Goal: Task Accomplishment & Management: Use online tool/utility

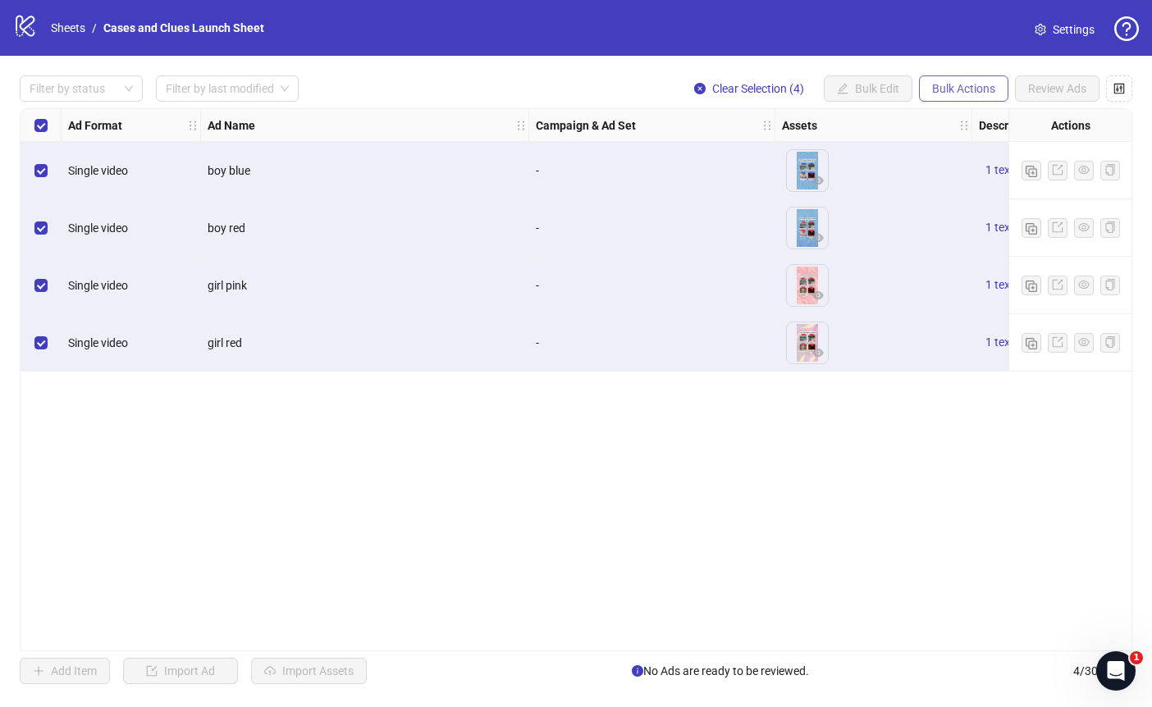
click at [957, 90] on span "Bulk Actions" at bounding box center [963, 88] width 63 height 13
click at [957, 119] on span "Delete" at bounding box center [986, 121] width 112 height 18
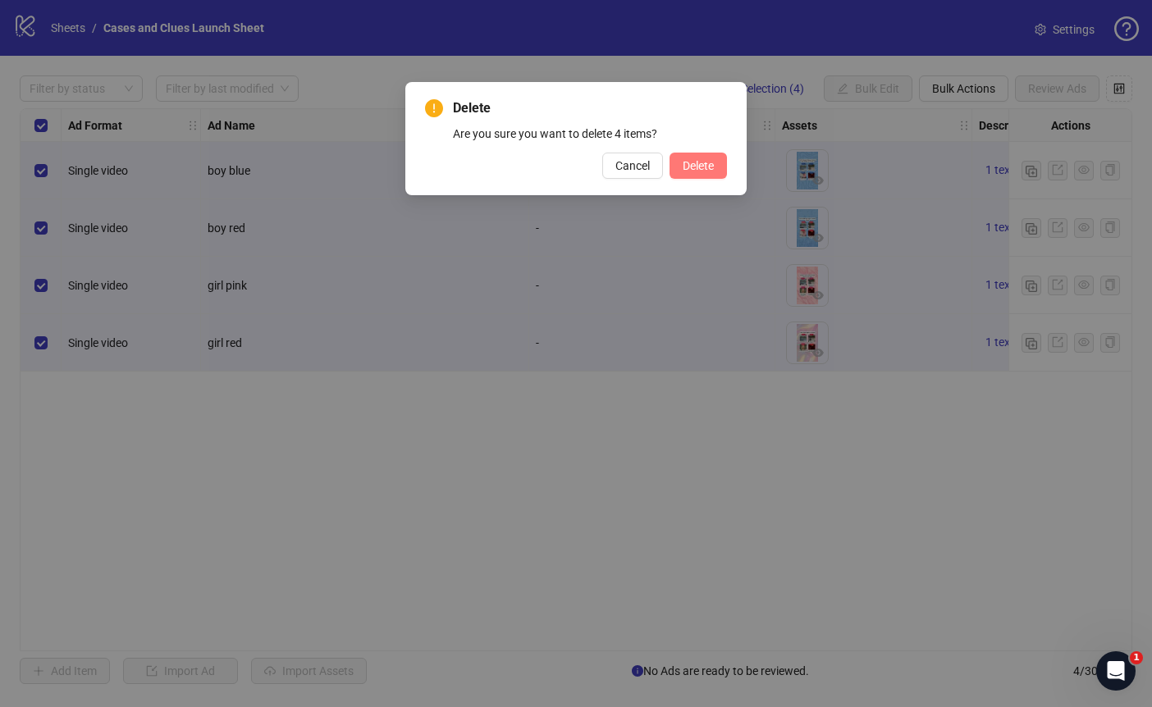
click at [697, 162] on span "Delete" at bounding box center [698, 165] width 31 height 13
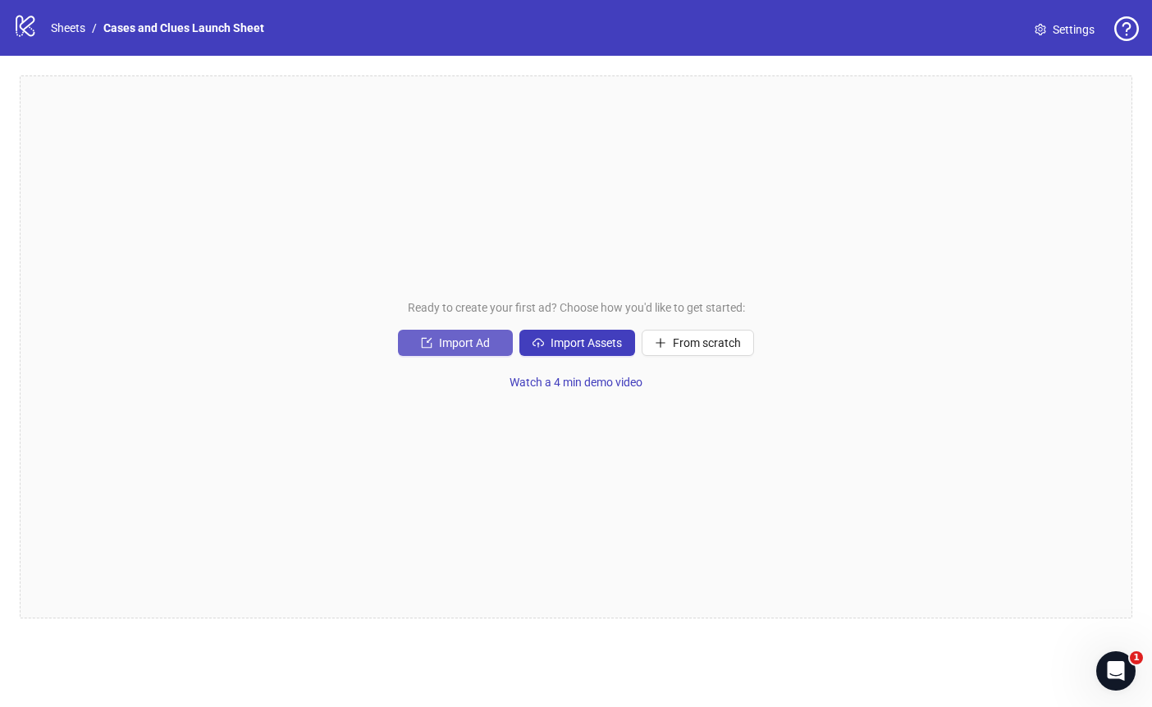
click at [460, 340] on span "Import Ad" at bounding box center [464, 342] width 51 height 13
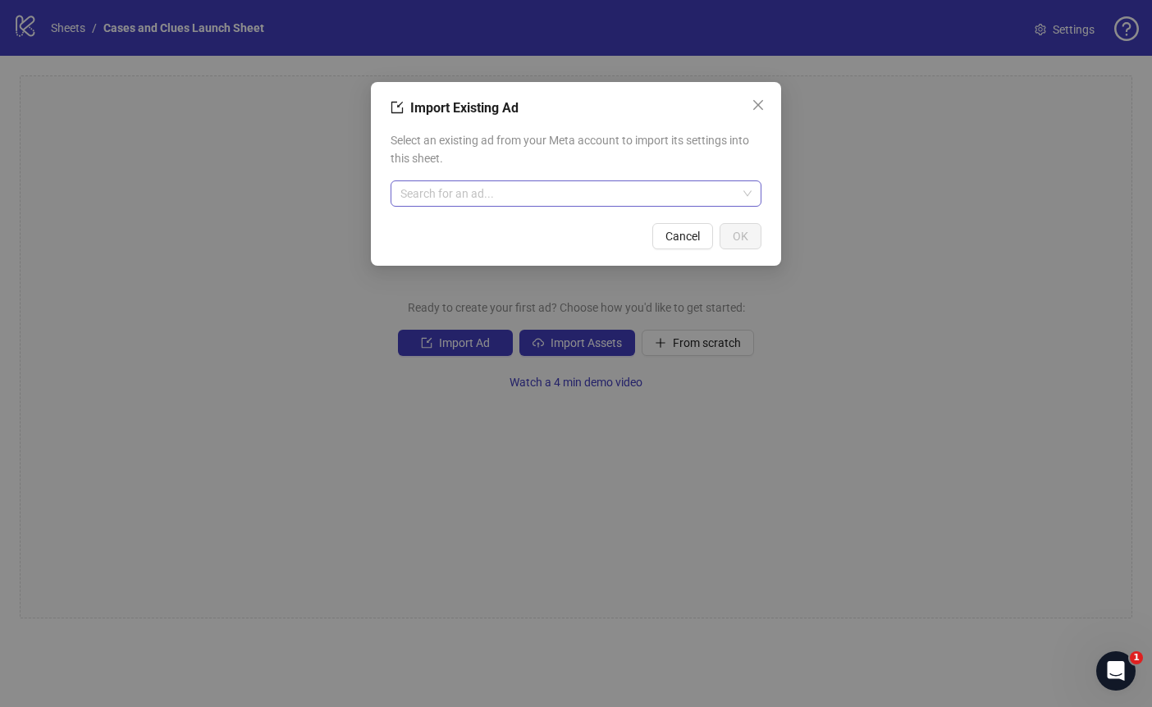
click at [482, 181] on input "search" at bounding box center [568, 193] width 336 height 25
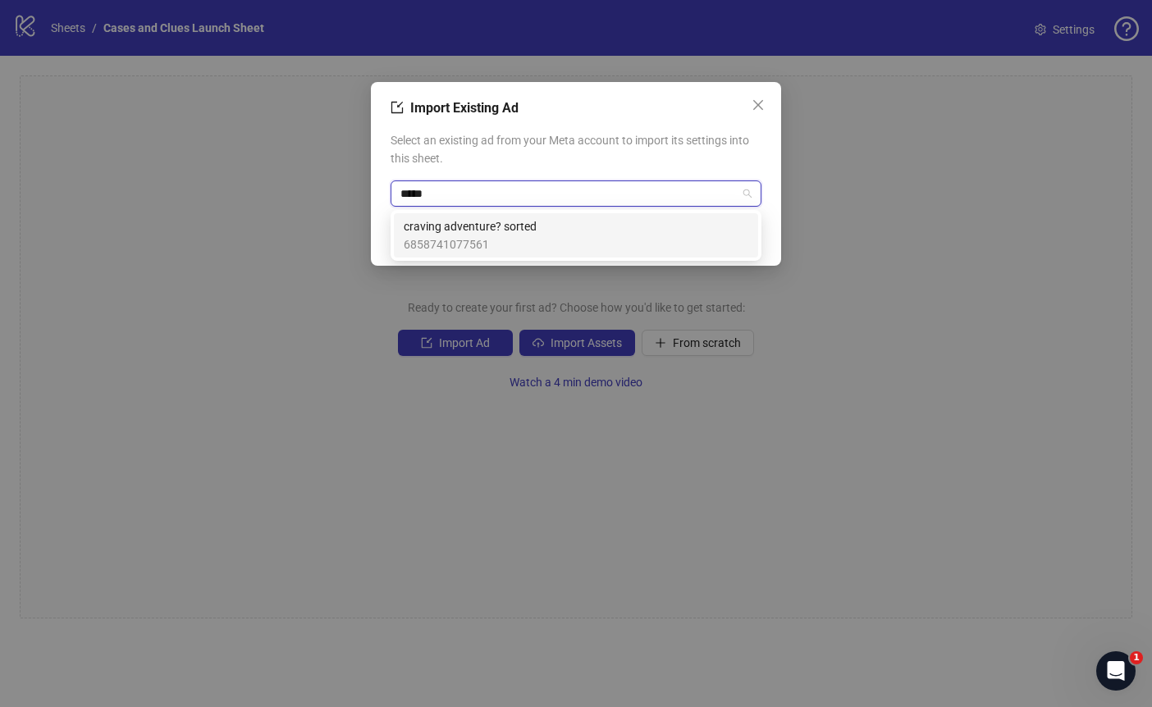
type input "******"
click at [488, 226] on span "craving adventure? sorted" at bounding box center [470, 226] width 133 height 18
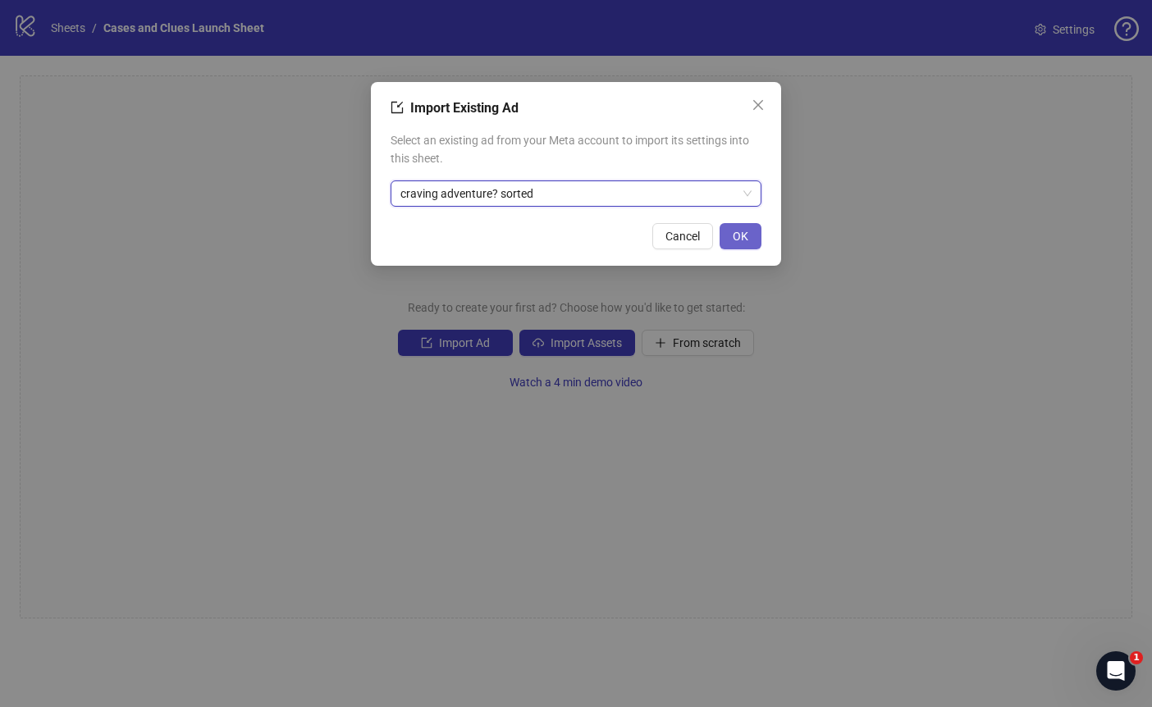
click at [743, 235] on span "OK" at bounding box center [741, 236] width 16 height 13
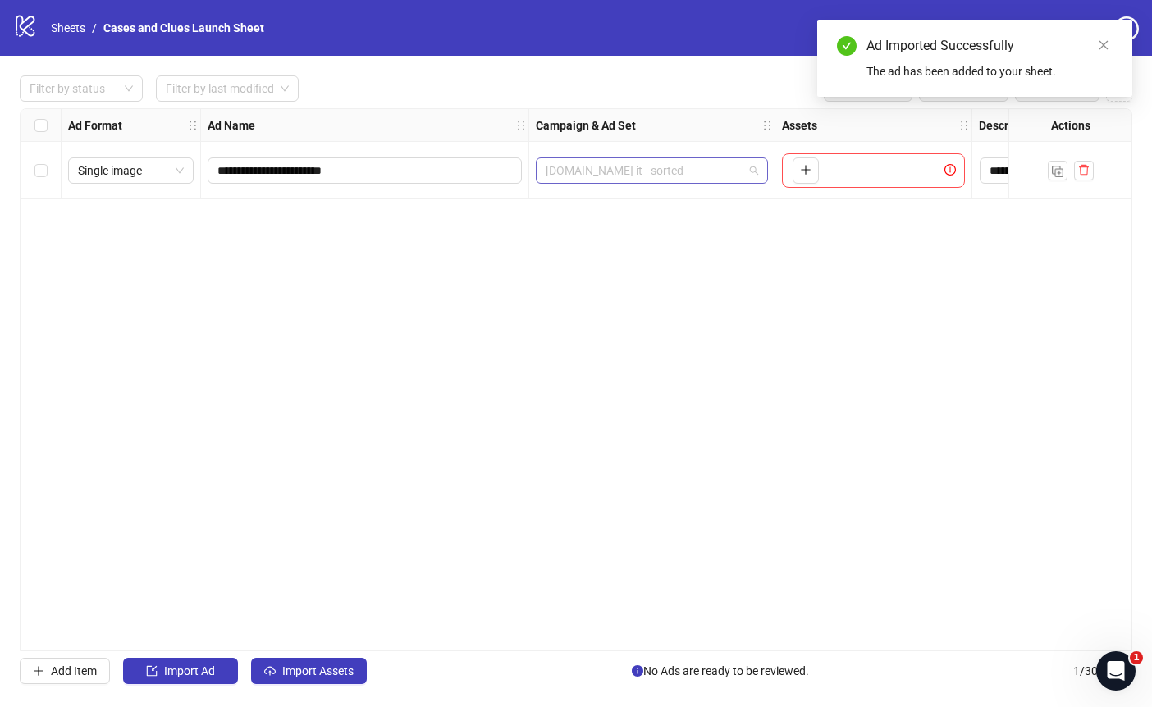
click at [753, 171] on span "[DOMAIN_NAME] it - sorted" at bounding box center [652, 170] width 213 height 25
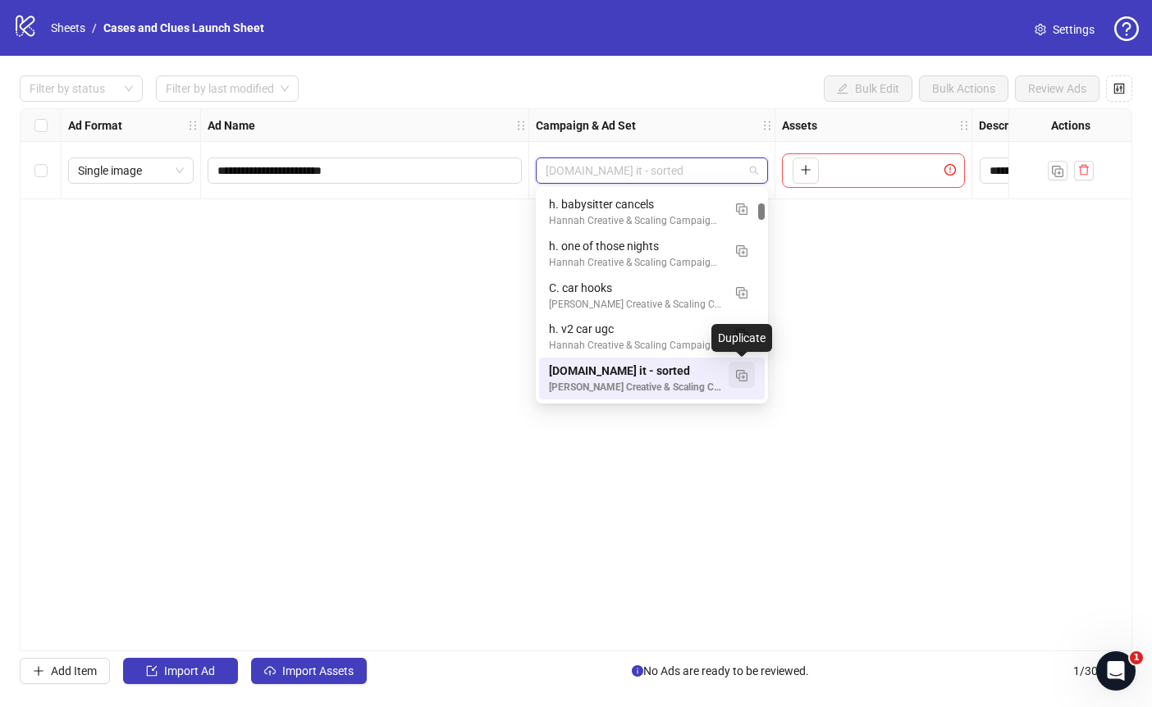
click at [740, 375] on img "button" at bounding box center [741, 375] width 11 height 11
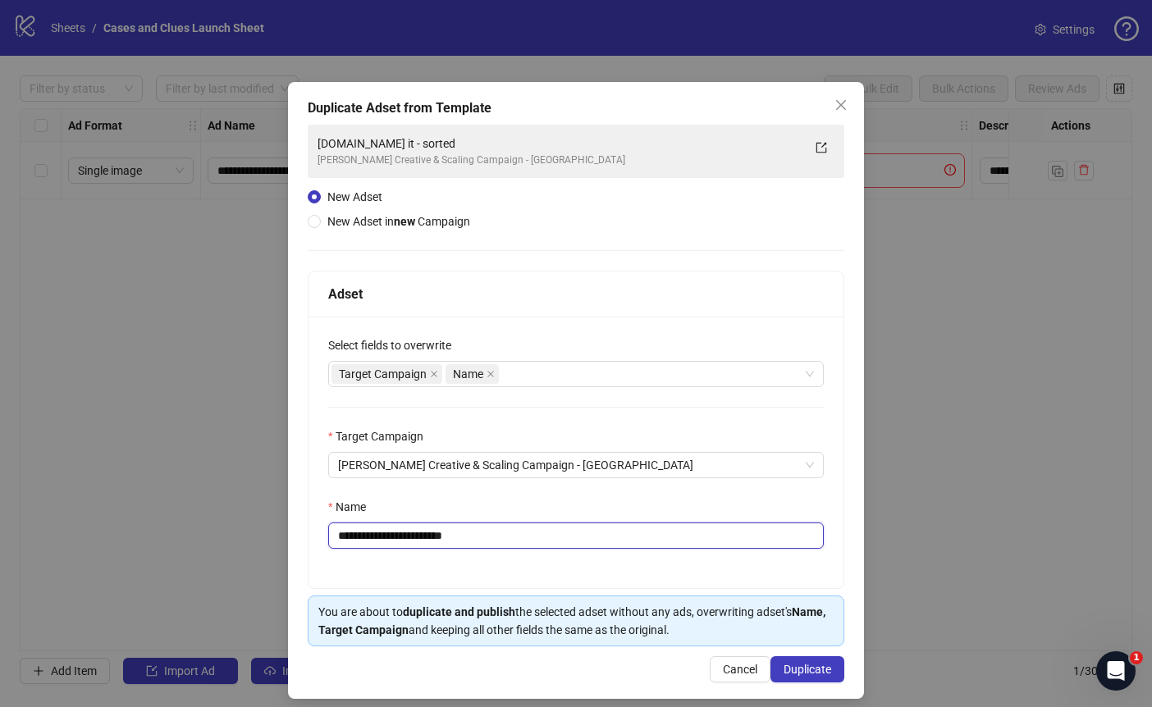
drag, startPoint x: 455, startPoint y: 534, endPoint x: 347, endPoint y: 541, distance: 107.7
click at [347, 541] on input "**********" at bounding box center [576, 536] width 496 height 26
type input "**********"
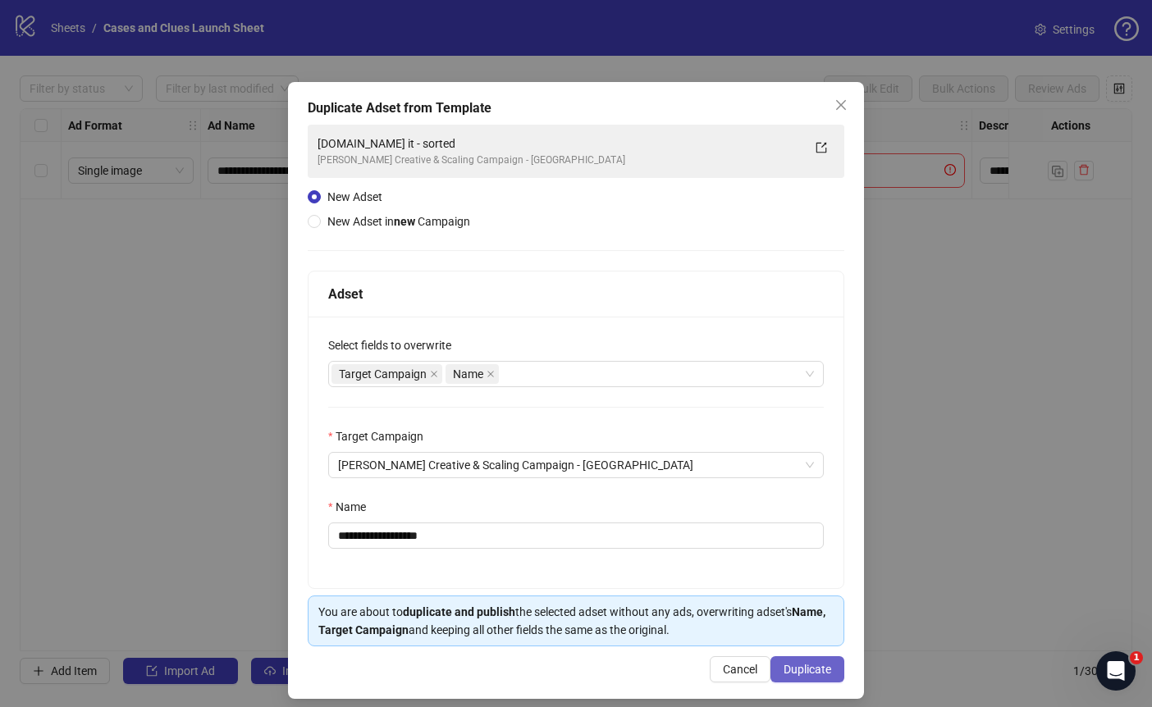
click at [799, 665] on span "Duplicate" at bounding box center [808, 669] width 48 height 13
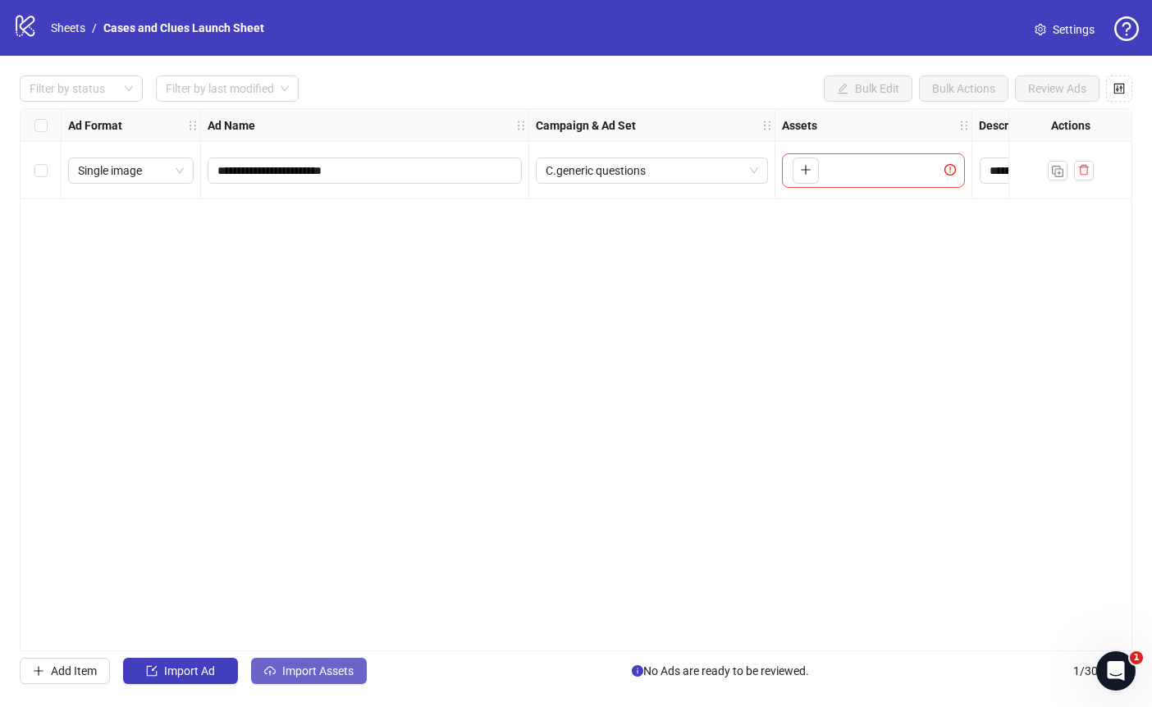
click at [304, 671] on span "Import Assets" at bounding box center [317, 671] width 71 height 13
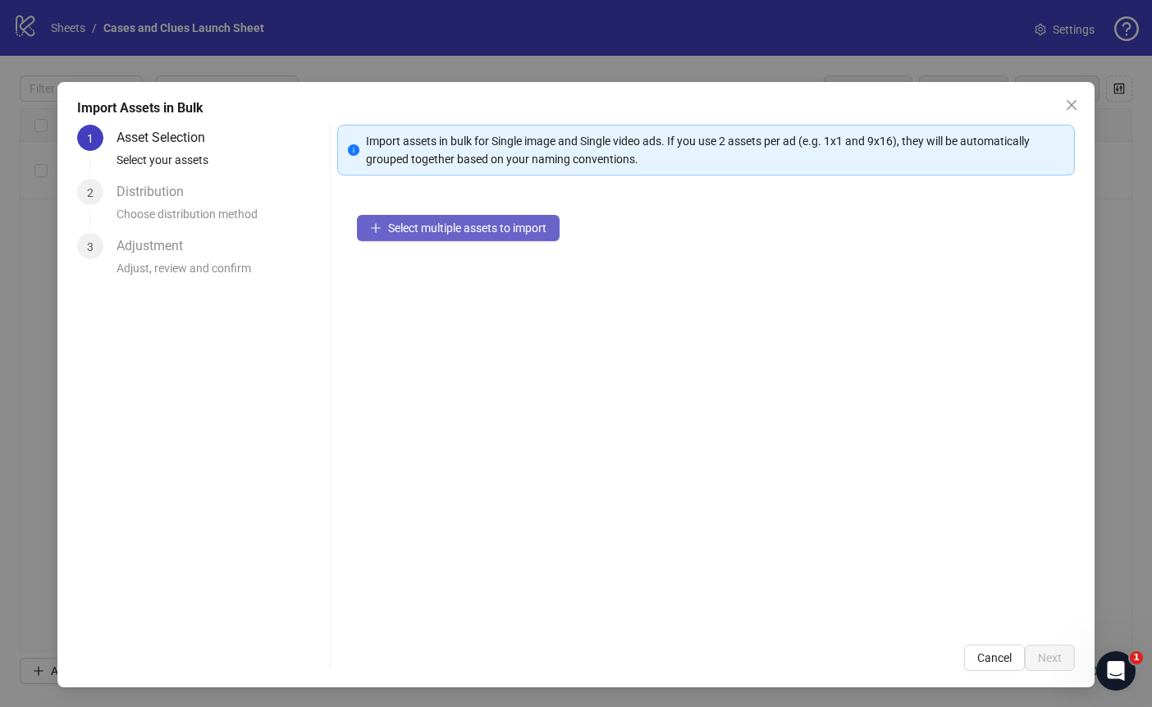
click at [448, 231] on span "Select multiple assets to import" at bounding box center [467, 228] width 158 height 13
click at [408, 218] on button "Select multiple assets to import" at bounding box center [458, 228] width 203 height 26
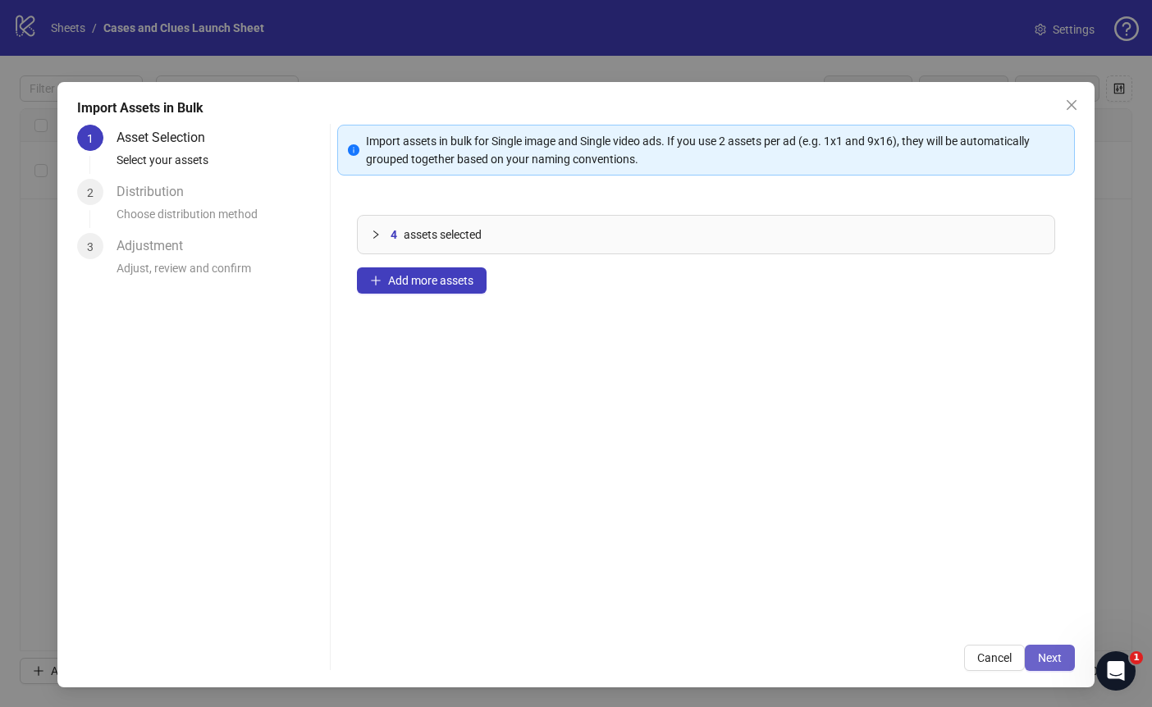
click at [1061, 661] on span "Next" at bounding box center [1050, 657] width 24 height 13
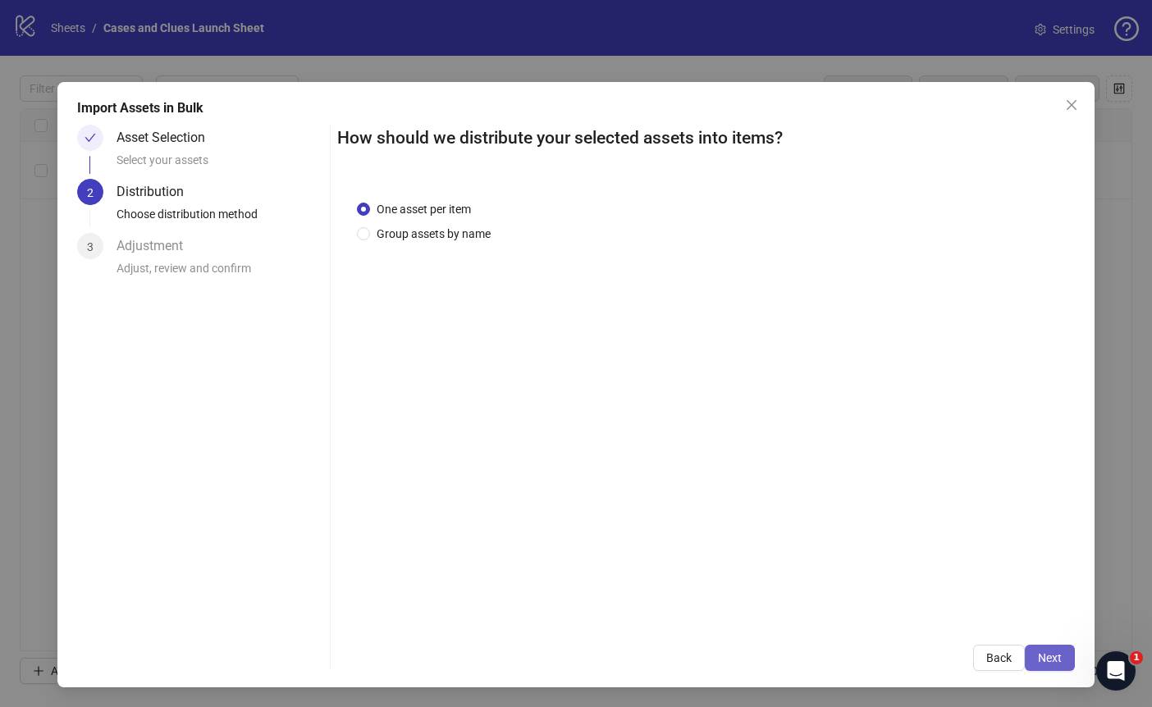
click at [1053, 656] on span "Next" at bounding box center [1050, 657] width 24 height 13
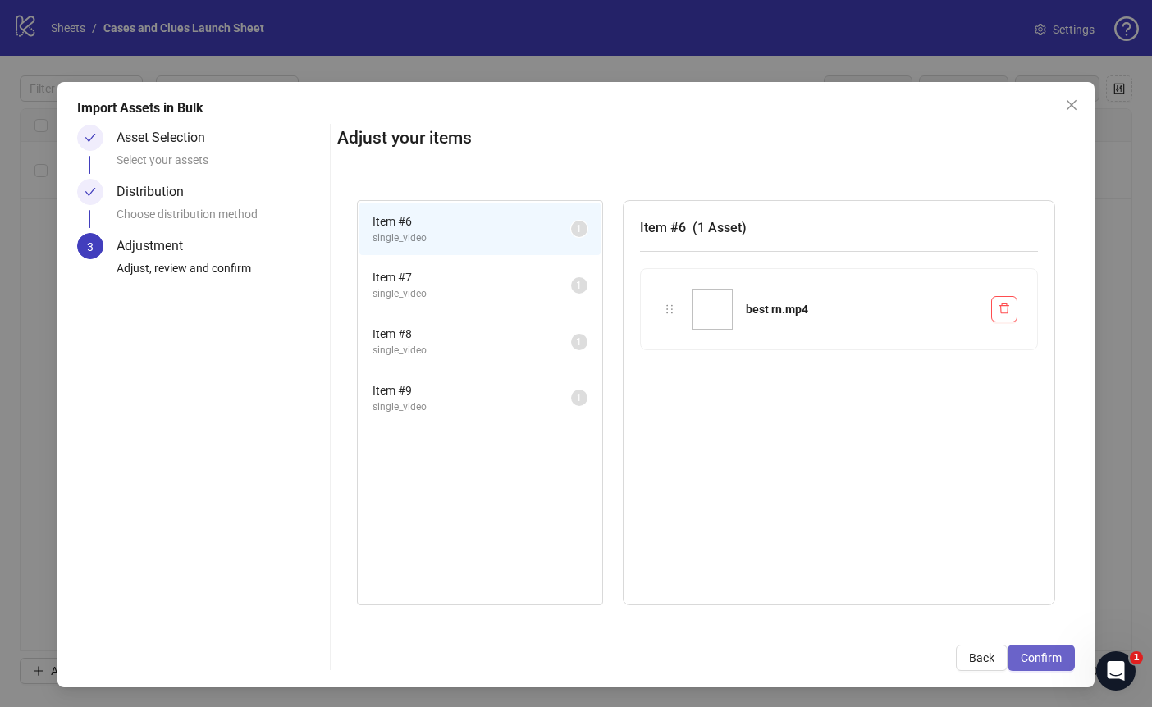
click at [1041, 657] on span "Confirm" at bounding box center [1041, 657] width 41 height 13
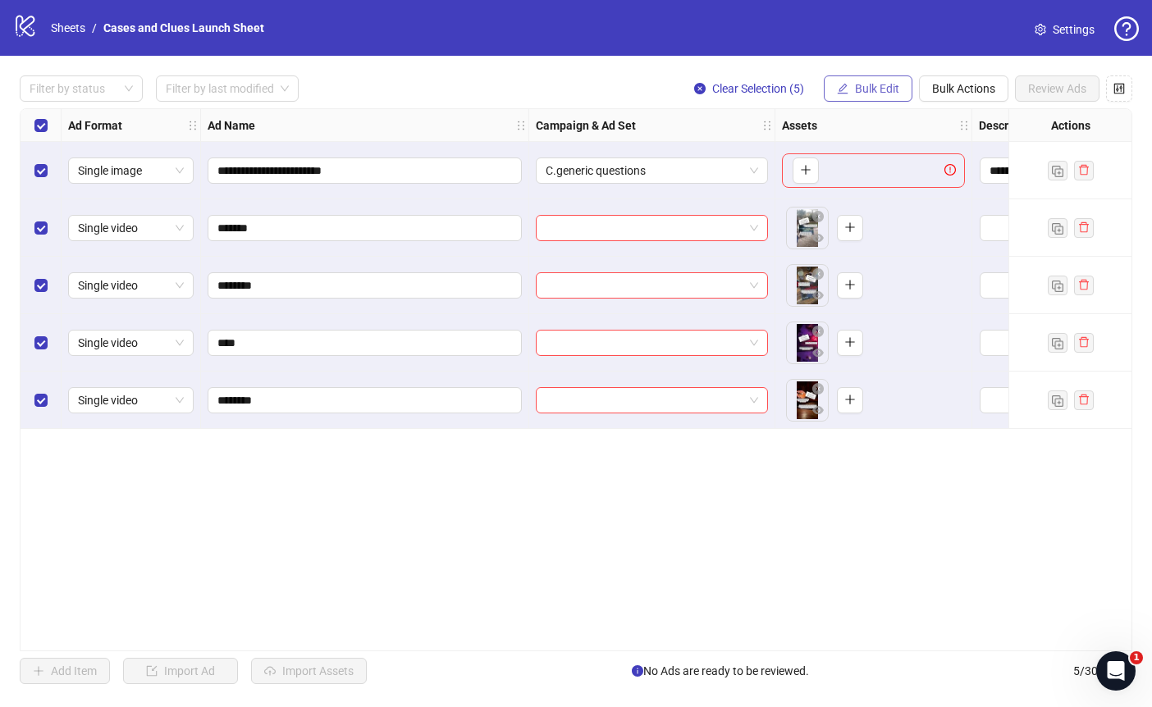
click at [876, 90] on span "Bulk Edit" at bounding box center [877, 88] width 44 height 13
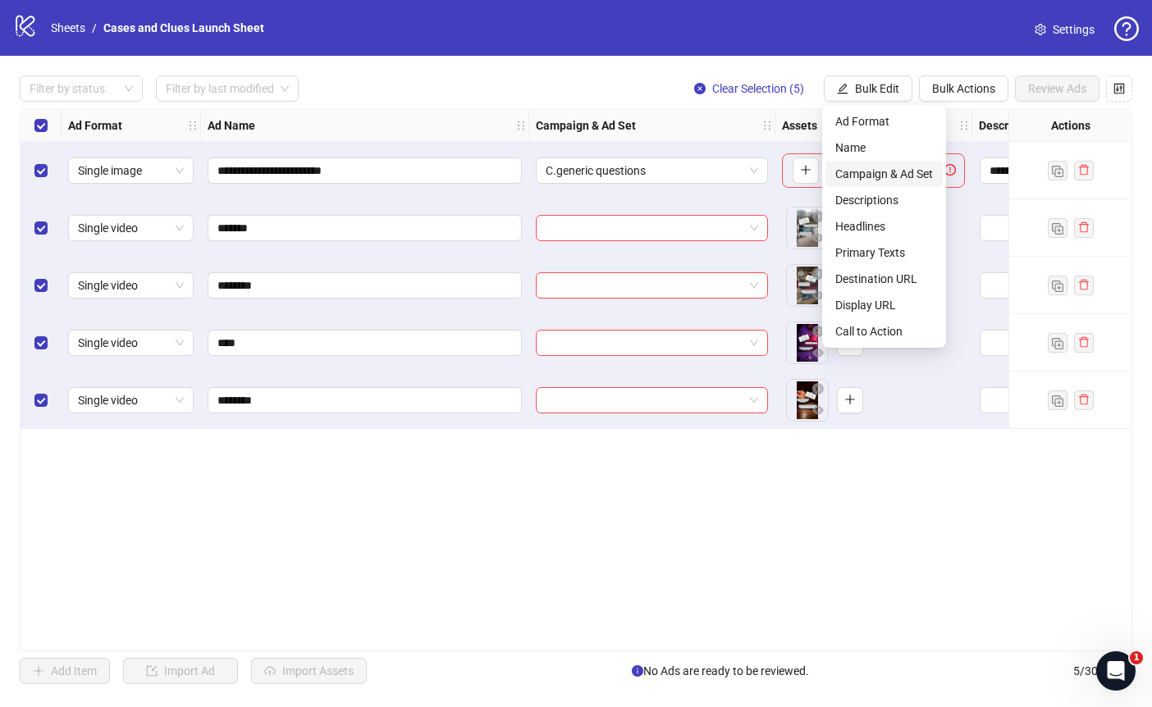
click at [872, 175] on span "Campaign & Ad Set" at bounding box center [884, 174] width 98 height 18
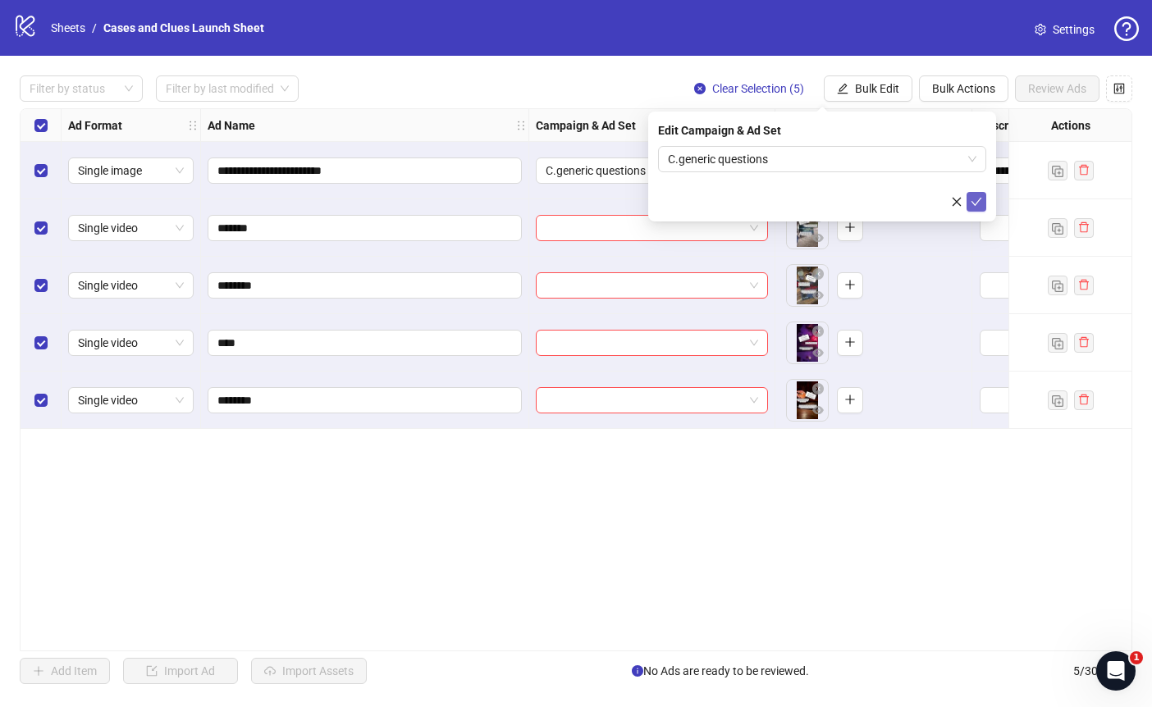
click at [975, 200] on icon "check" at bounding box center [976, 201] width 11 height 11
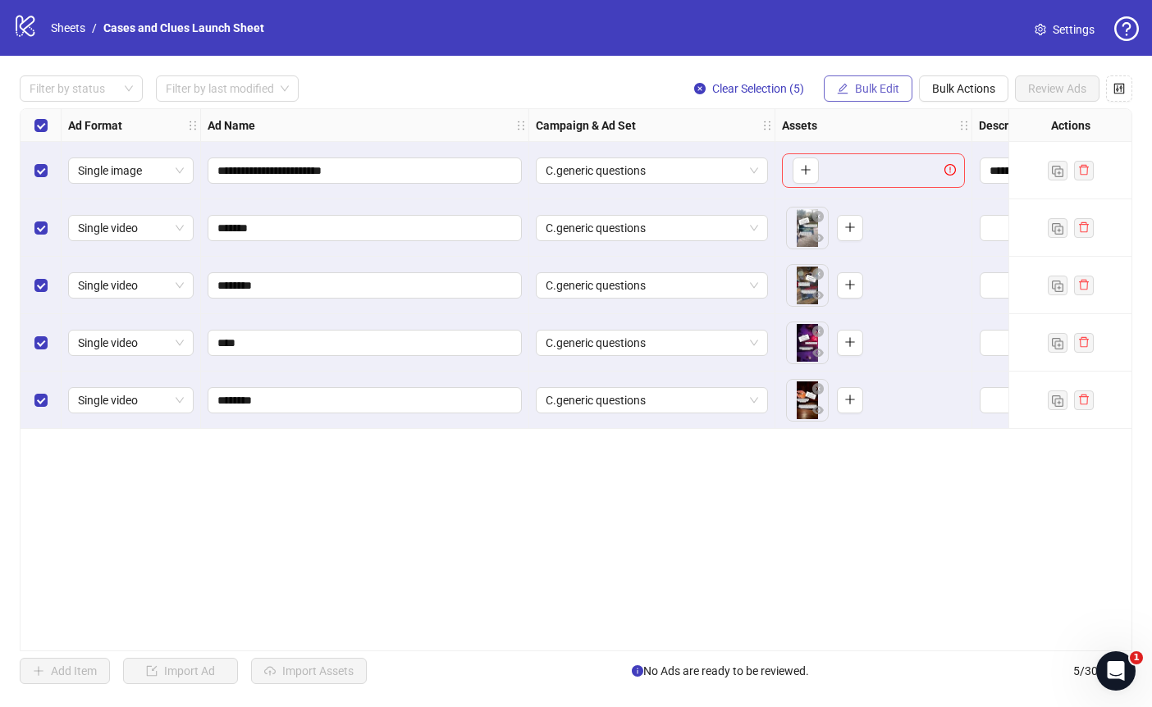
click at [881, 90] on span "Bulk Edit" at bounding box center [877, 88] width 44 height 13
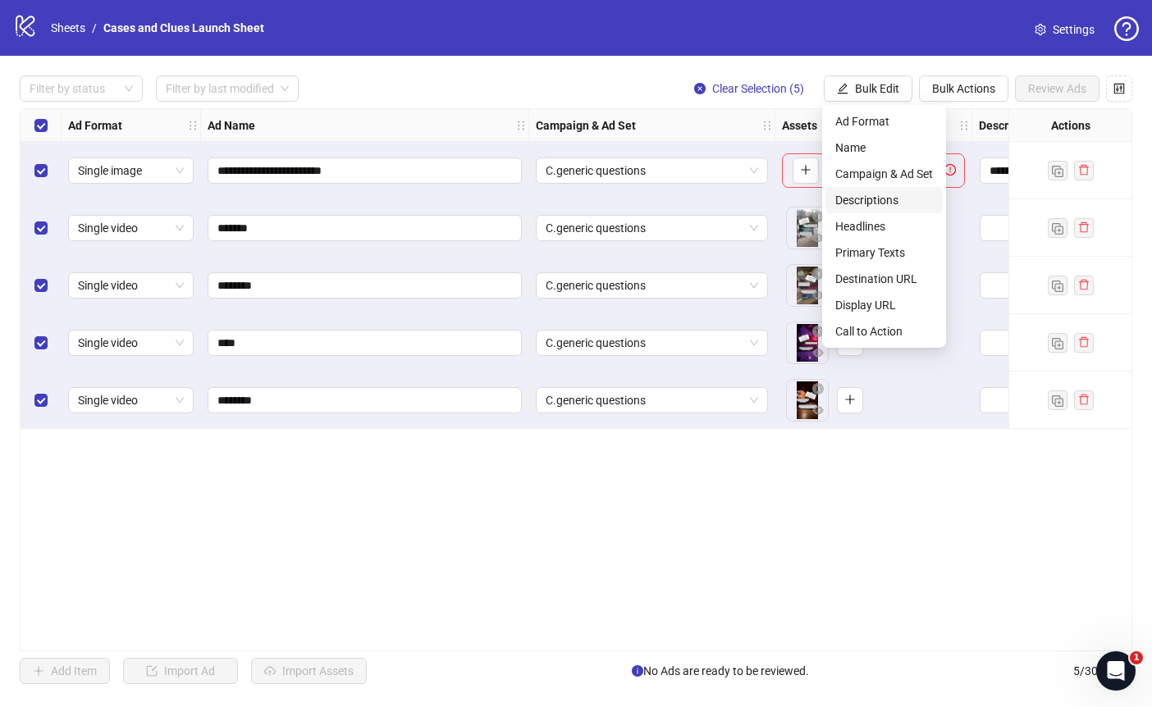
click at [883, 198] on span "Descriptions" at bounding box center [884, 200] width 98 height 18
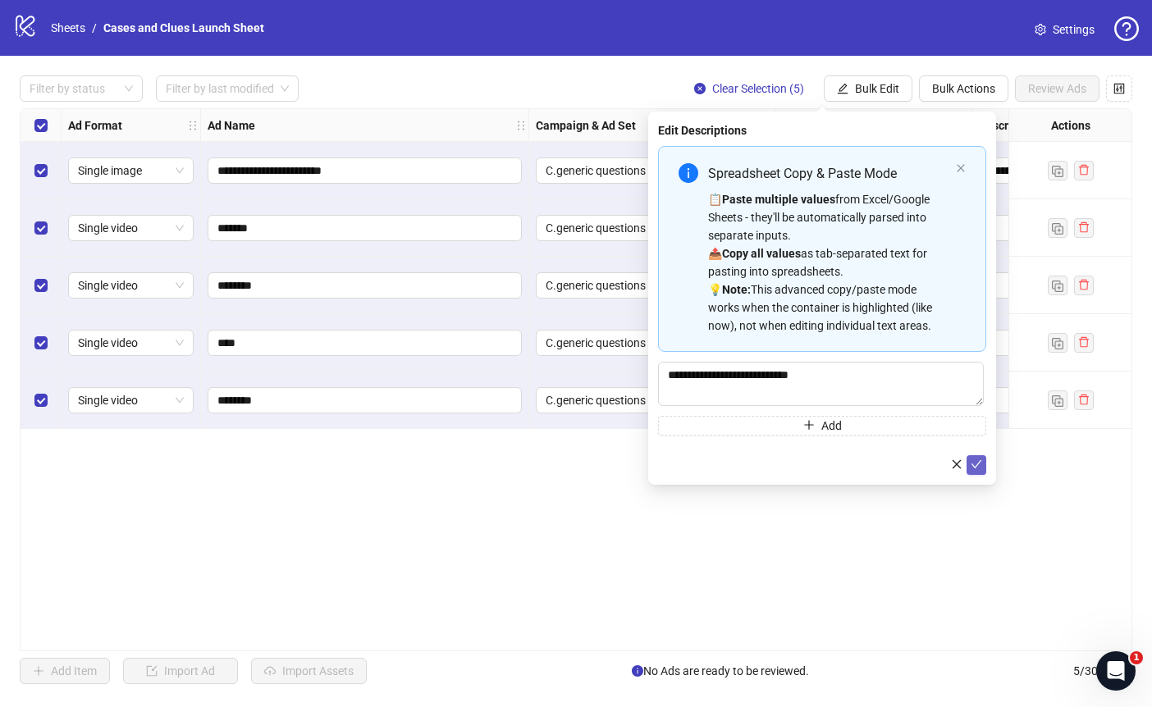
click at [976, 460] on icon "check" at bounding box center [976, 464] width 11 height 11
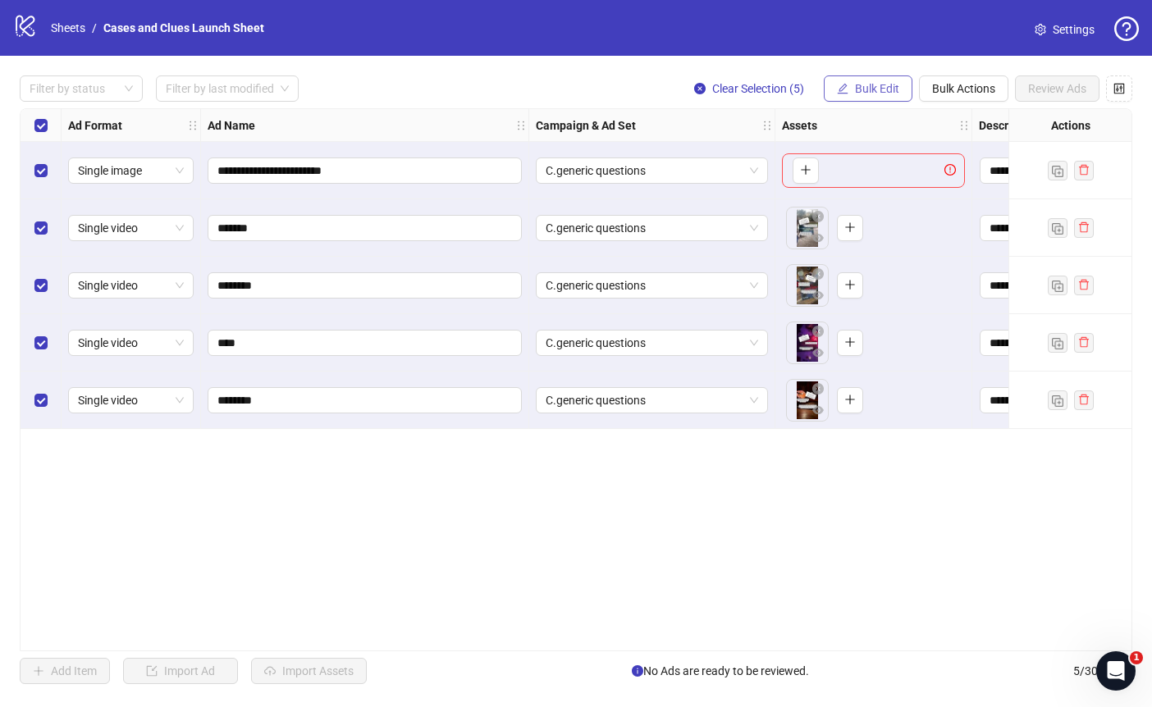
click at [861, 89] on span "Bulk Edit" at bounding box center [877, 88] width 44 height 13
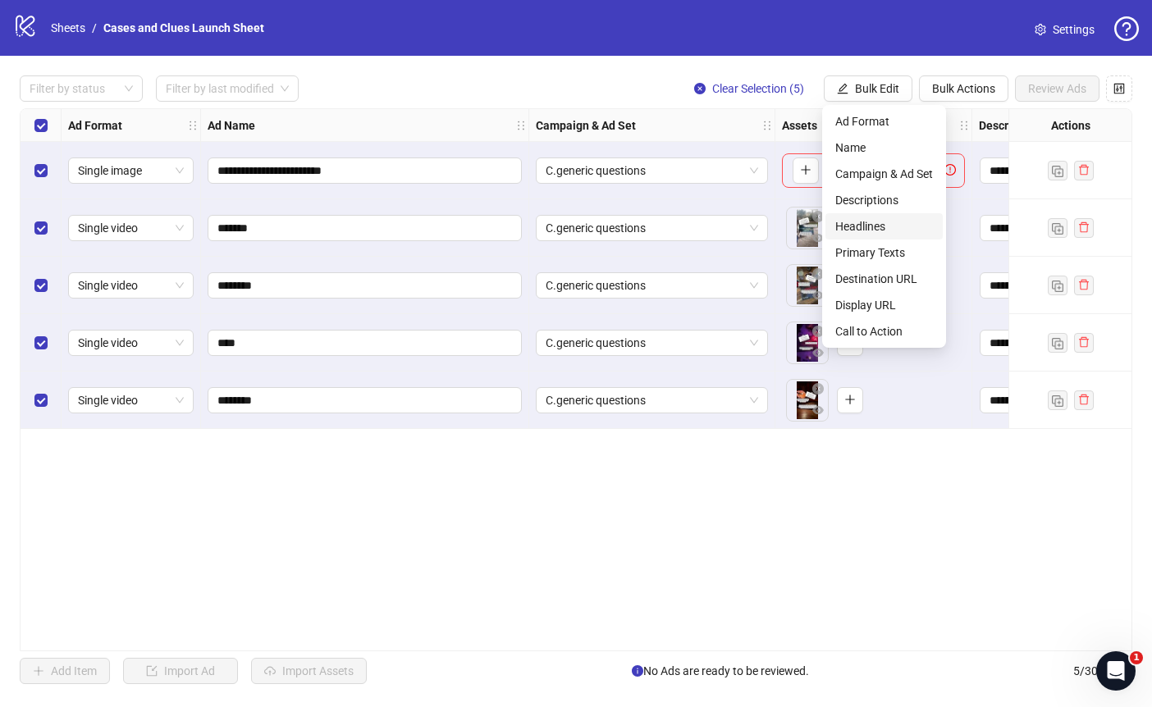
click at [863, 222] on span "Headlines" at bounding box center [884, 226] width 98 height 18
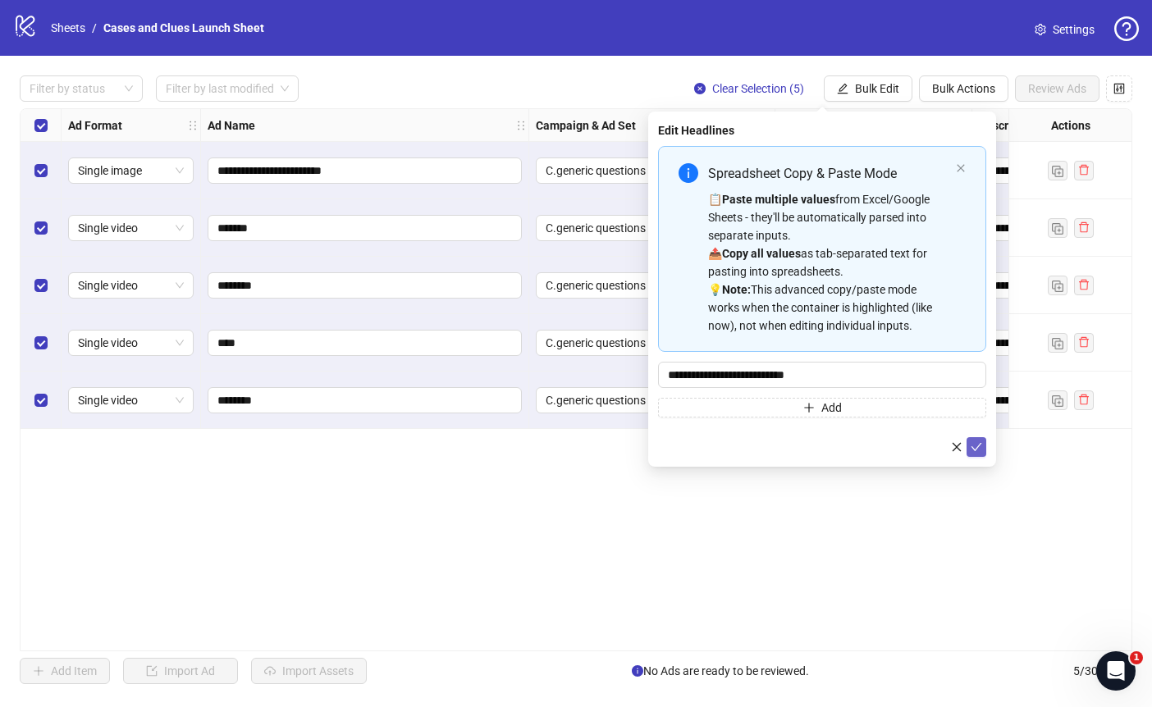
click at [974, 446] on icon "check" at bounding box center [976, 446] width 11 height 11
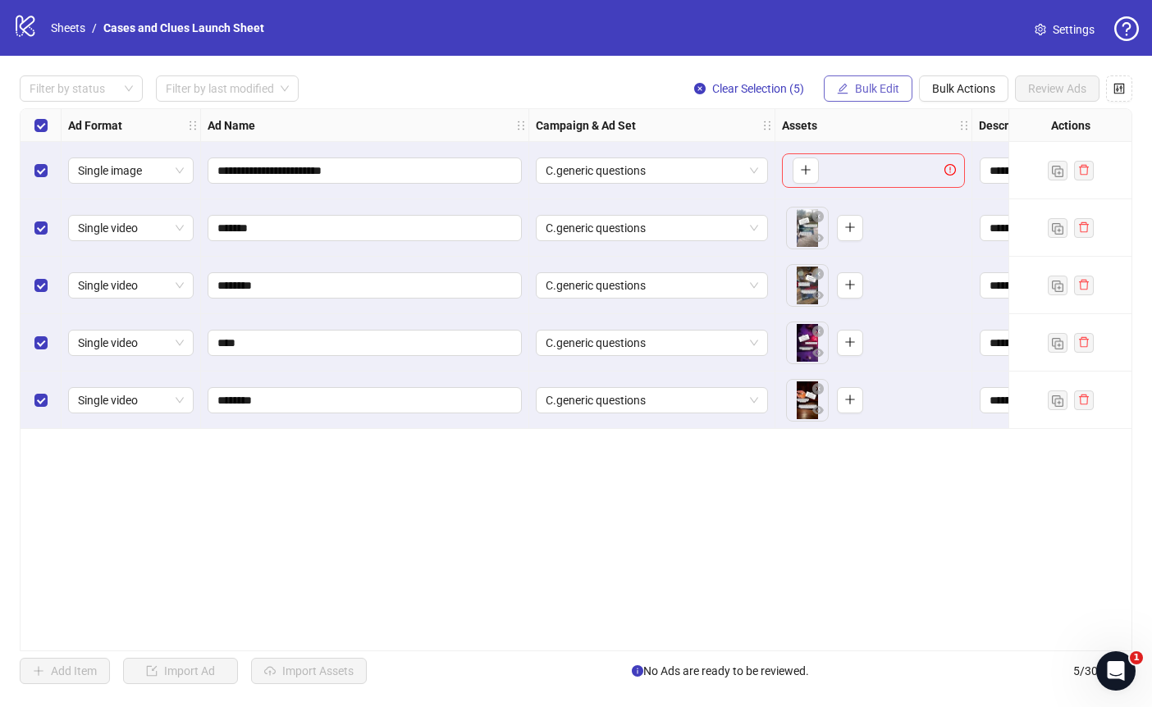
click at [869, 92] on span "Bulk Edit" at bounding box center [877, 88] width 44 height 13
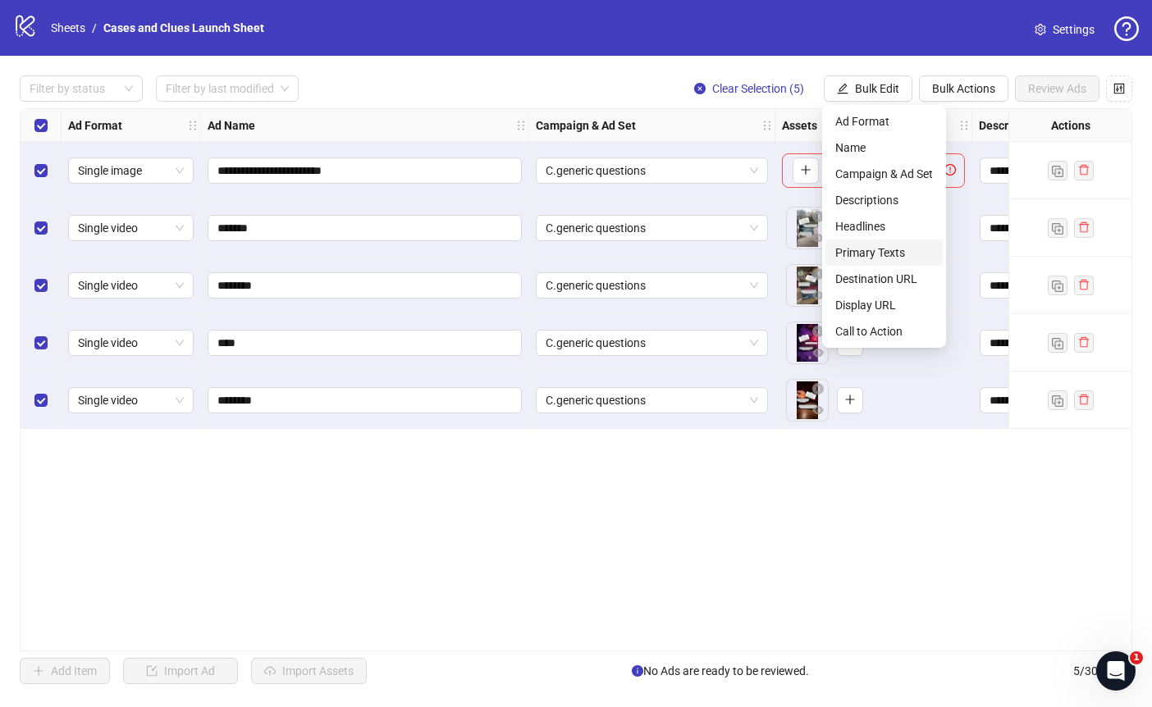
click at [882, 252] on span "Primary Texts" at bounding box center [884, 253] width 98 height 18
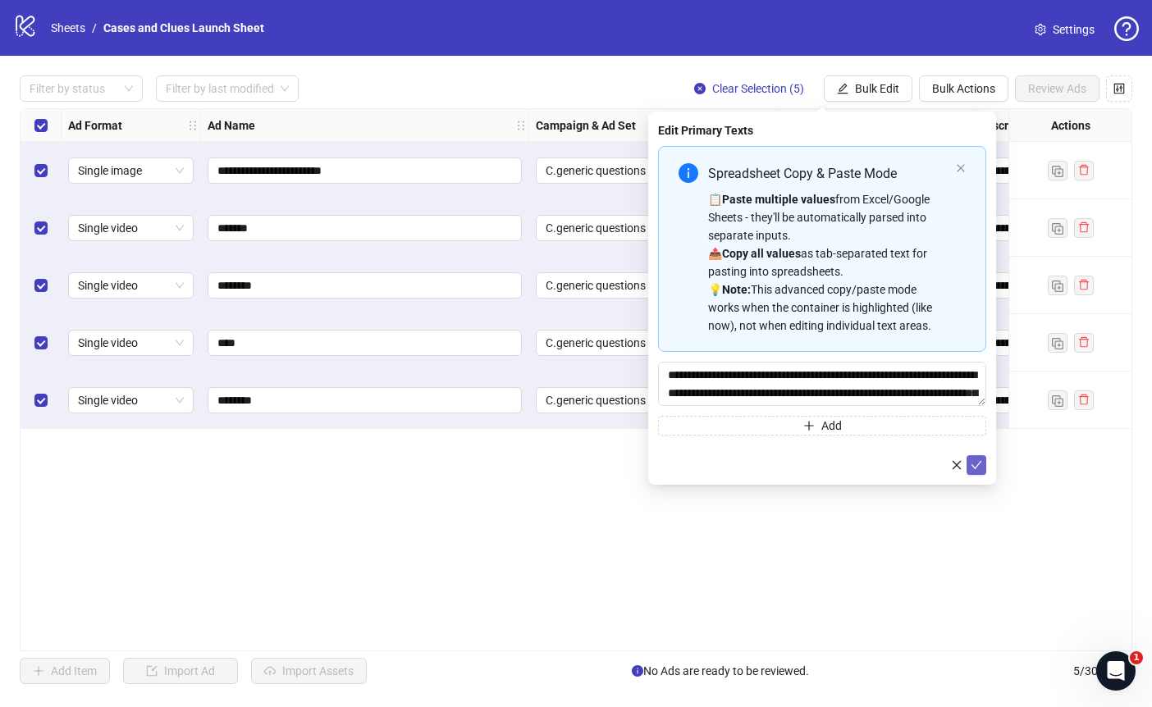
click at [979, 468] on icon "check" at bounding box center [976, 464] width 11 height 11
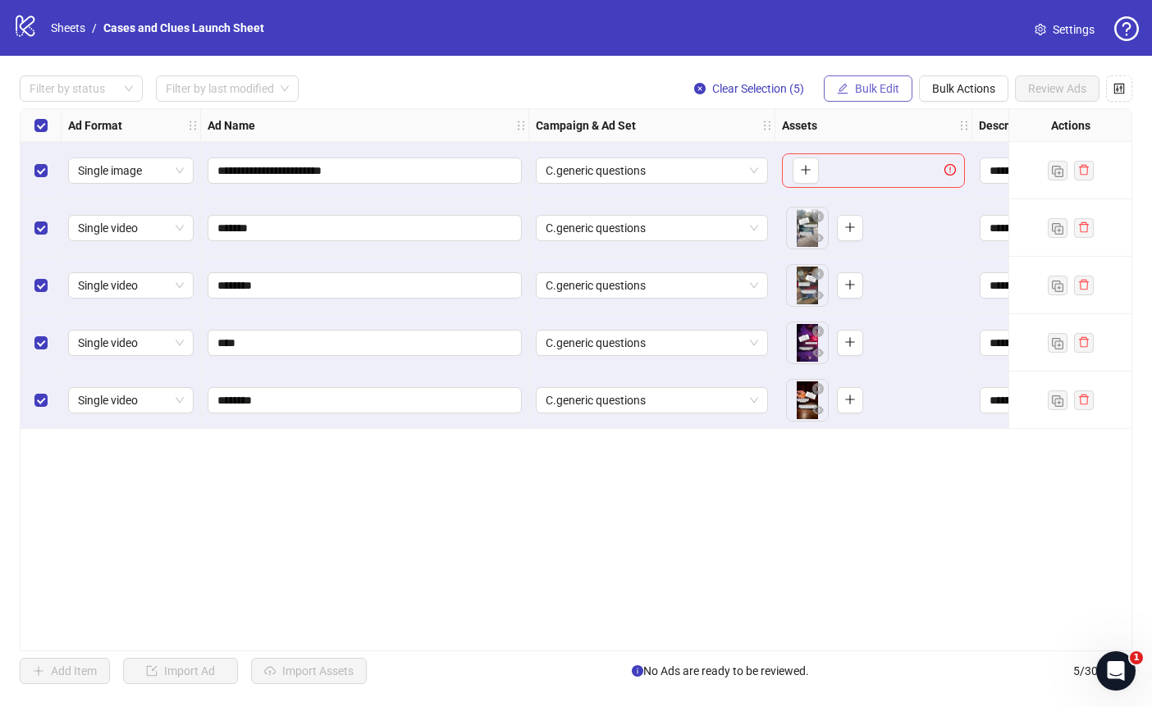
click at [868, 82] on span "Bulk Edit" at bounding box center [877, 88] width 44 height 13
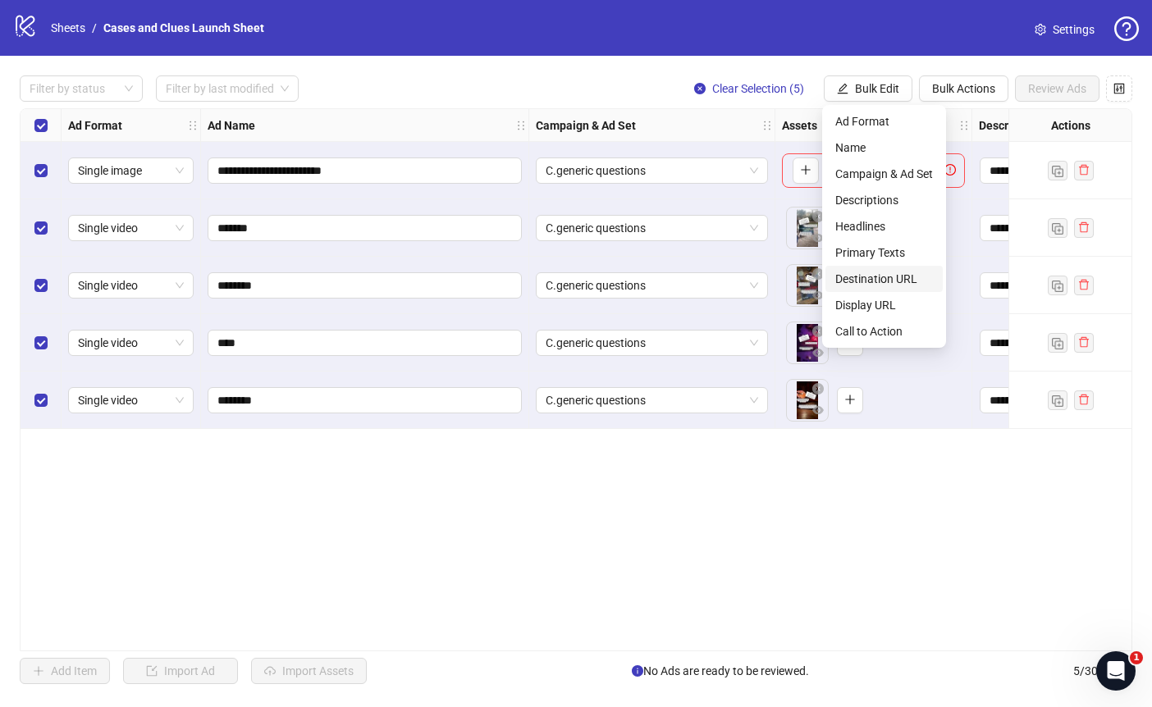
click at [868, 278] on span "Destination URL" at bounding box center [884, 279] width 98 height 18
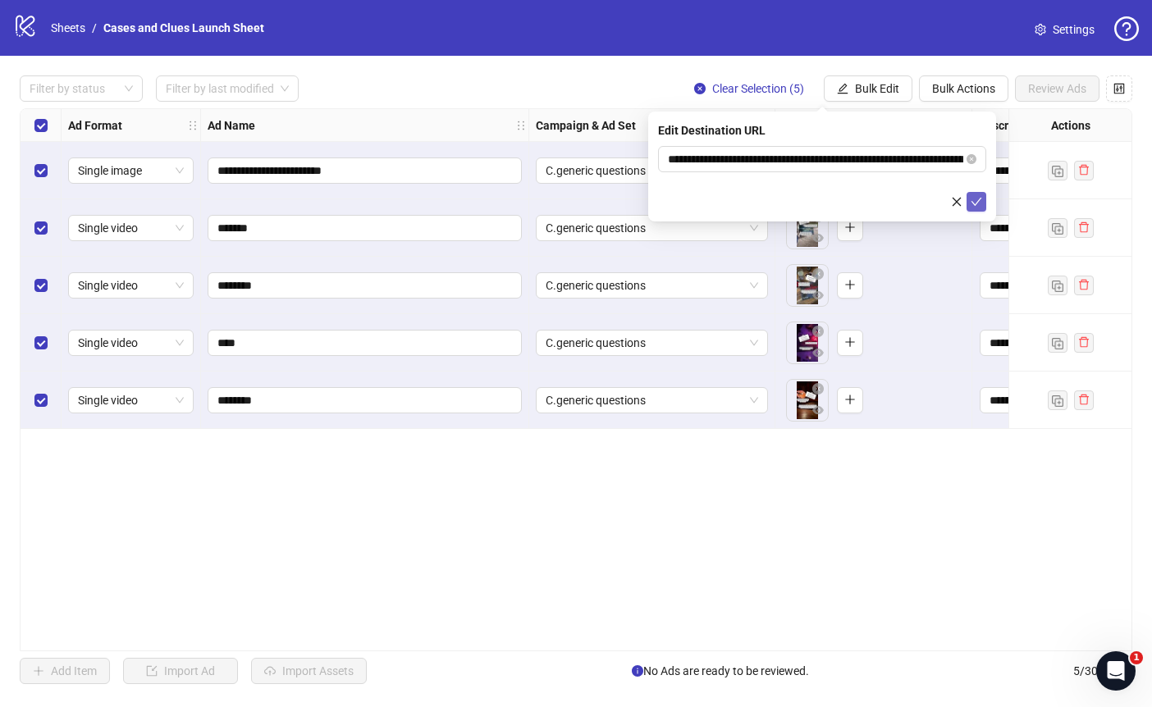
click at [976, 203] on icon "check" at bounding box center [976, 201] width 11 height 11
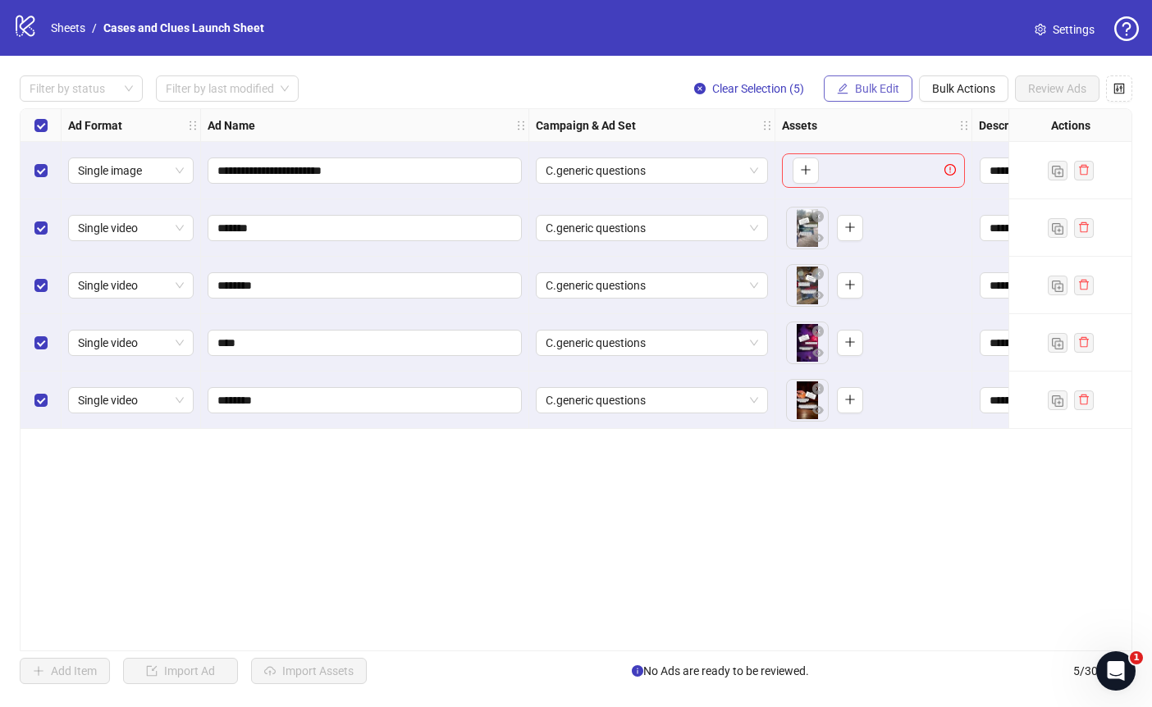
click at [864, 78] on button "Bulk Edit" at bounding box center [868, 88] width 89 height 26
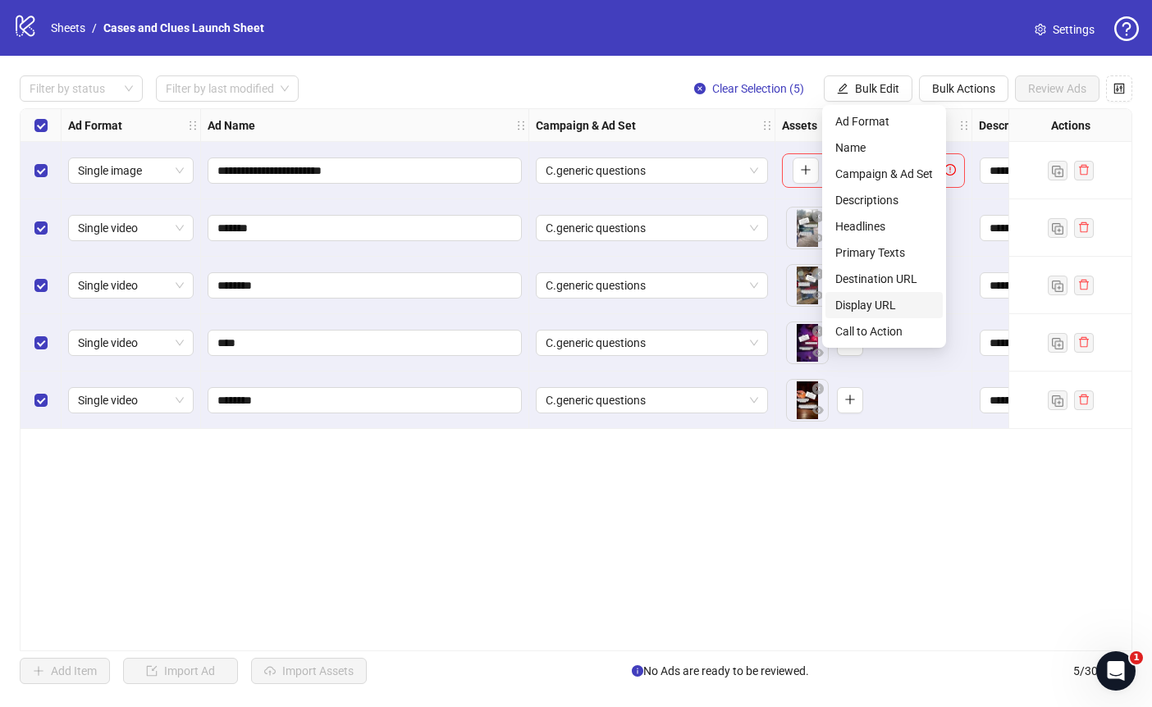
click at [897, 302] on span "Display URL" at bounding box center [884, 305] width 98 height 18
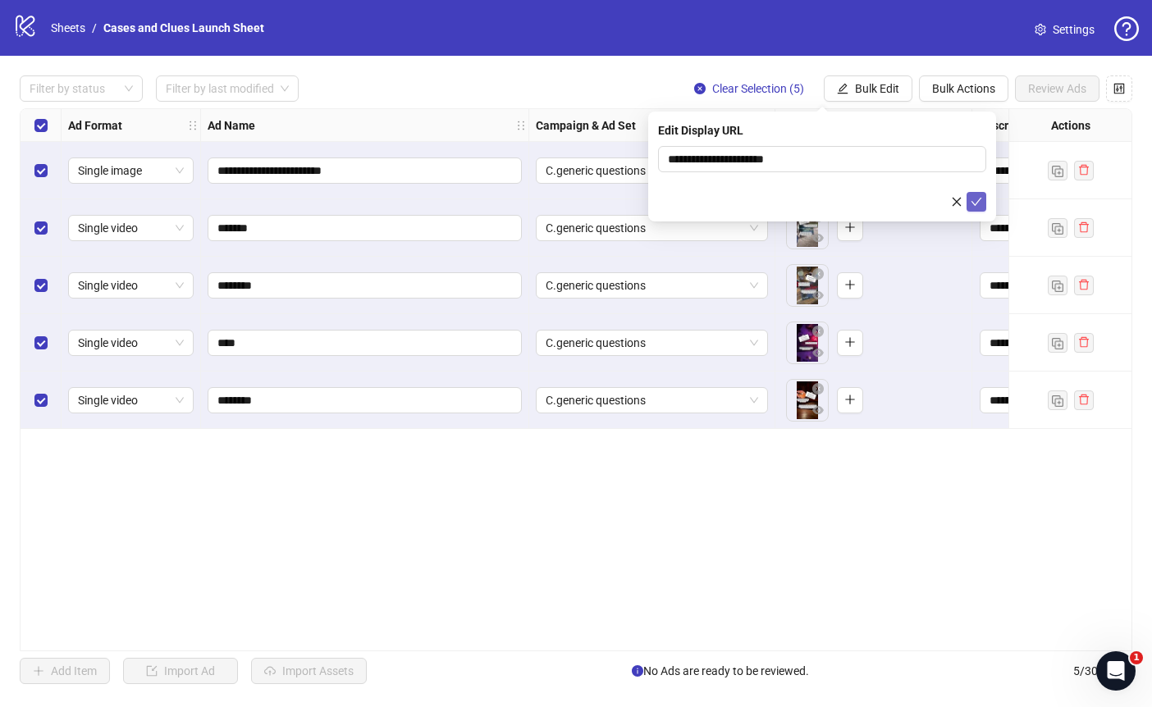
click at [982, 199] on button "submit" at bounding box center [977, 202] width 20 height 20
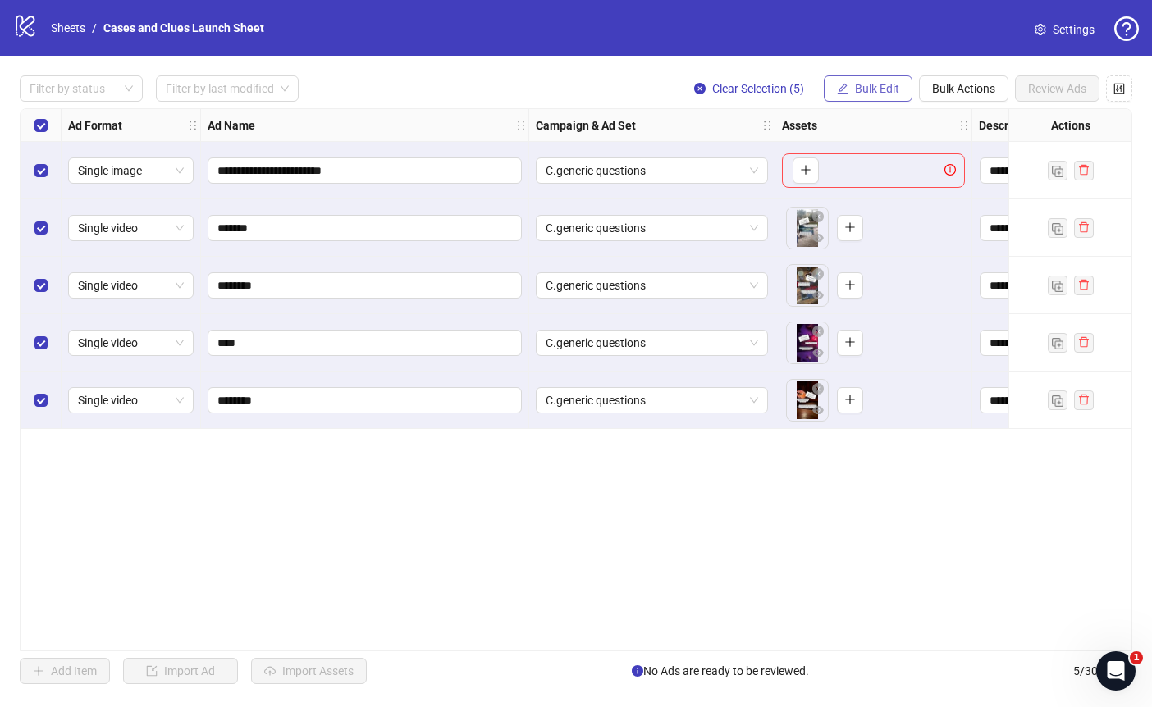
click at [880, 90] on span "Bulk Edit" at bounding box center [877, 88] width 44 height 13
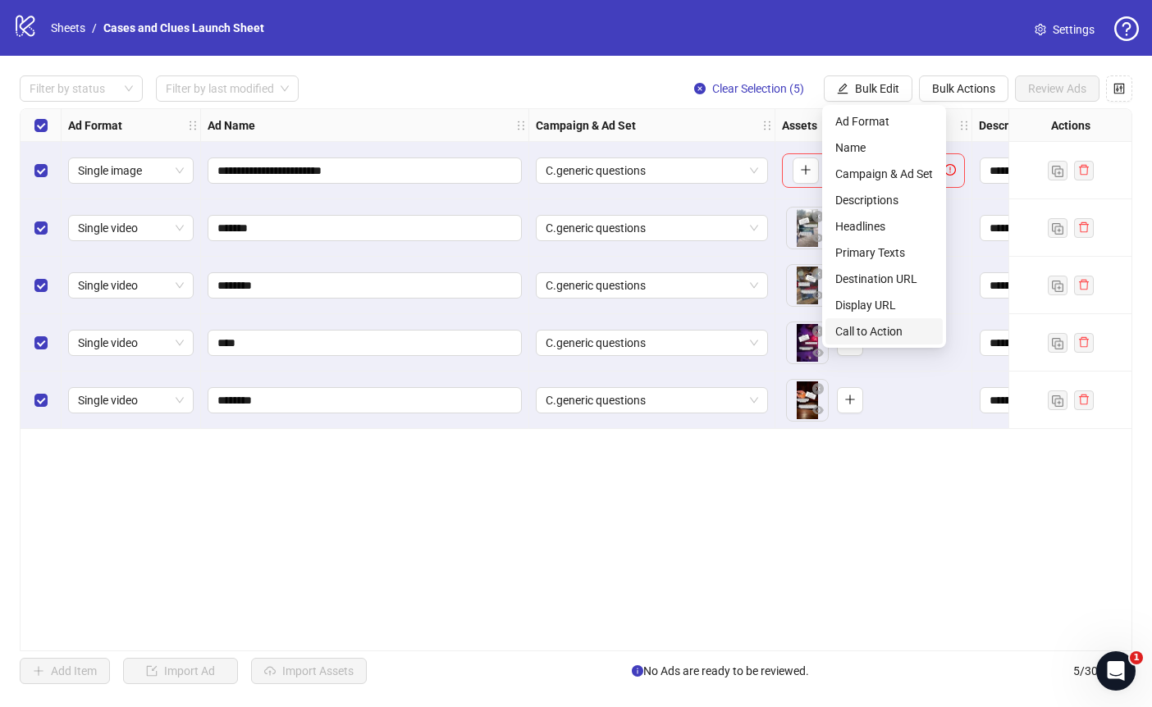
click at [890, 333] on span "Call to Action" at bounding box center [884, 331] width 98 height 18
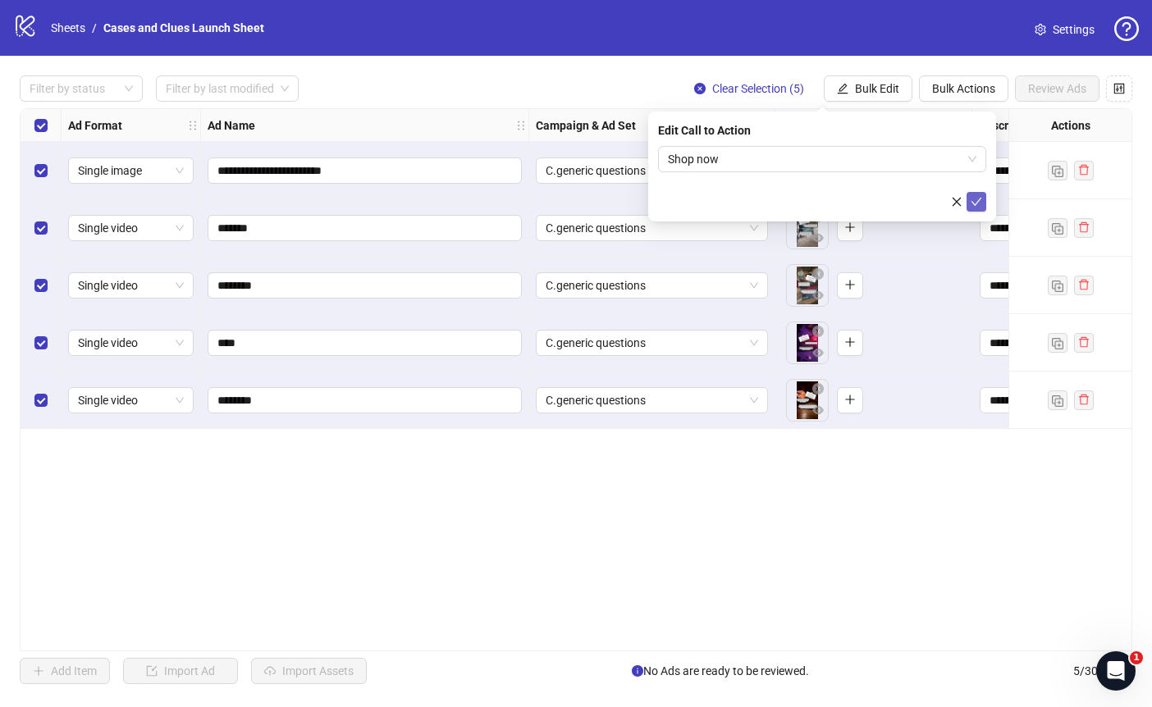
click at [975, 202] on icon "check" at bounding box center [976, 201] width 11 height 11
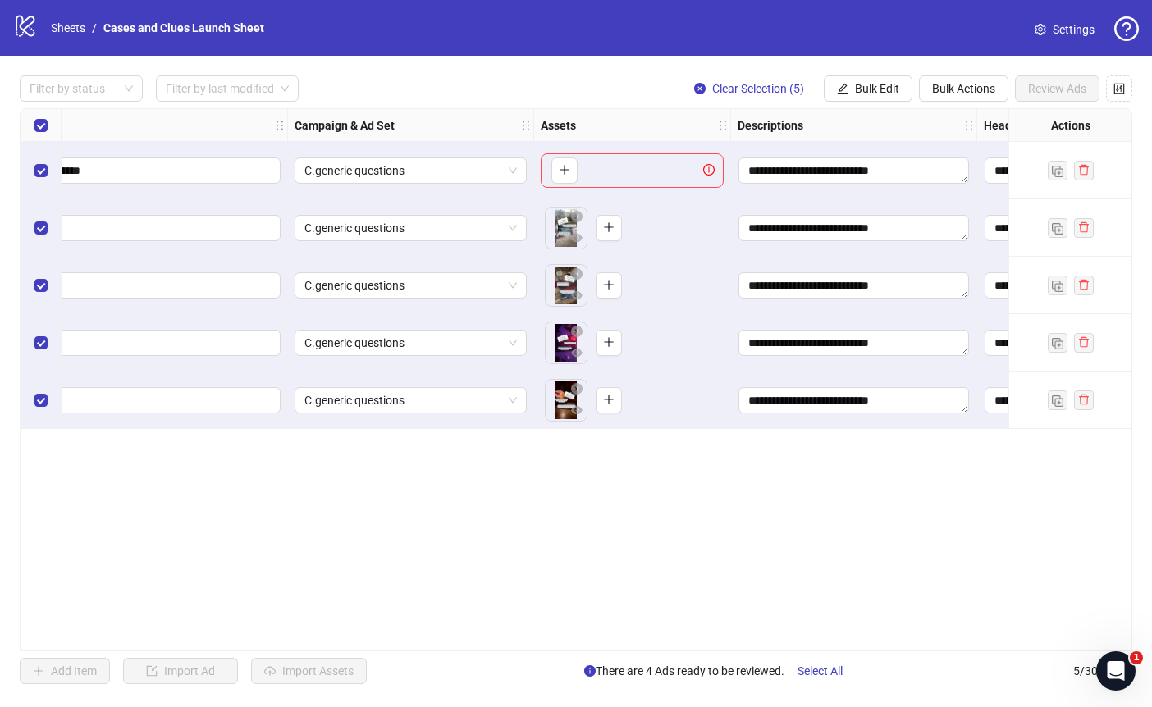
scroll to position [0, 0]
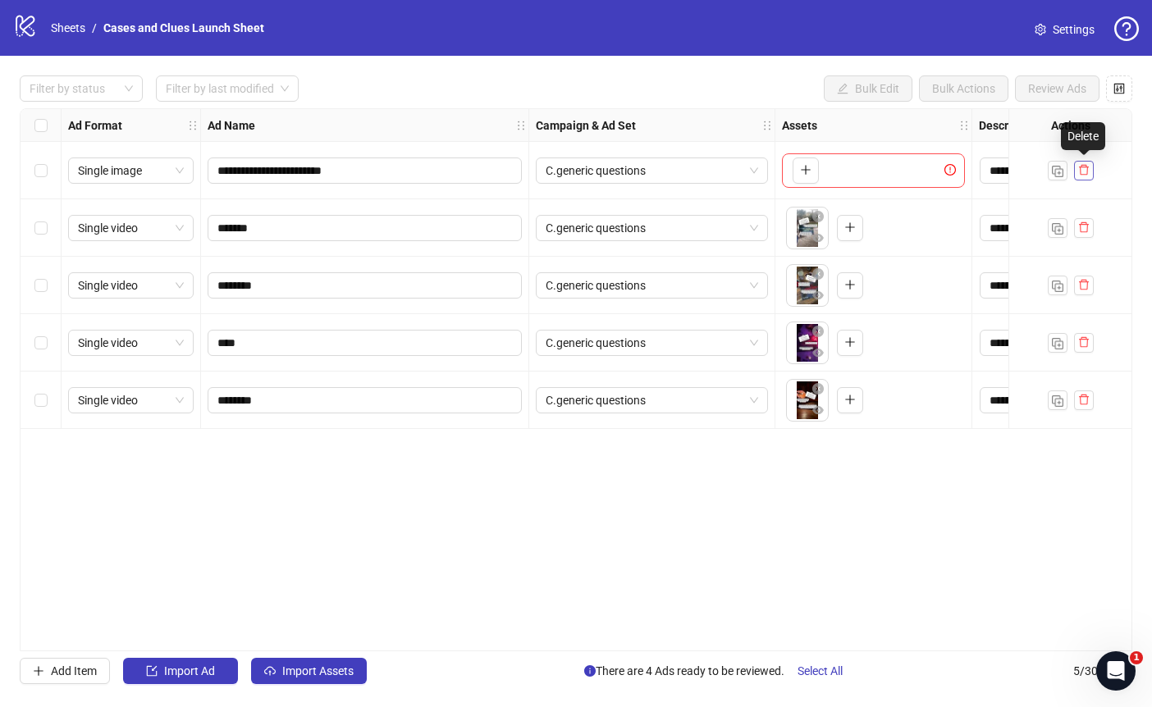
click at [1086, 172] on icon "delete" at bounding box center [1083, 169] width 11 height 11
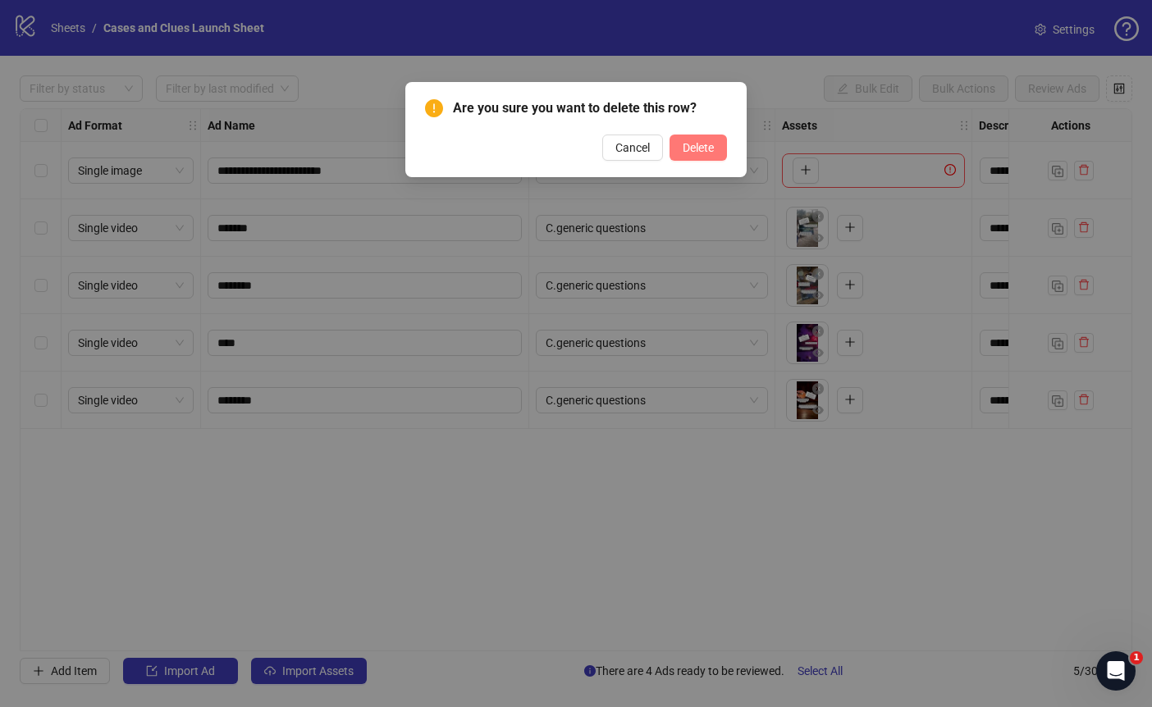
click at [694, 147] on span "Delete" at bounding box center [698, 147] width 31 height 13
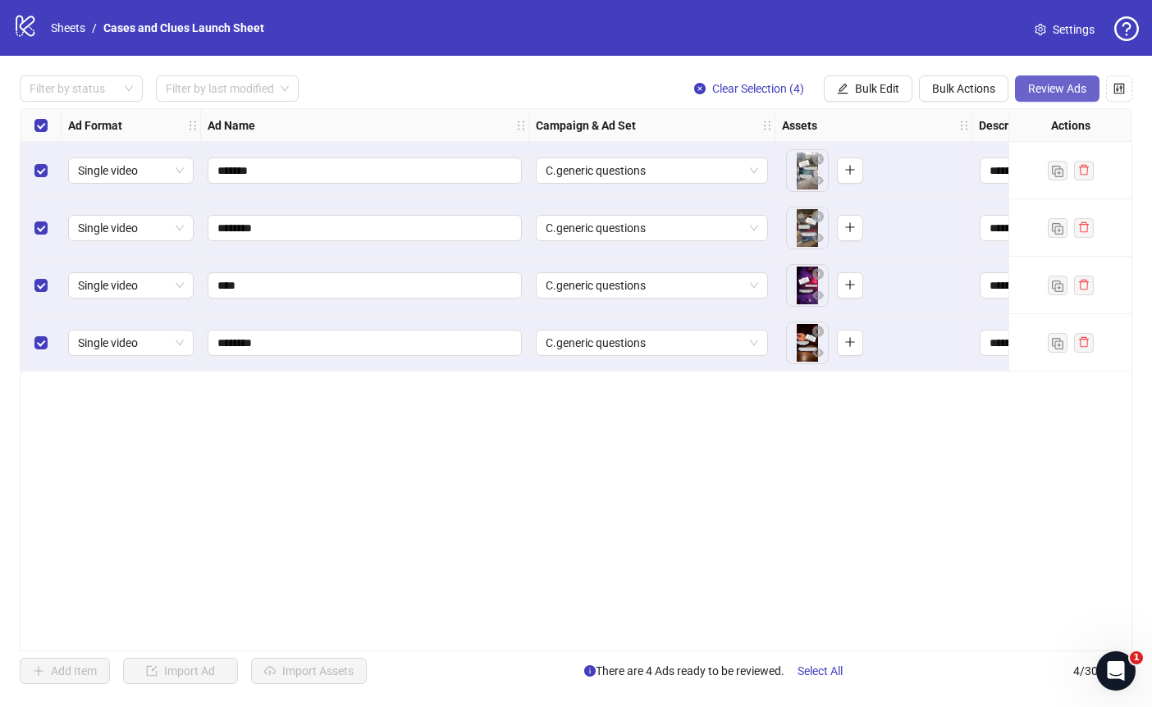
click at [1050, 89] on span "Review Ads" at bounding box center [1057, 88] width 58 height 13
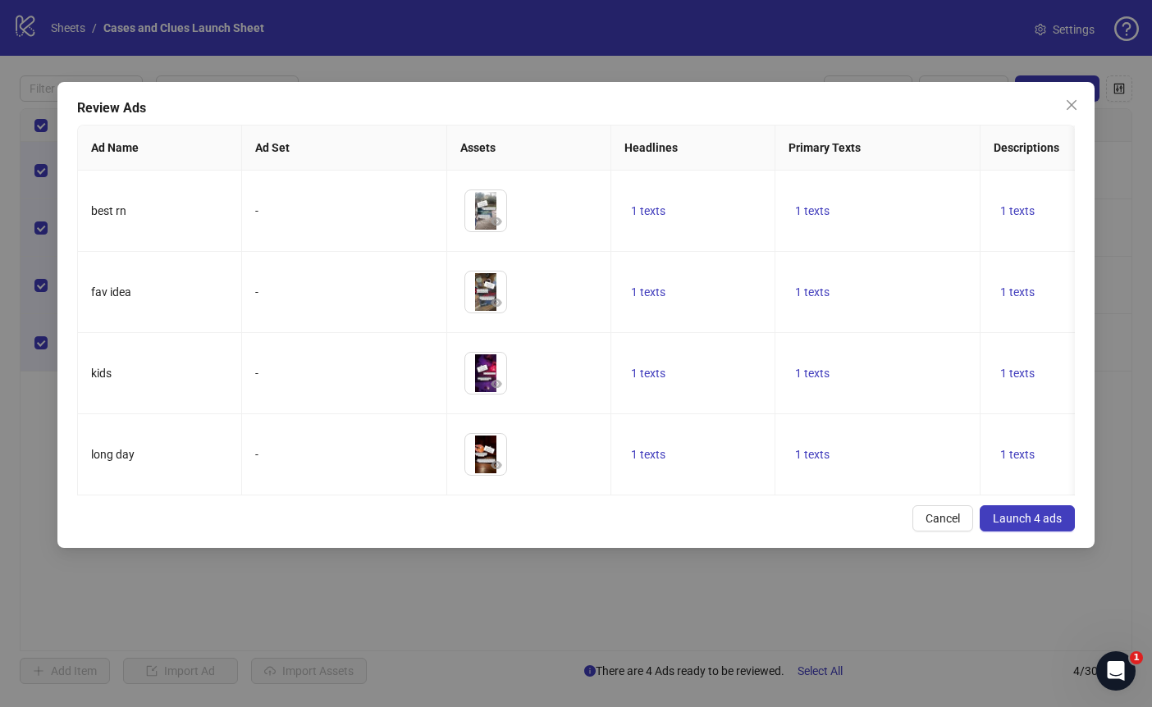
click at [1022, 523] on span "Launch 4 ads" at bounding box center [1027, 518] width 69 height 13
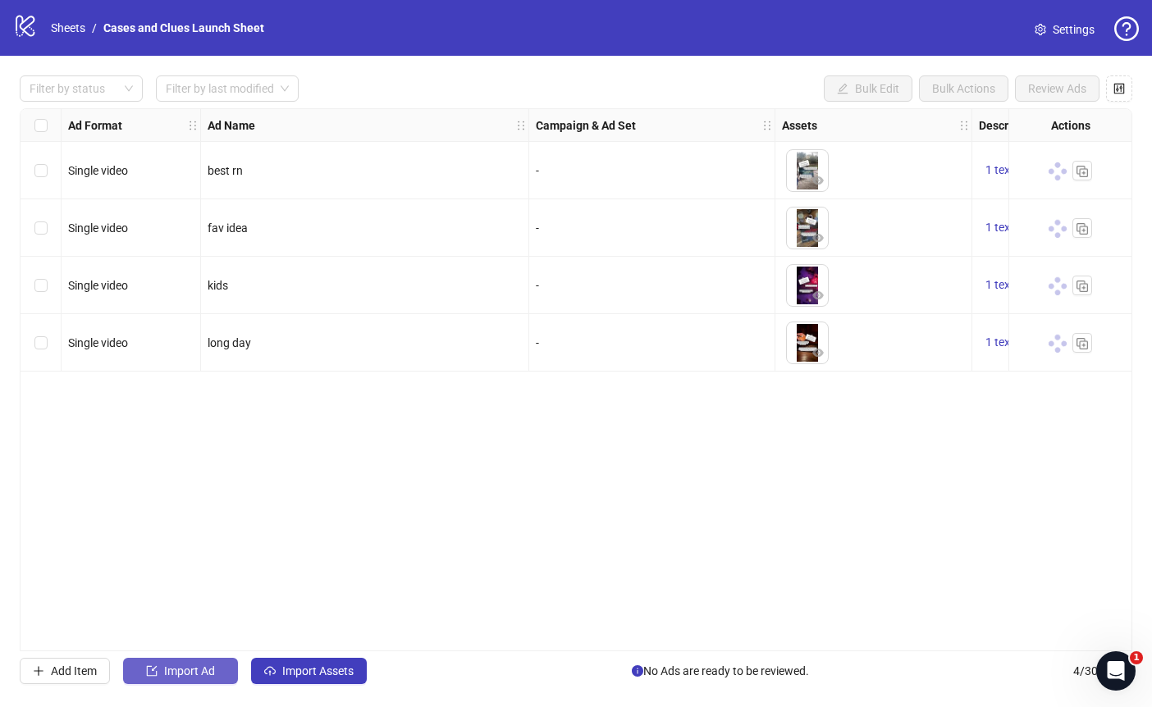
click at [194, 666] on span "Import Ad" at bounding box center [189, 671] width 51 height 13
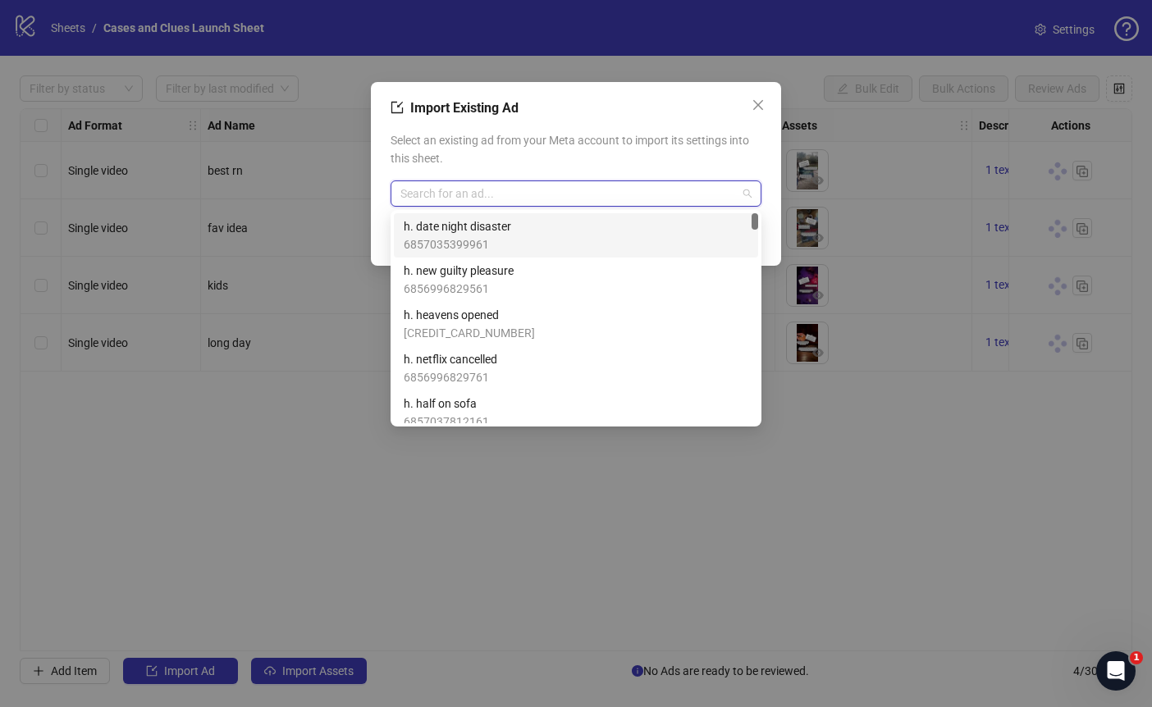
click at [457, 196] on input "search" at bounding box center [568, 193] width 336 height 25
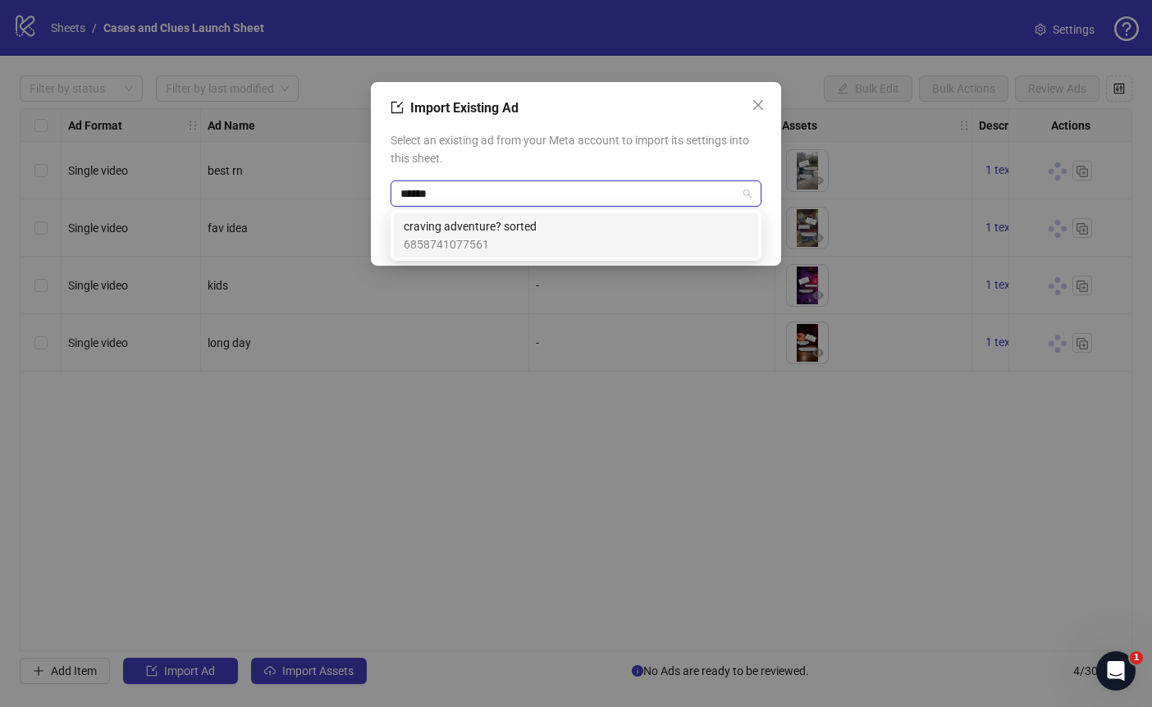
type input "*******"
click at [505, 222] on span "craving adventure? sorted" at bounding box center [470, 226] width 133 height 18
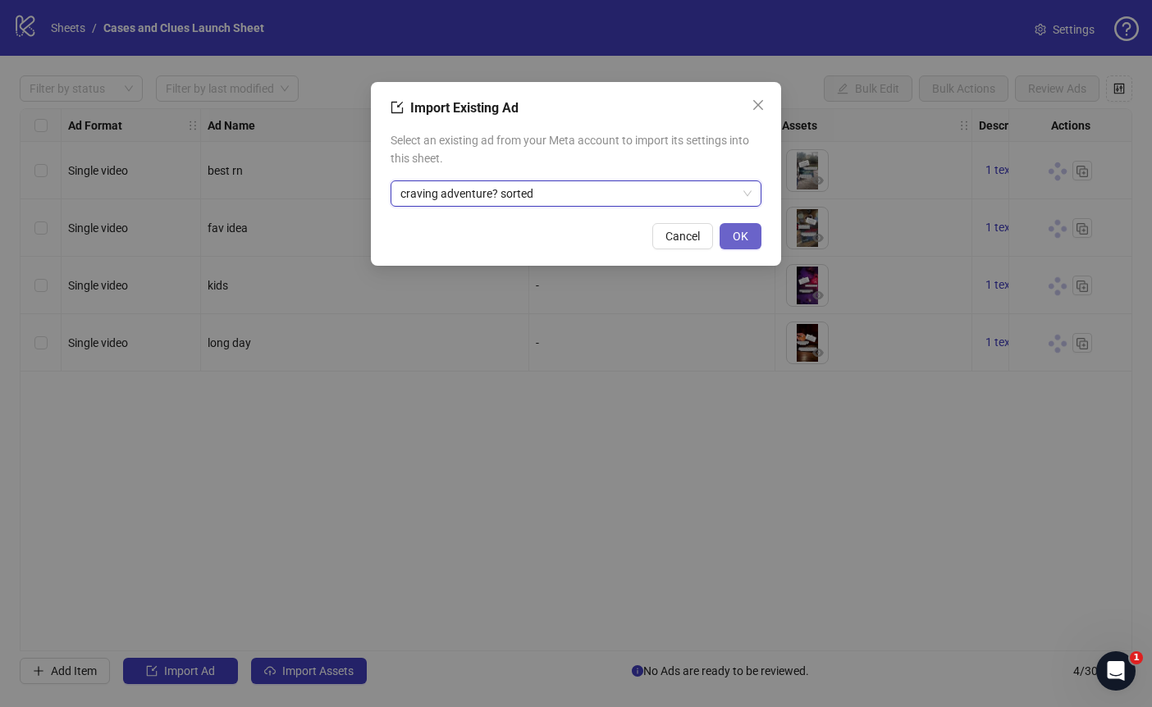
click at [752, 235] on button "OK" at bounding box center [741, 236] width 42 height 26
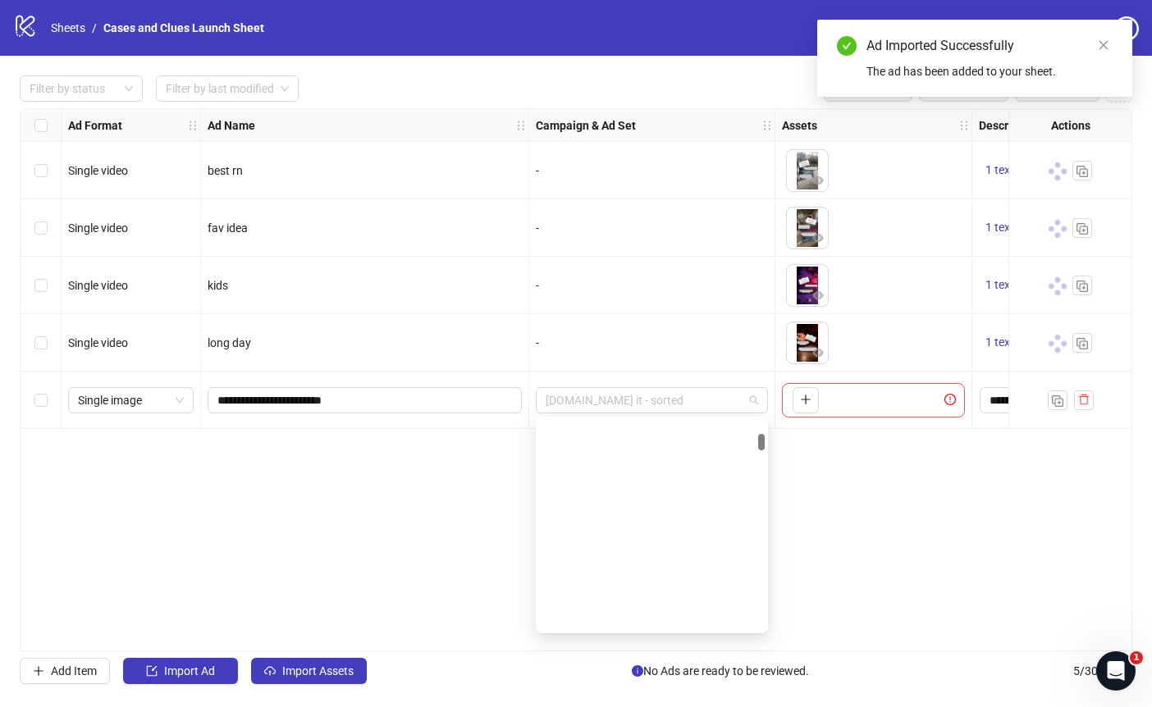
drag, startPoint x: 656, startPoint y: 404, endPoint x: 711, endPoint y: 418, distance: 57.3
click at [656, 404] on span "[DOMAIN_NAME] it - sorted" at bounding box center [652, 400] width 213 height 25
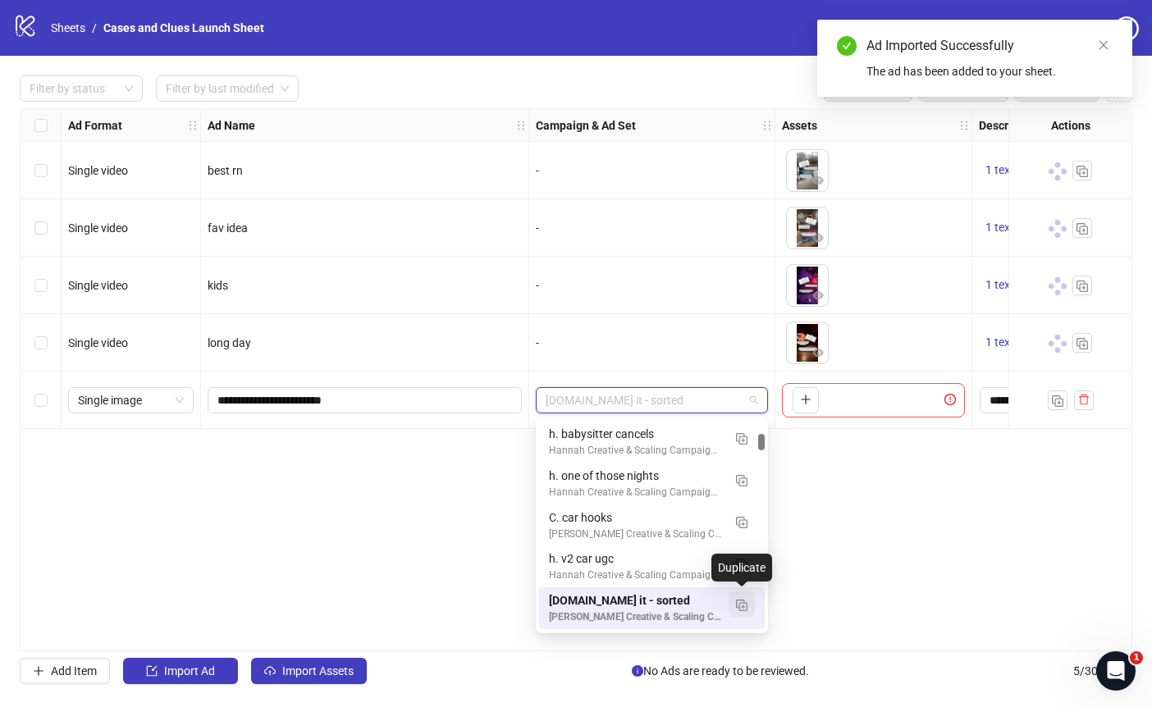
click at [741, 605] on img "button" at bounding box center [741, 605] width 11 height 11
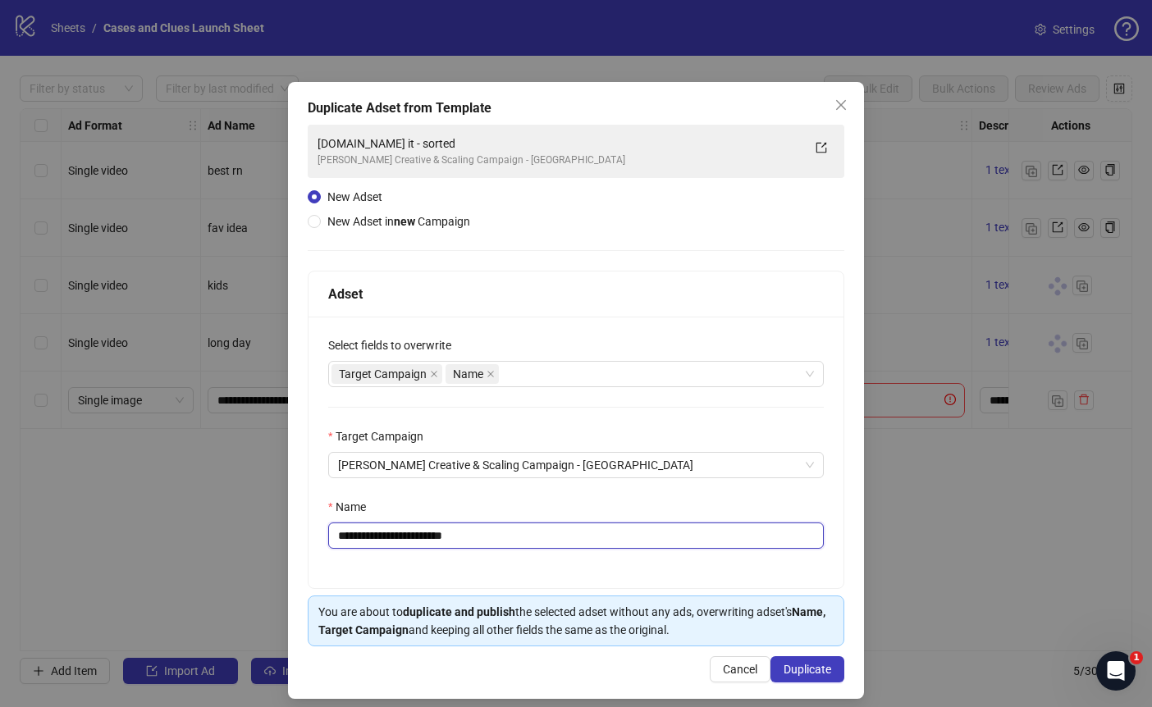
drag, startPoint x: 418, startPoint y: 530, endPoint x: 348, endPoint y: 533, distance: 70.6
click at [347, 533] on input "**********" at bounding box center [576, 536] width 496 height 26
drag, startPoint x: 345, startPoint y: 535, endPoint x: 354, endPoint y: 542, distance: 11.2
click at [345, 537] on input "**********" at bounding box center [576, 536] width 496 height 26
type input "**********"
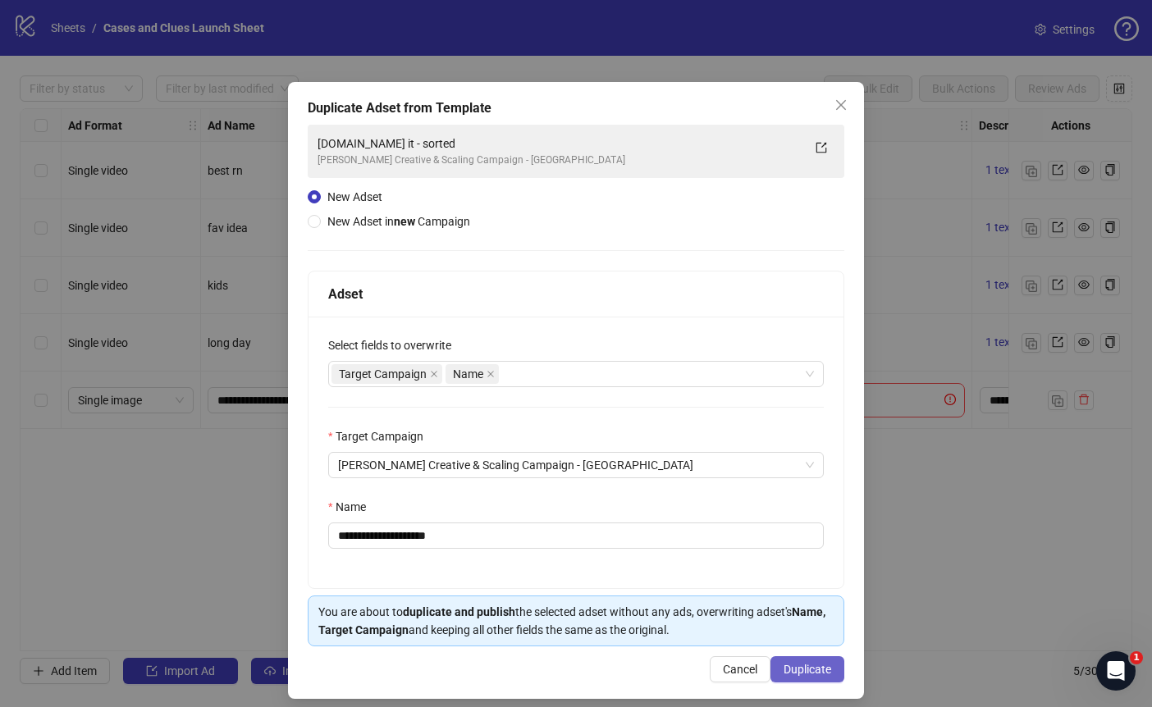
click at [803, 670] on span "Duplicate" at bounding box center [808, 669] width 48 height 13
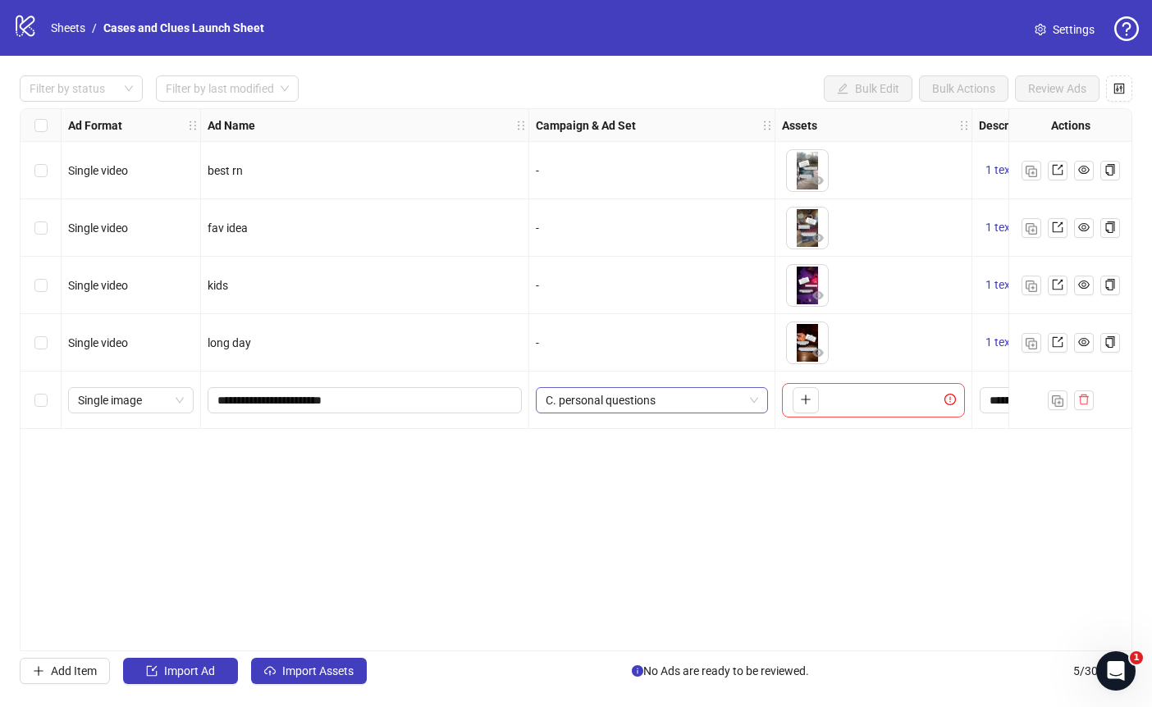
click at [752, 401] on span "C. personal questions" at bounding box center [652, 400] width 213 height 25
click at [408, 403] on input "**********" at bounding box center [362, 400] width 291 height 18
click at [1084, 399] on icon "delete" at bounding box center [1083, 399] width 11 height 11
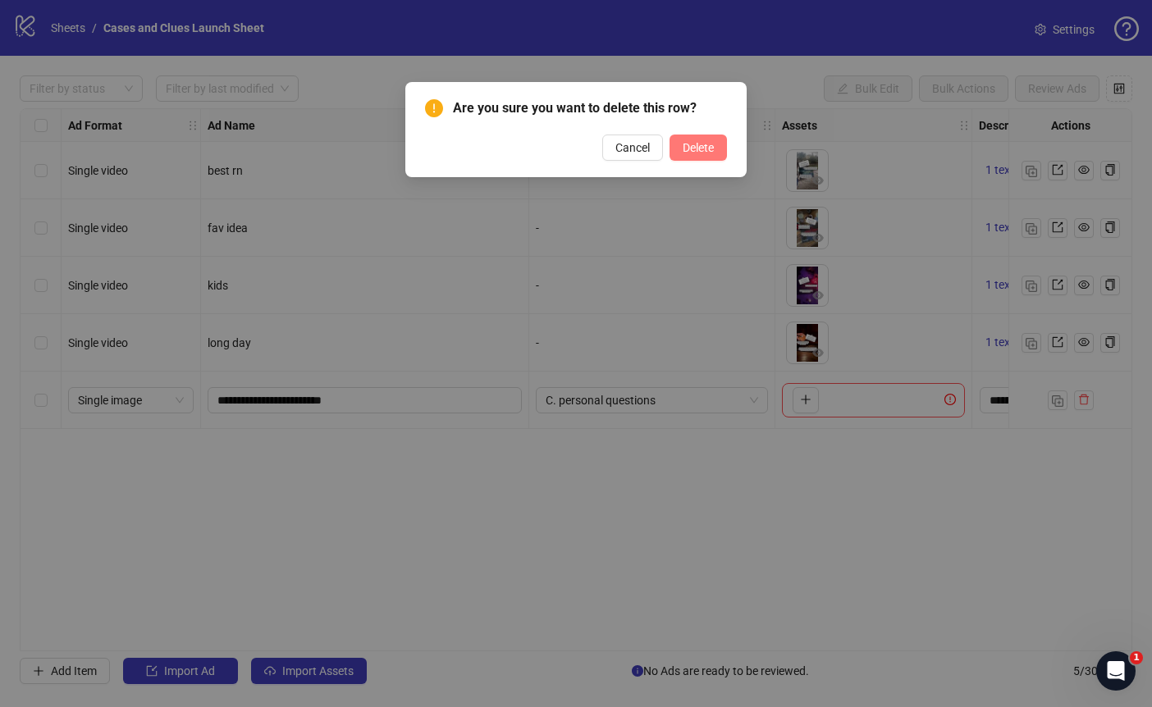
click at [683, 144] on span "Delete" at bounding box center [698, 147] width 31 height 13
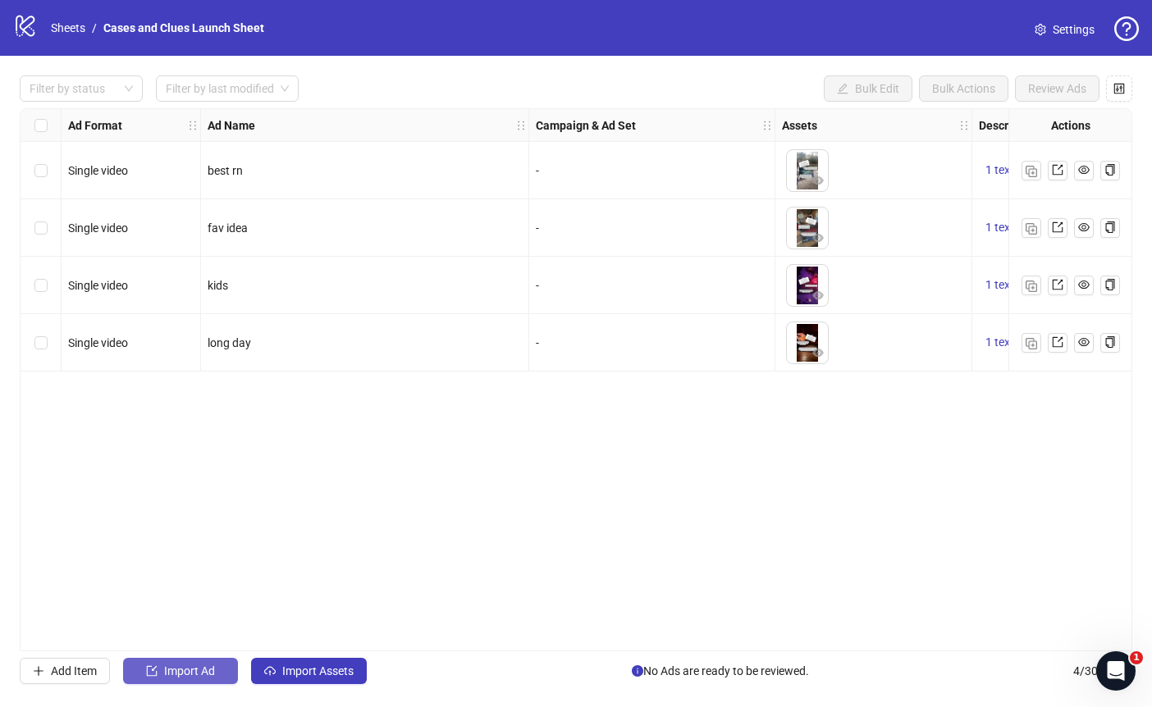
click at [181, 670] on span "Import Ad" at bounding box center [189, 671] width 51 height 13
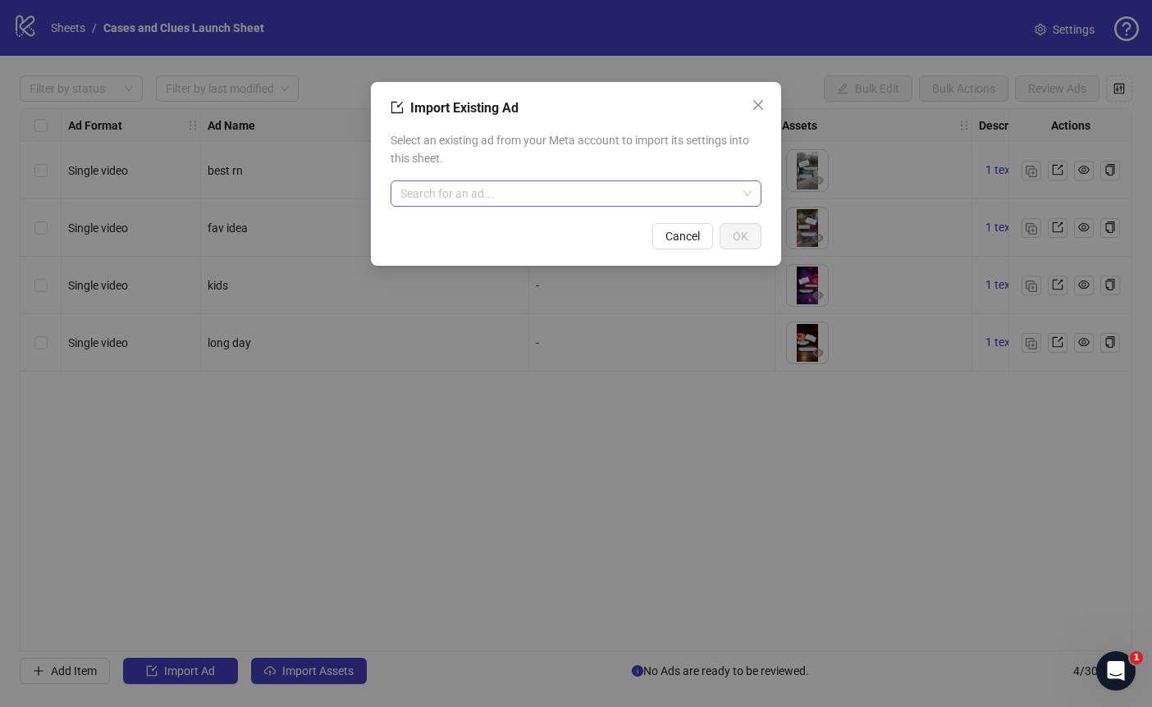
click at [486, 192] on input "search" at bounding box center [568, 193] width 336 height 25
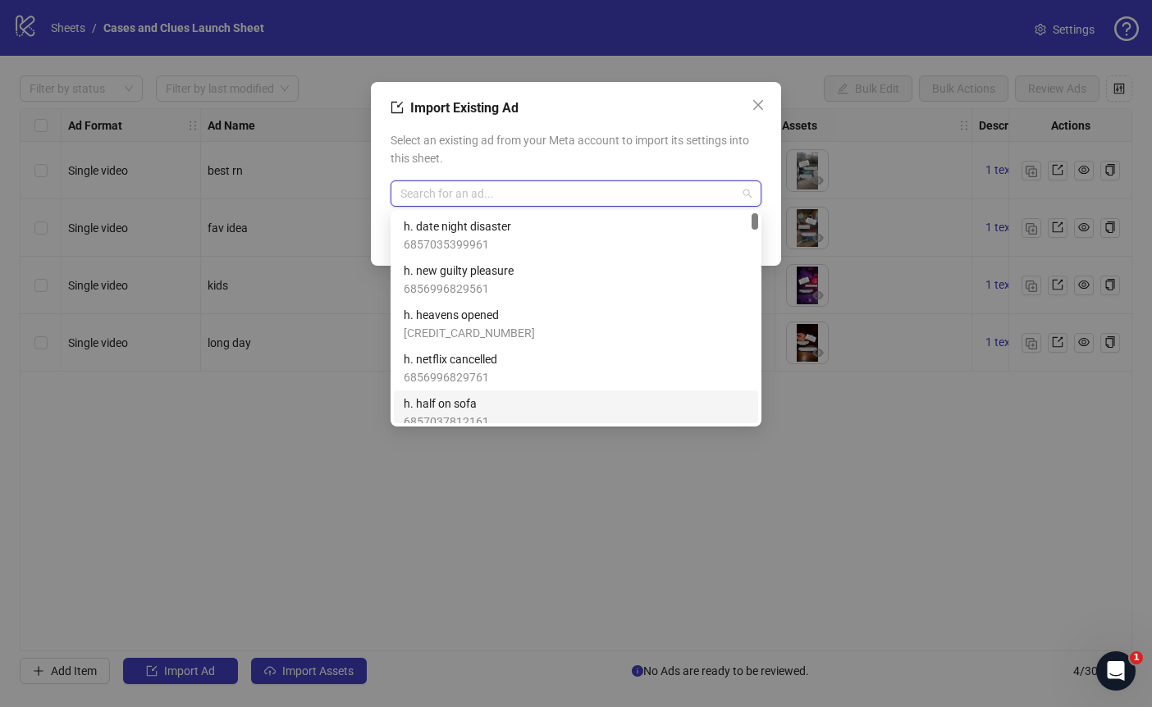
click at [715, 518] on div "Import Existing Ad Select an existing ad from your Meta account to import its s…" at bounding box center [576, 353] width 1152 height 707
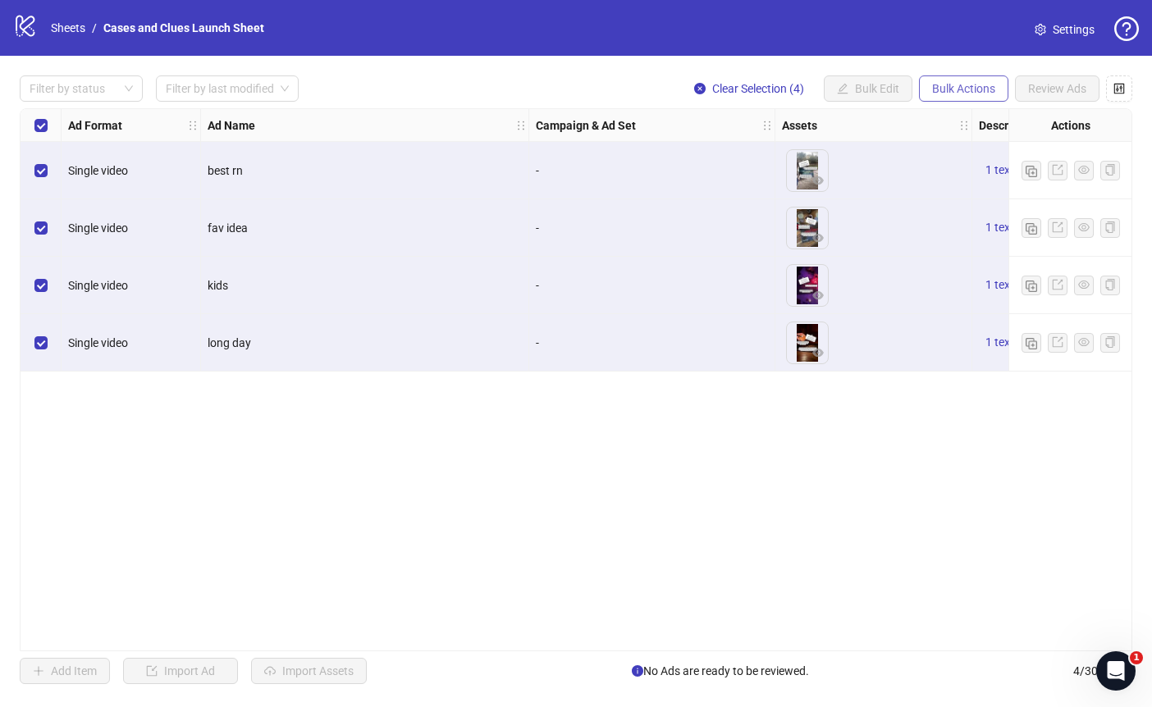
click at [952, 86] on span "Bulk Actions" at bounding box center [963, 88] width 63 height 13
click at [959, 121] on span "Delete" at bounding box center [986, 121] width 112 height 18
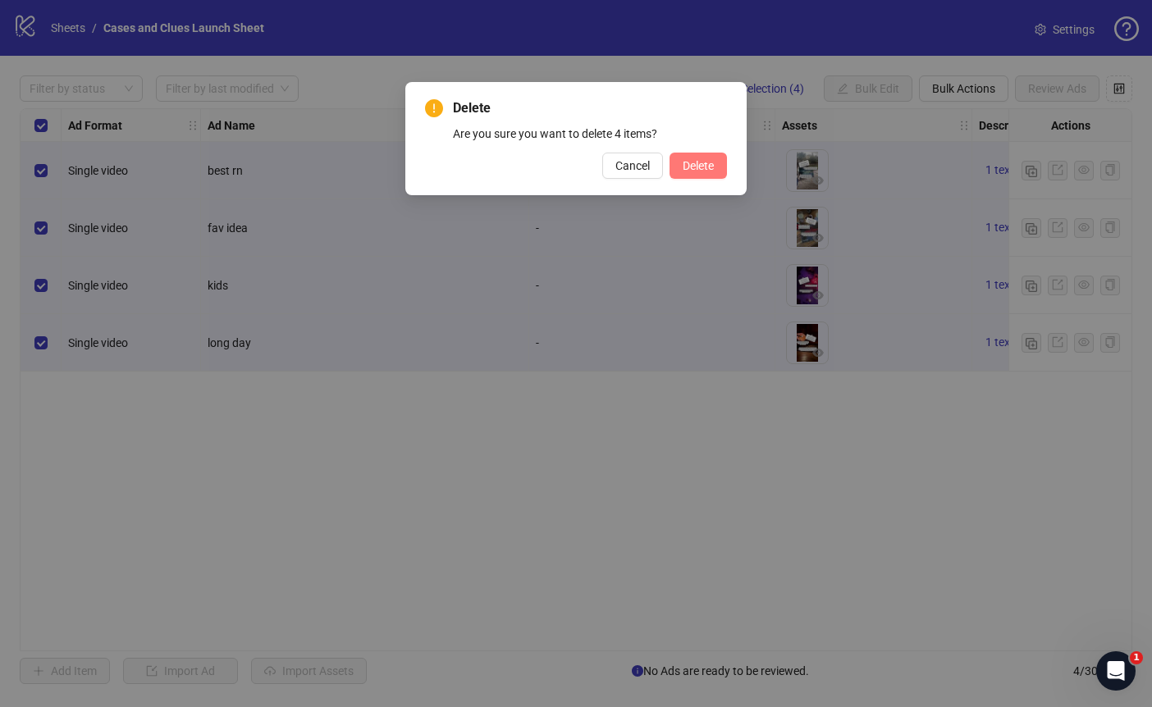
click at [699, 165] on span "Delete" at bounding box center [698, 165] width 31 height 13
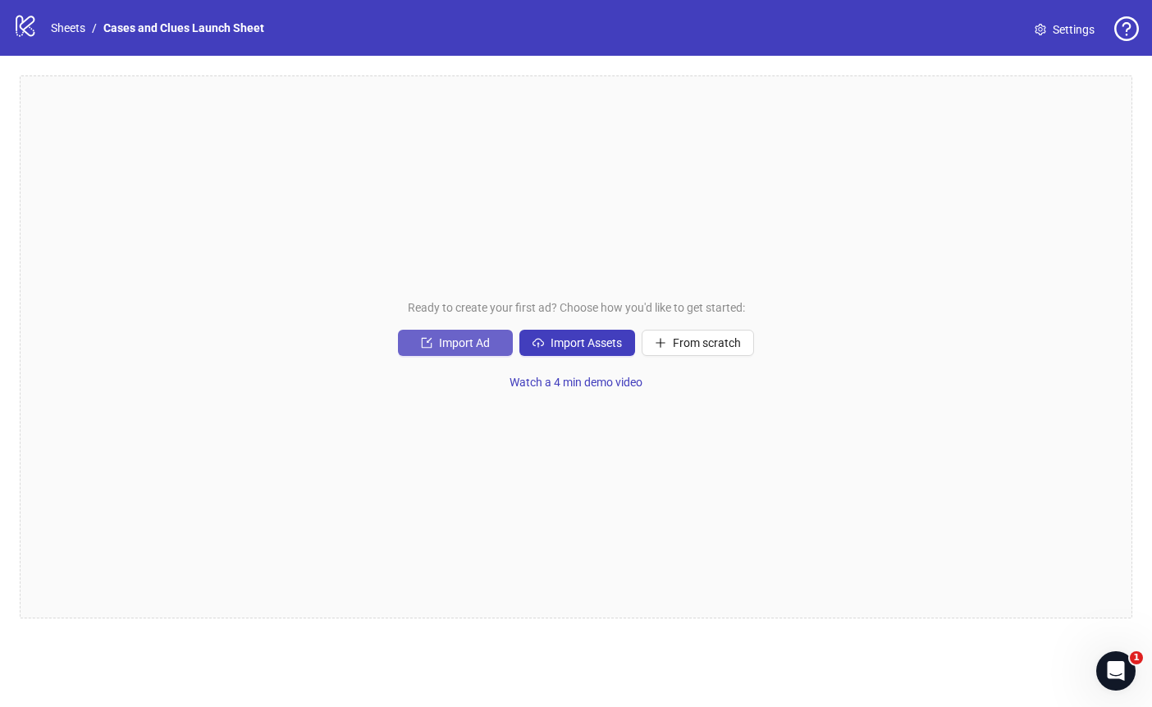
click at [476, 340] on span "Import Ad" at bounding box center [464, 342] width 51 height 13
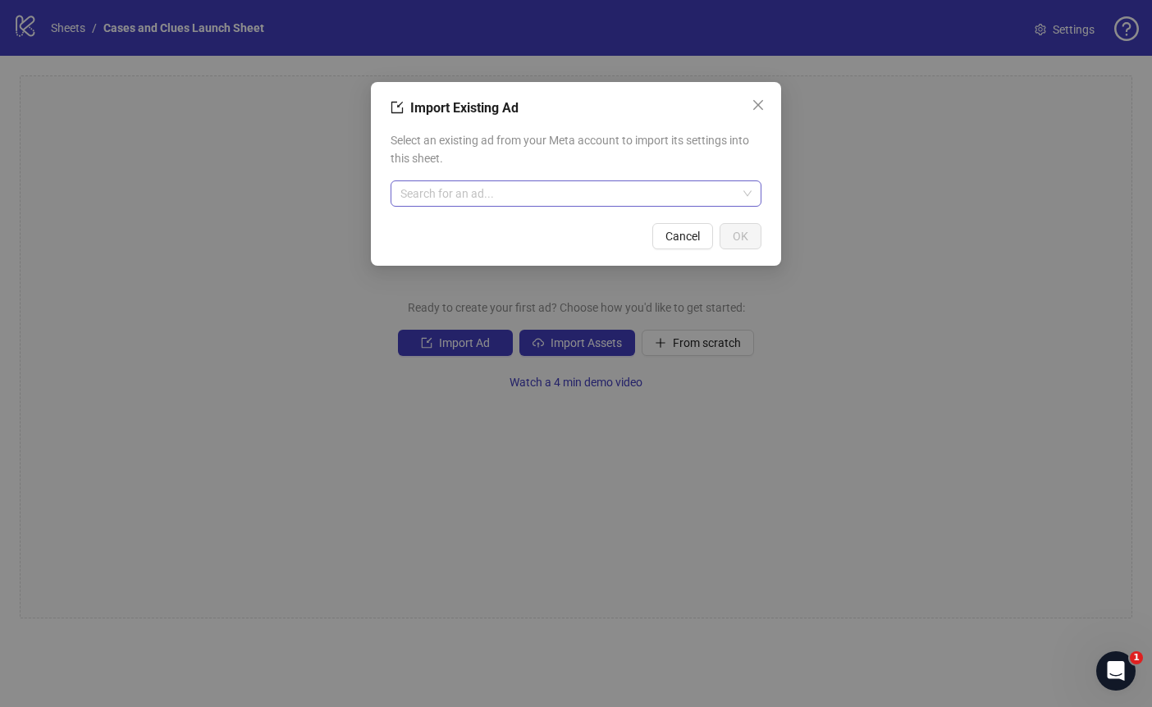
click at [438, 195] on input "search" at bounding box center [568, 193] width 336 height 25
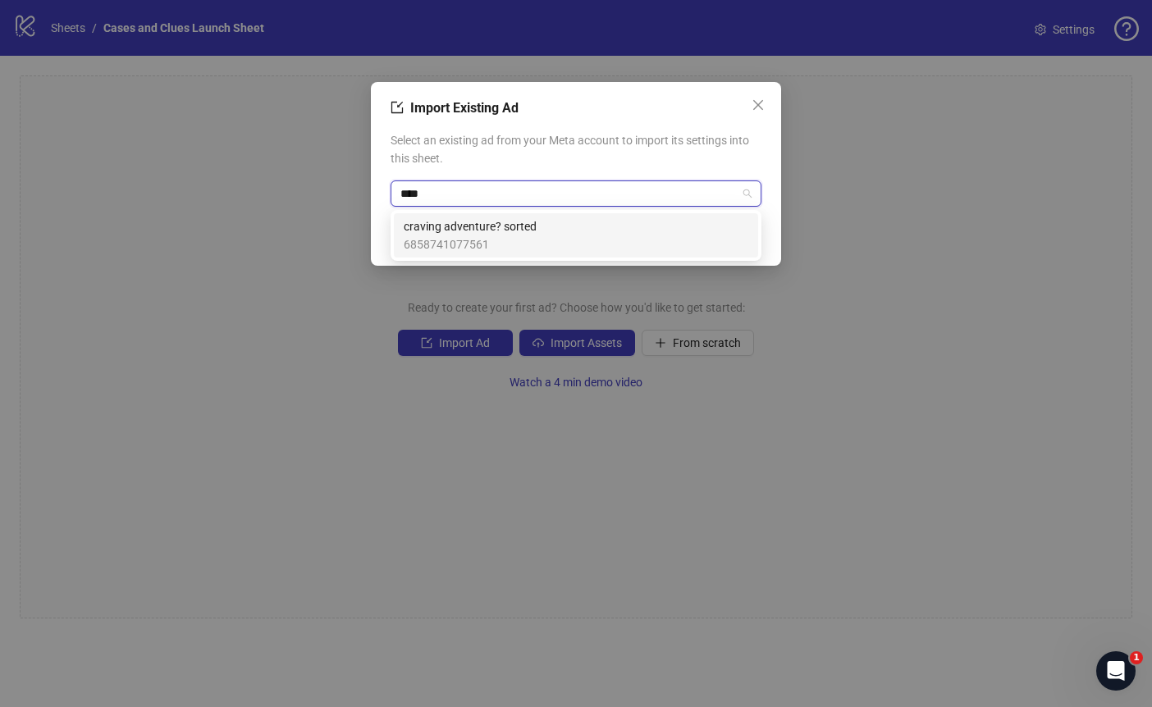
type input "*****"
click at [473, 218] on span "craving adventure? sorted" at bounding box center [470, 226] width 133 height 18
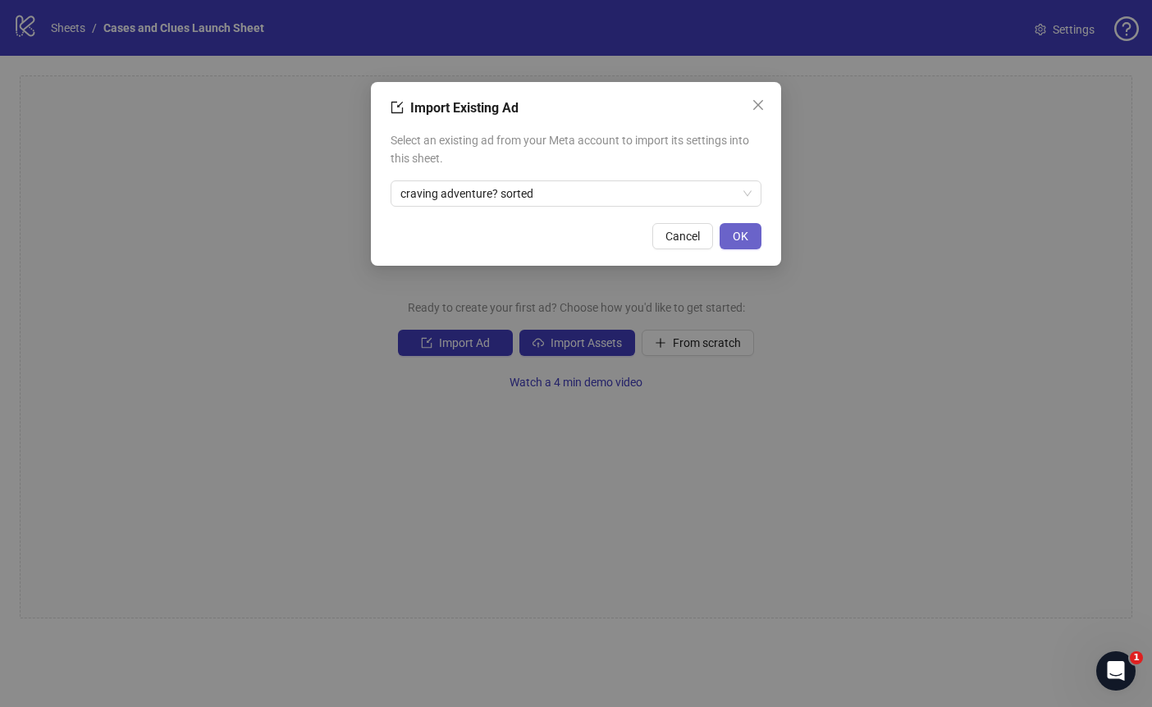
click at [743, 231] on span "OK" at bounding box center [741, 236] width 16 height 13
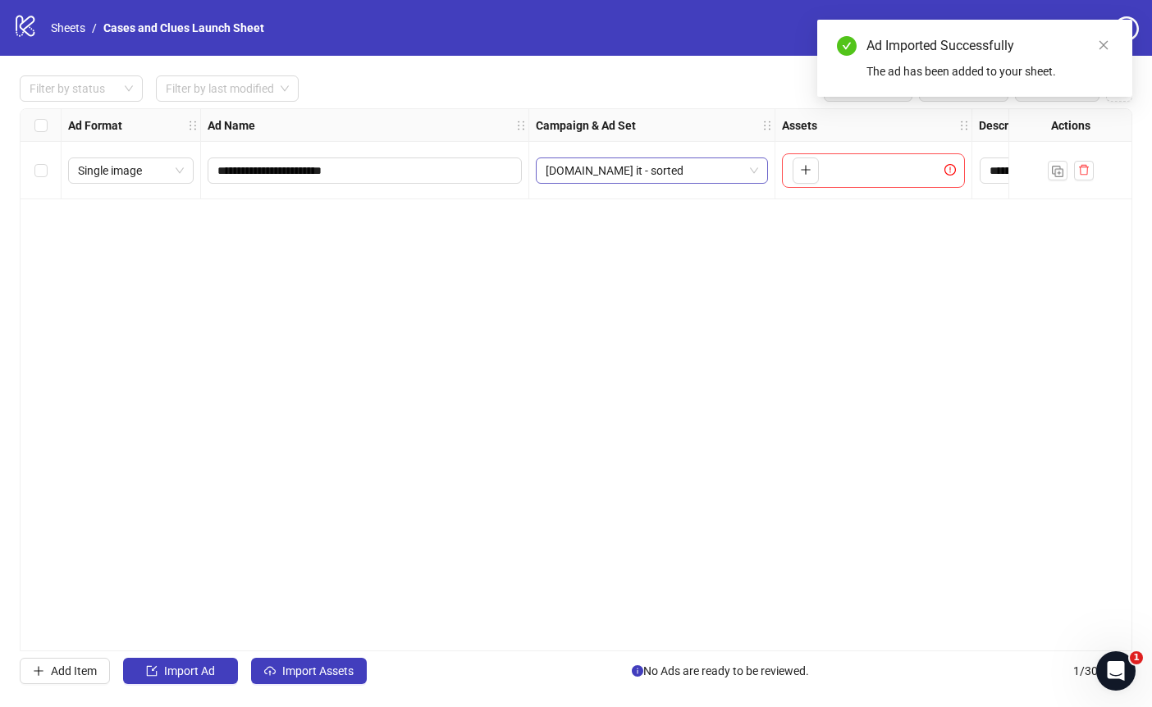
click at [755, 170] on span "[DOMAIN_NAME] it - sorted" at bounding box center [652, 170] width 213 height 25
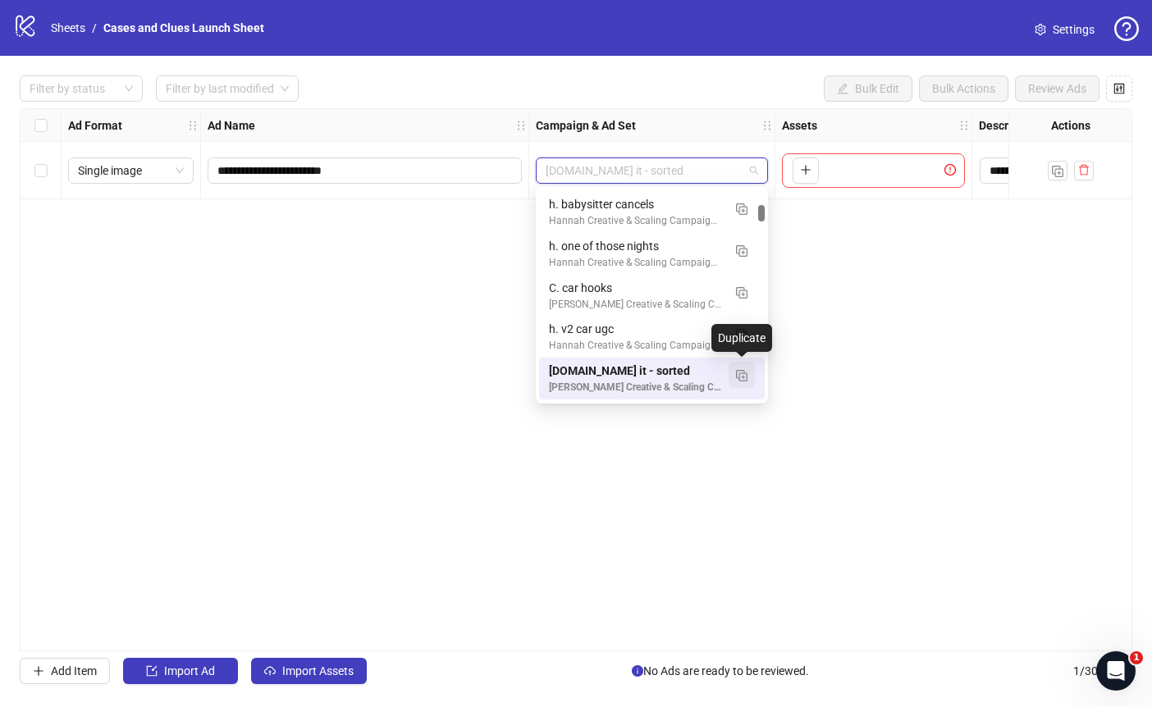
click at [743, 372] on img "button" at bounding box center [741, 375] width 11 height 11
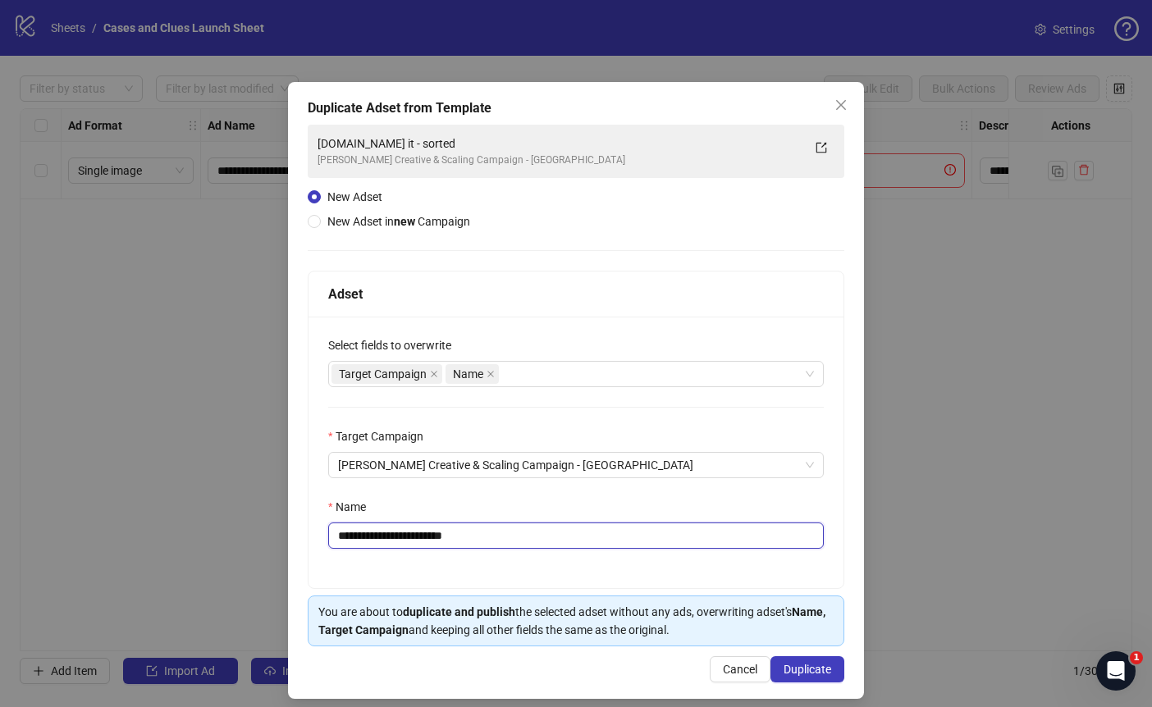
drag, startPoint x: 476, startPoint y: 538, endPoint x: 345, endPoint y: 541, distance: 130.5
click at [345, 540] on input "**********" at bounding box center [576, 536] width 496 height 26
type input "**********"
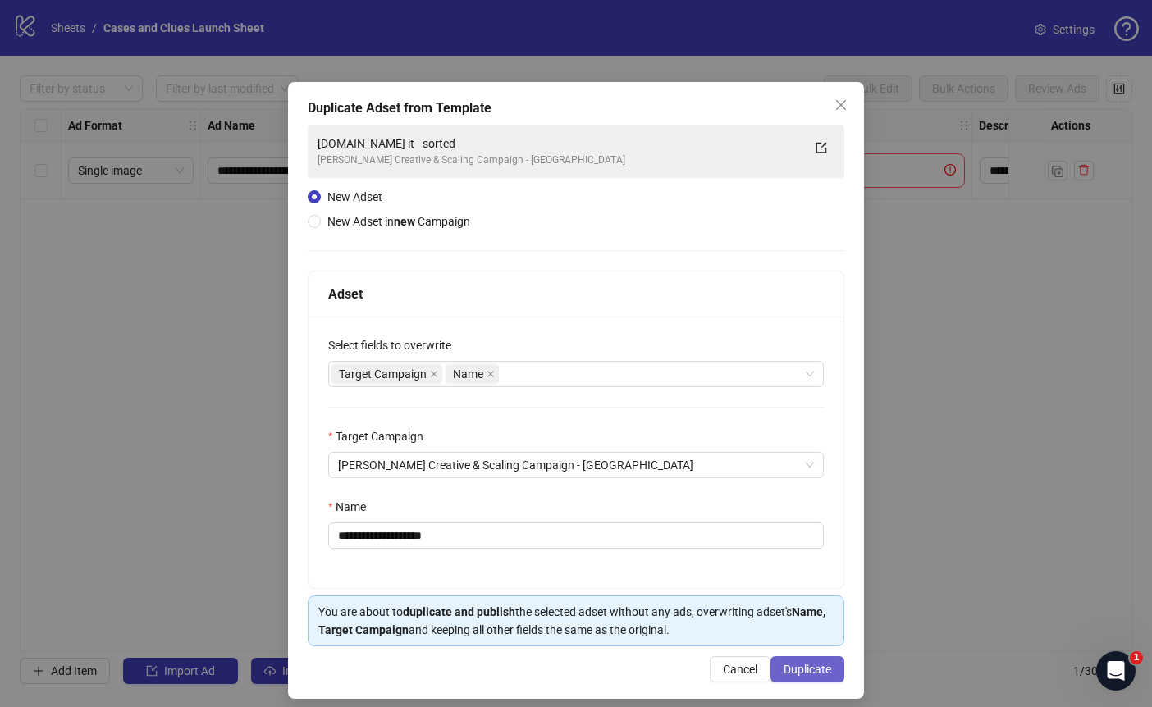
click at [786, 663] on span "Duplicate" at bounding box center [808, 669] width 48 height 13
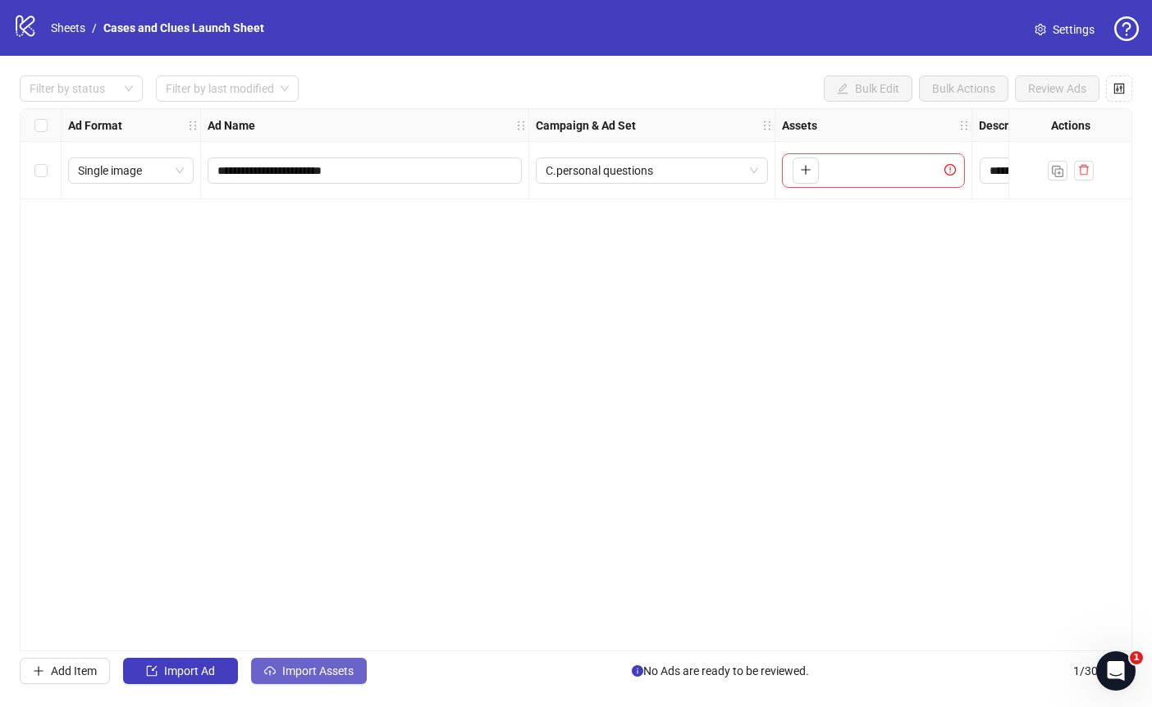
click at [318, 677] on span "Import Assets" at bounding box center [317, 671] width 71 height 13
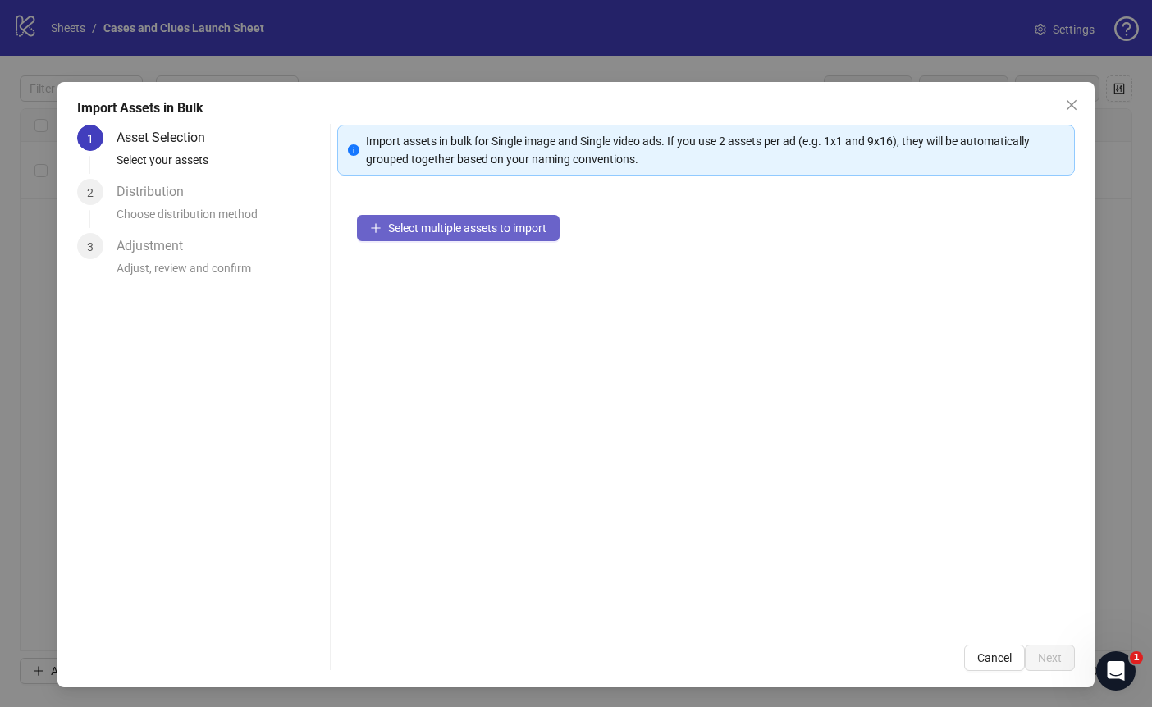
click at [428, 227] on span "Select multiple assets to import" at bounding box center [467, 228] width 158 height 13
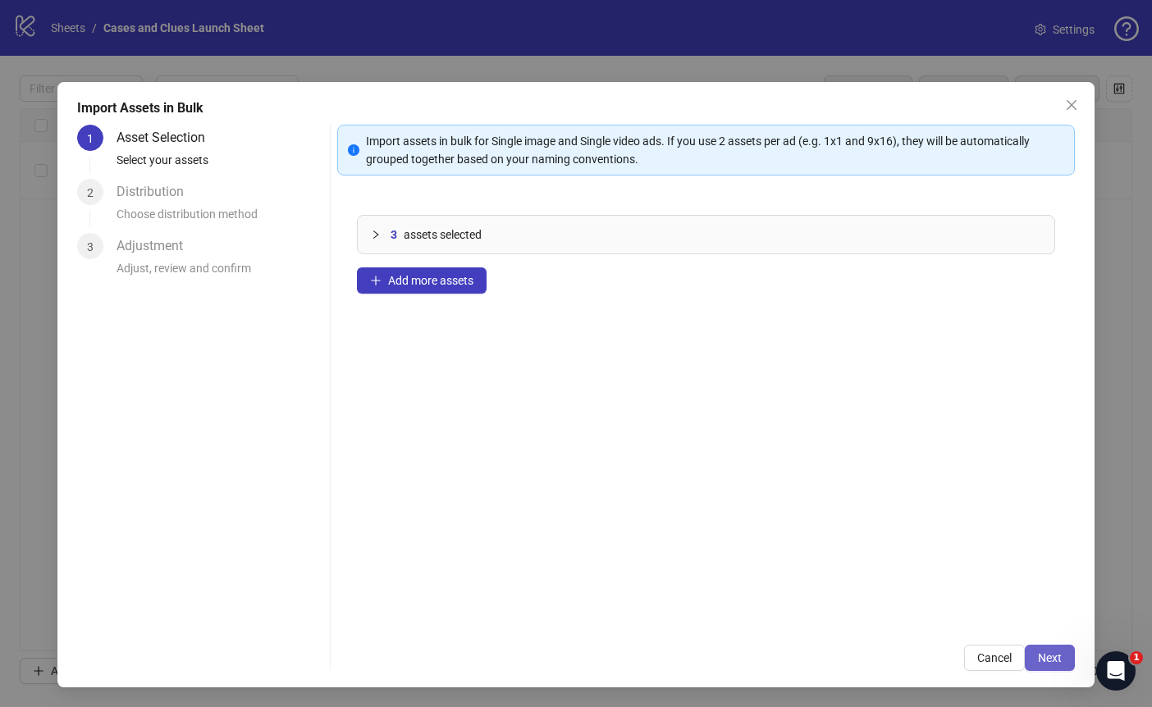
click at [1057, 655] on span "Next" at bounding box center [1050, 657] width 24 height 13
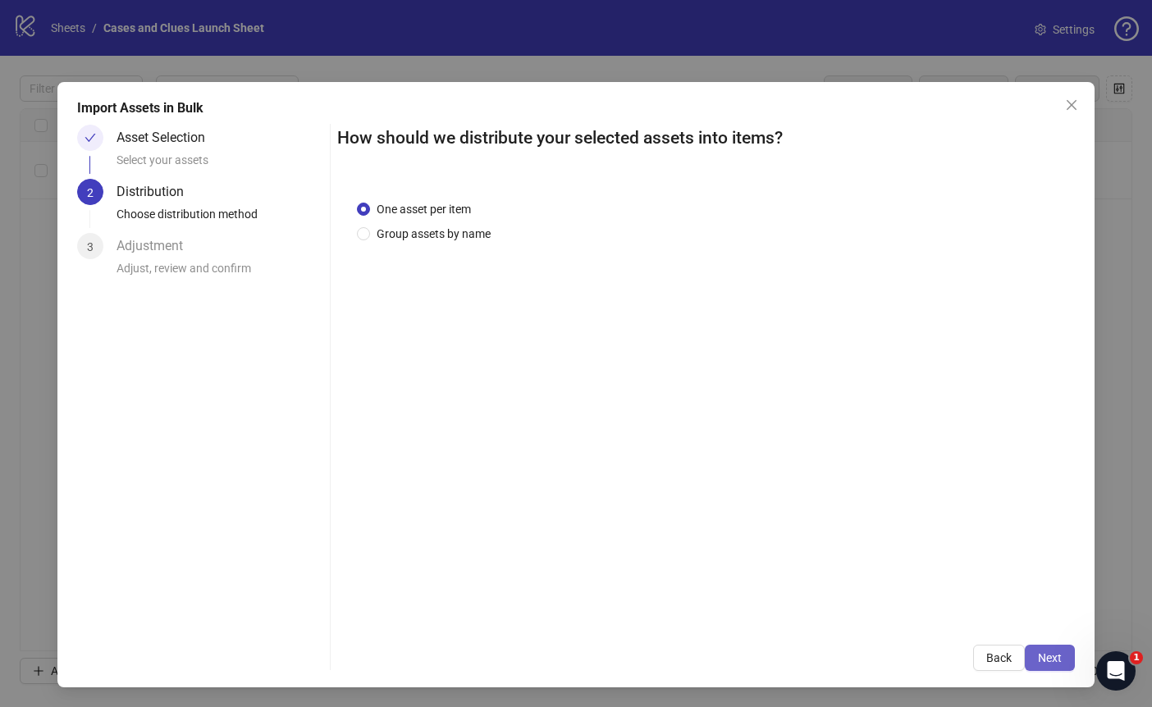
click at [1063, 657] on button "Next" at bounding box center [1050, 658] width 50 height 26
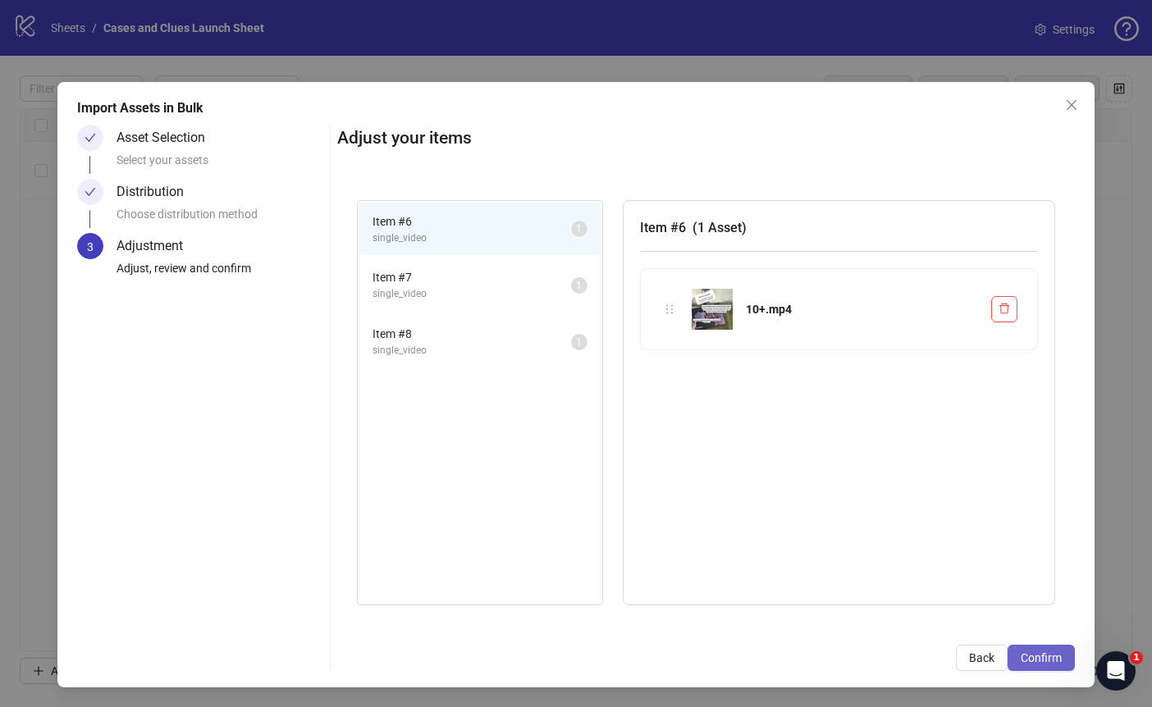
click at [1051, 657] on span "Confirm" at bounding box center [1041, 657] width 41 height 13
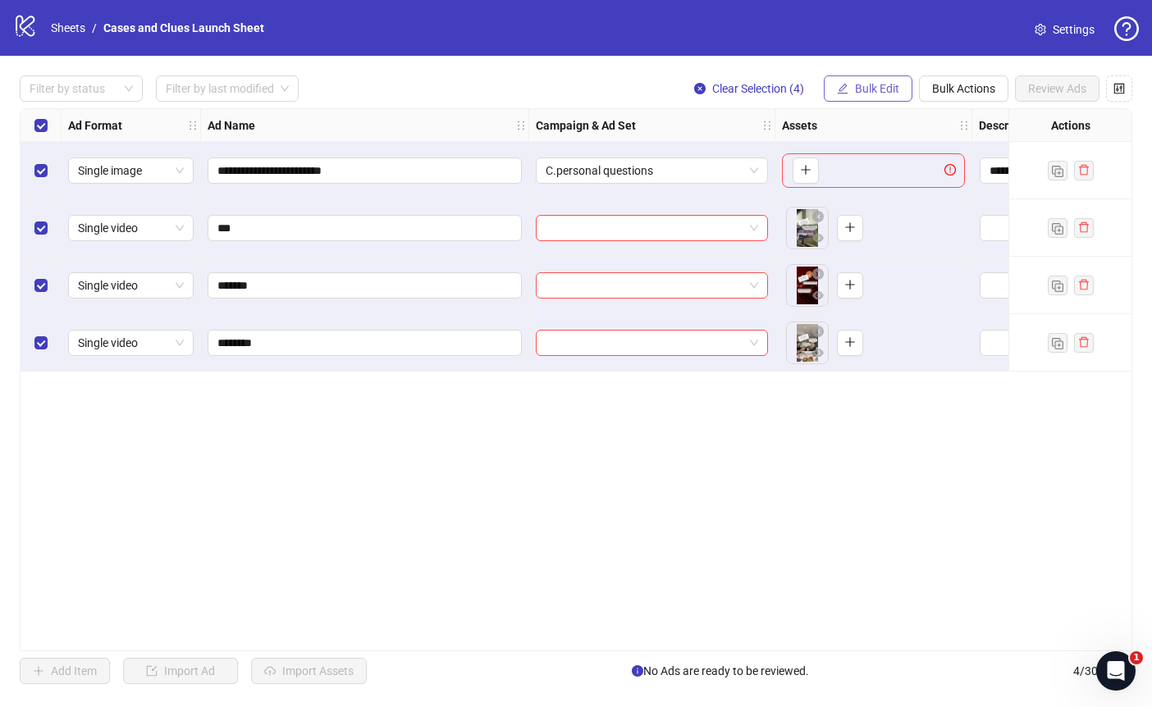
click at [860, 85] on span "Bulk Edit" at bounding box center [877, 88] width 44 height 13
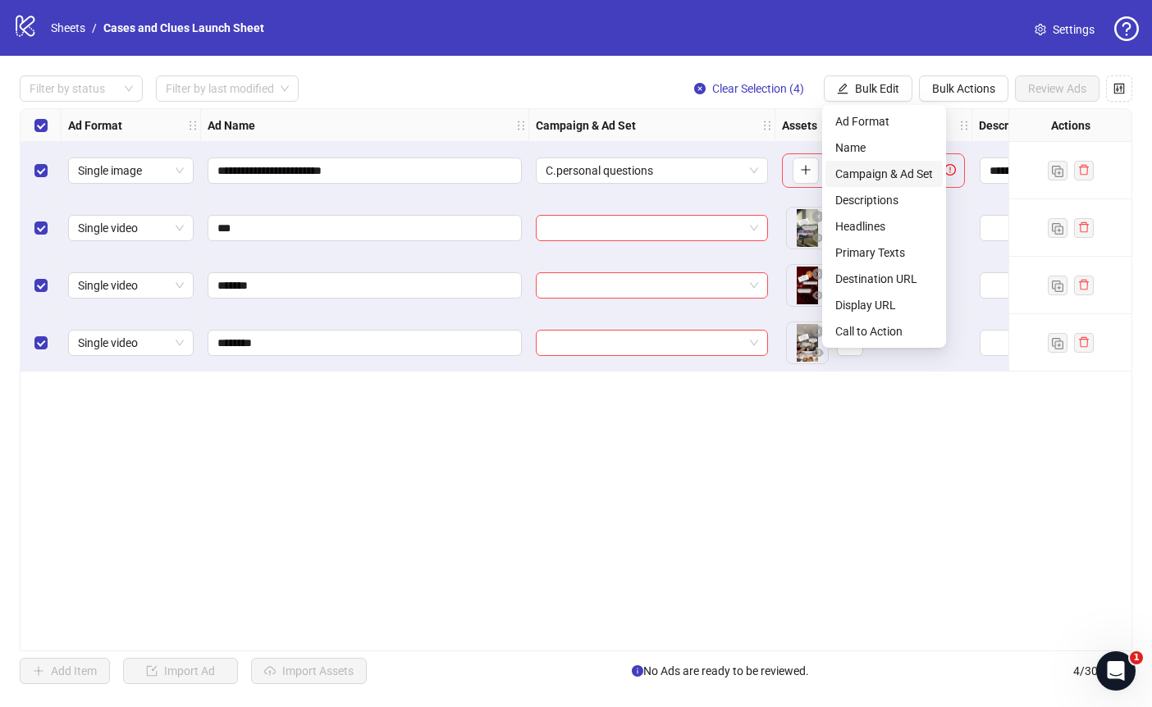
click at [871, 171] on span "Campaign & Ad Set" at bounding box center [884, 174] width 98 height 18
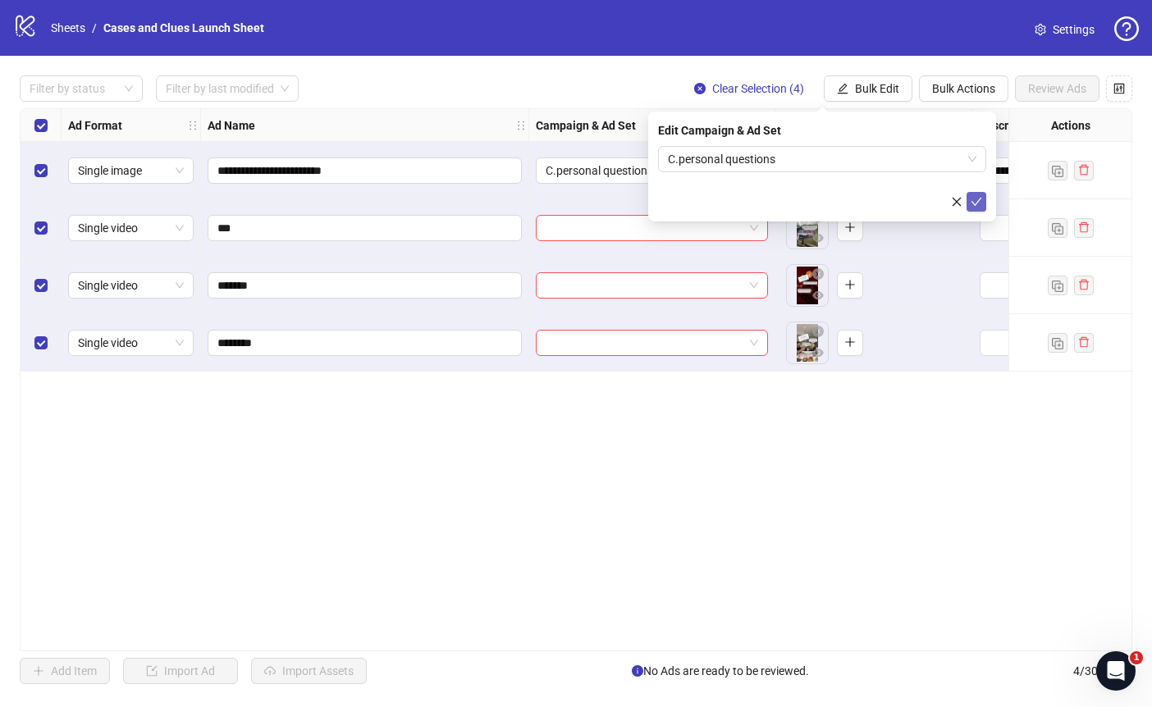
click at [976, 202] on icon "check" at bounding box center [976, 202] width 11 height 8
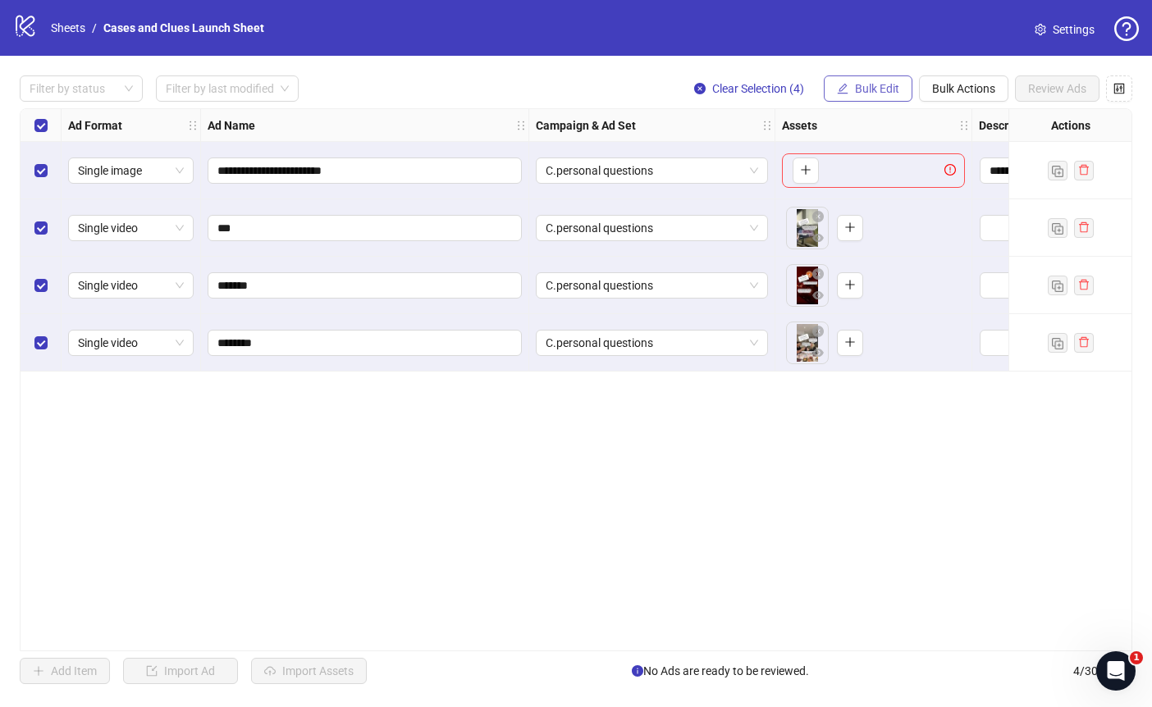
click at [879, 84] on span "Bulk Edit" at bounding box center [877, 88] width 44 height 13
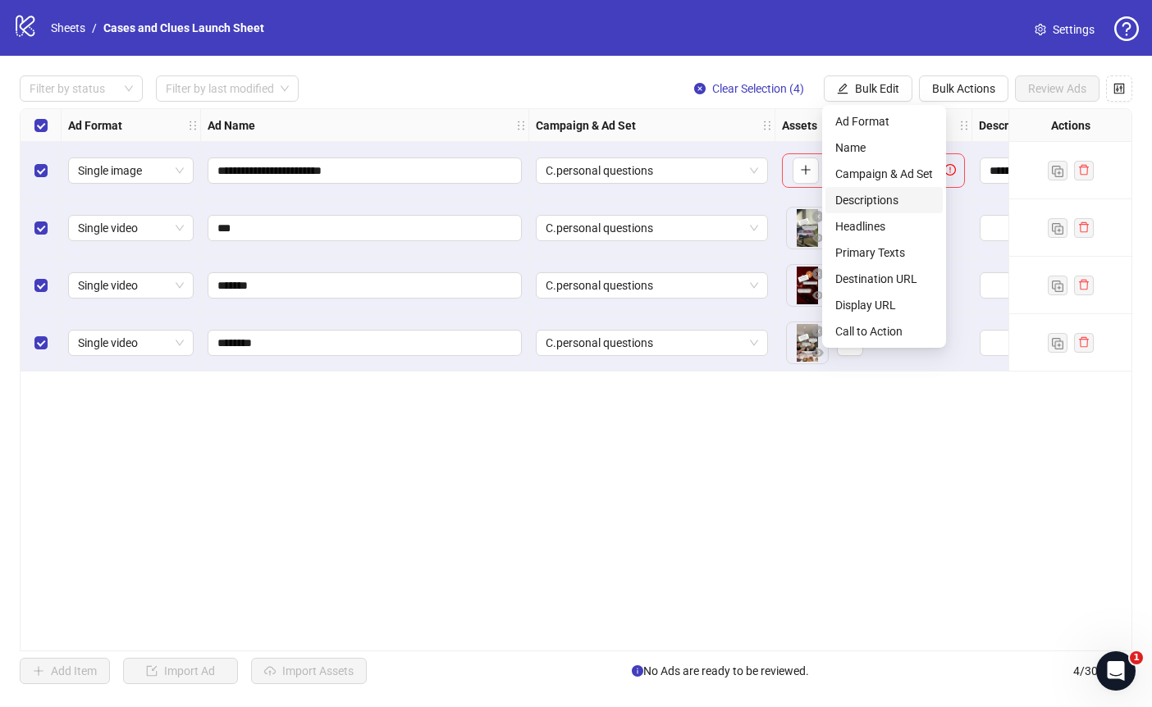
click at [883, 203] on span "Descriptions" at bounding box center [884, 200] width 98 height 18
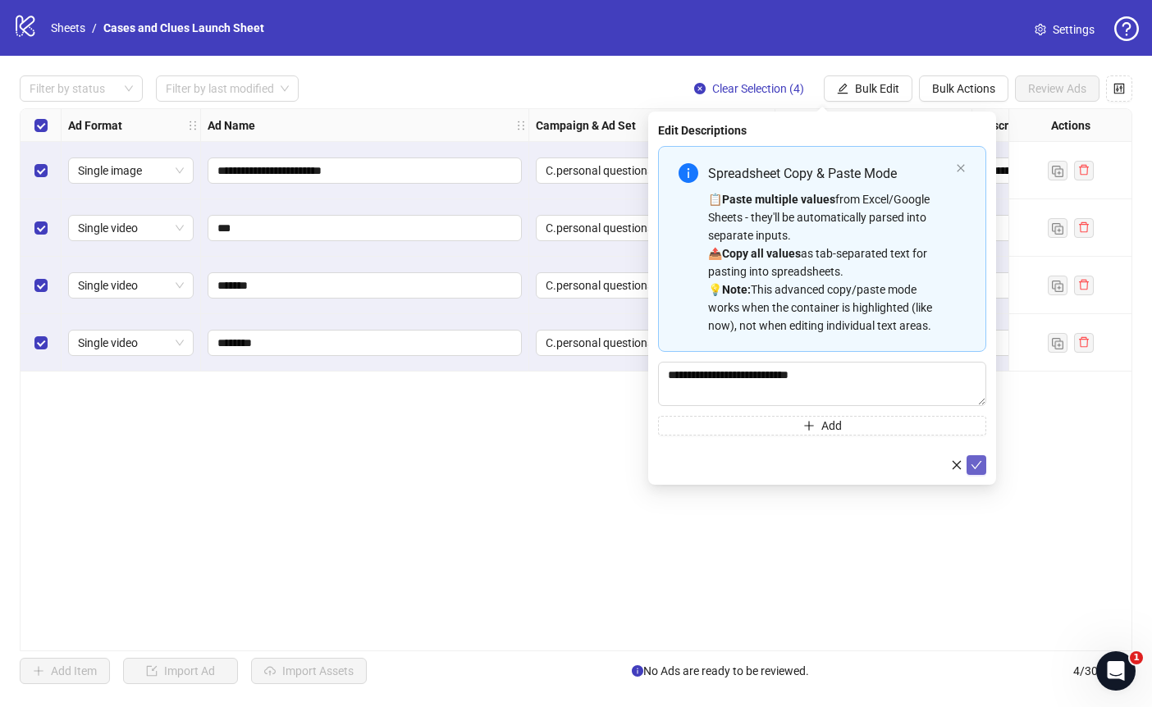
click at [976, 464] on icon "check" at bounding box center [976, 464] width 11 height 11
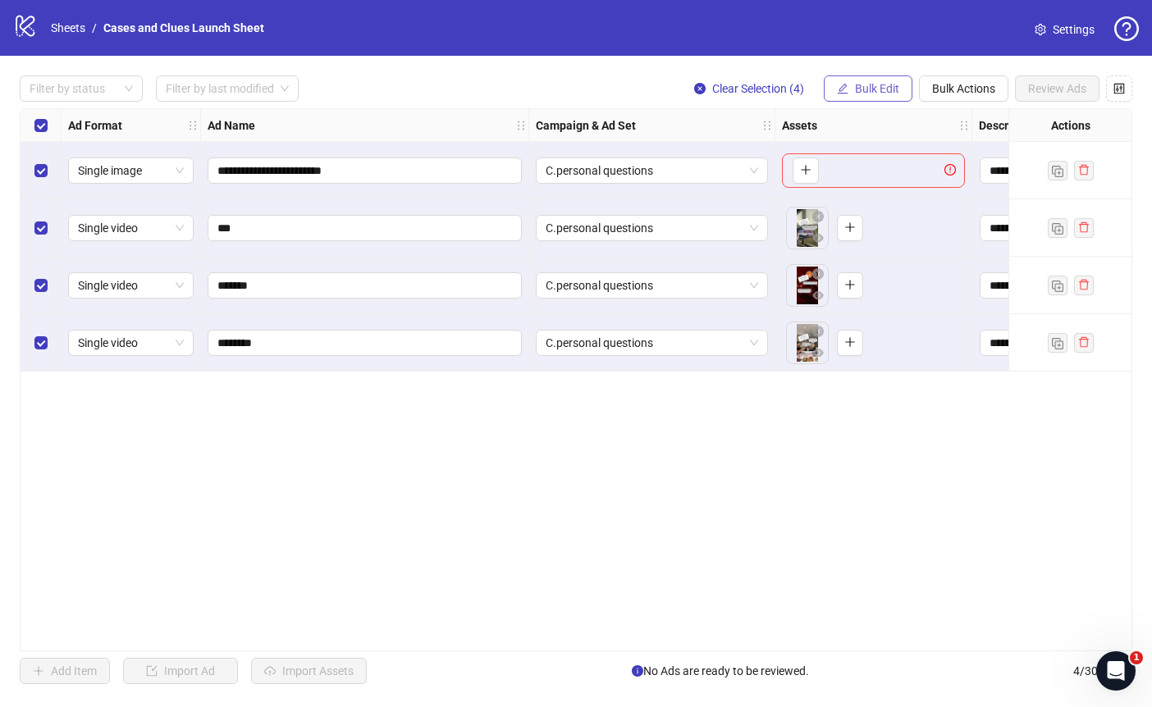
click at [868, 94] on span "Bulk Edit" at bounding box center [877, 88] width 44 height 13
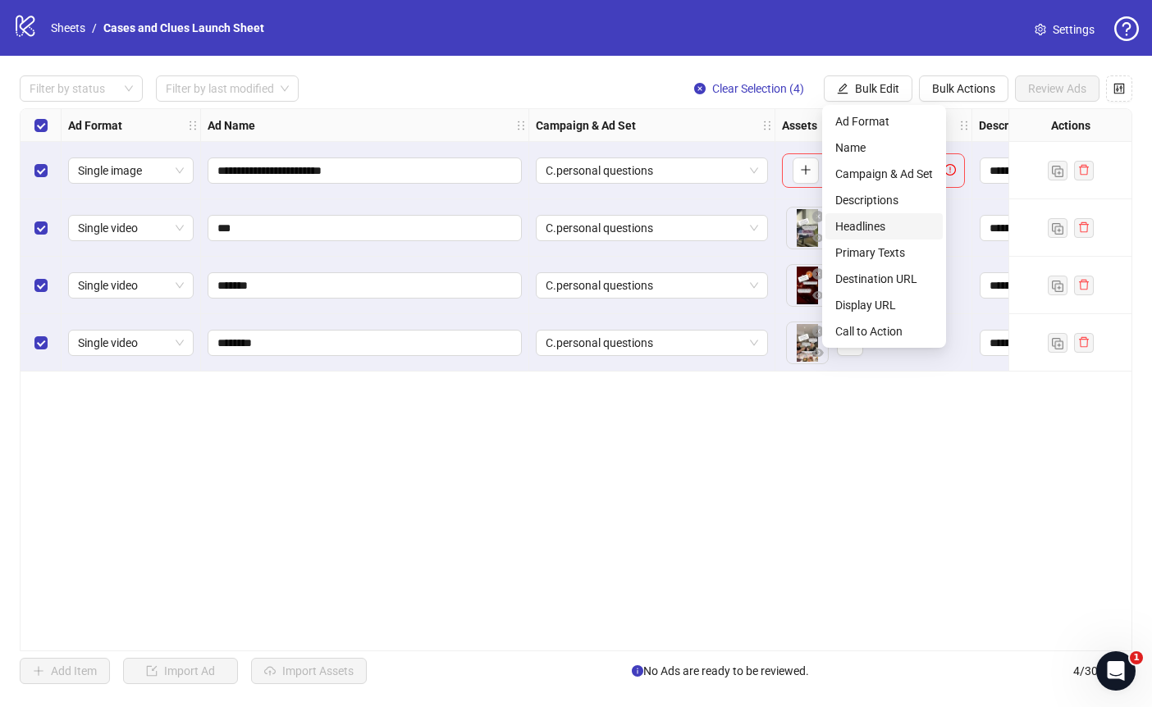
click at [861, 220] on span "Headlines" at bounding box center [884, 226] width 98 height 18
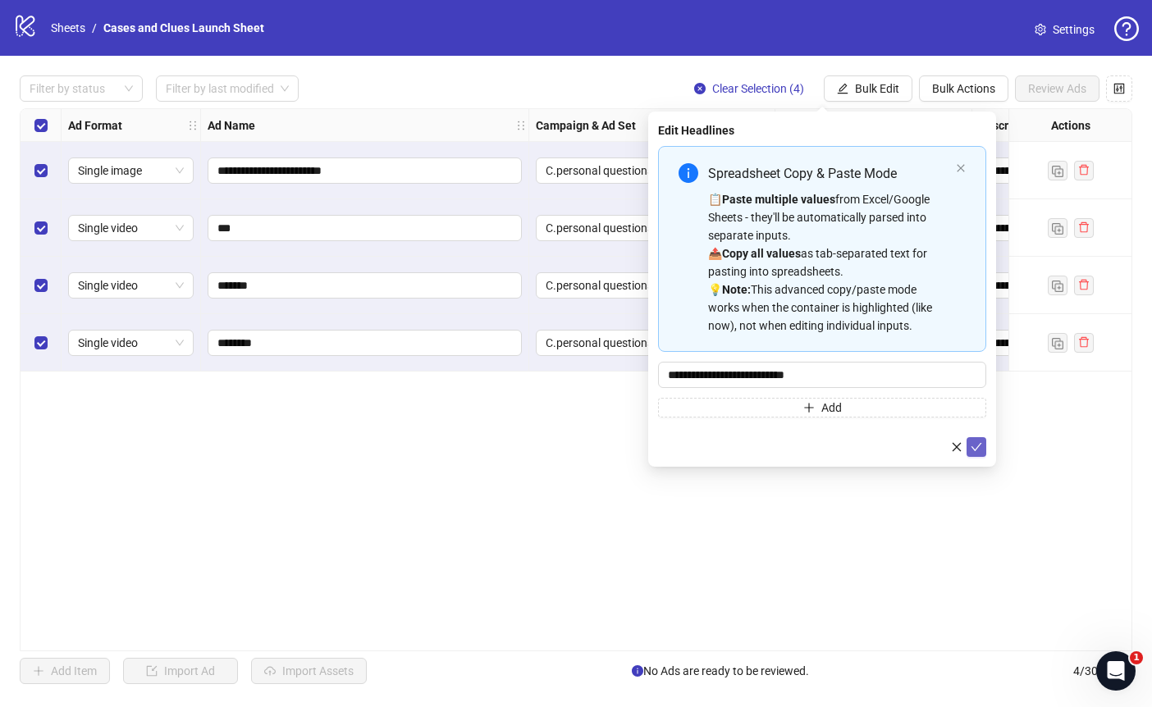
click at [978, 448] on icon "check" at bounding box center [976, 446] width 11 height 11
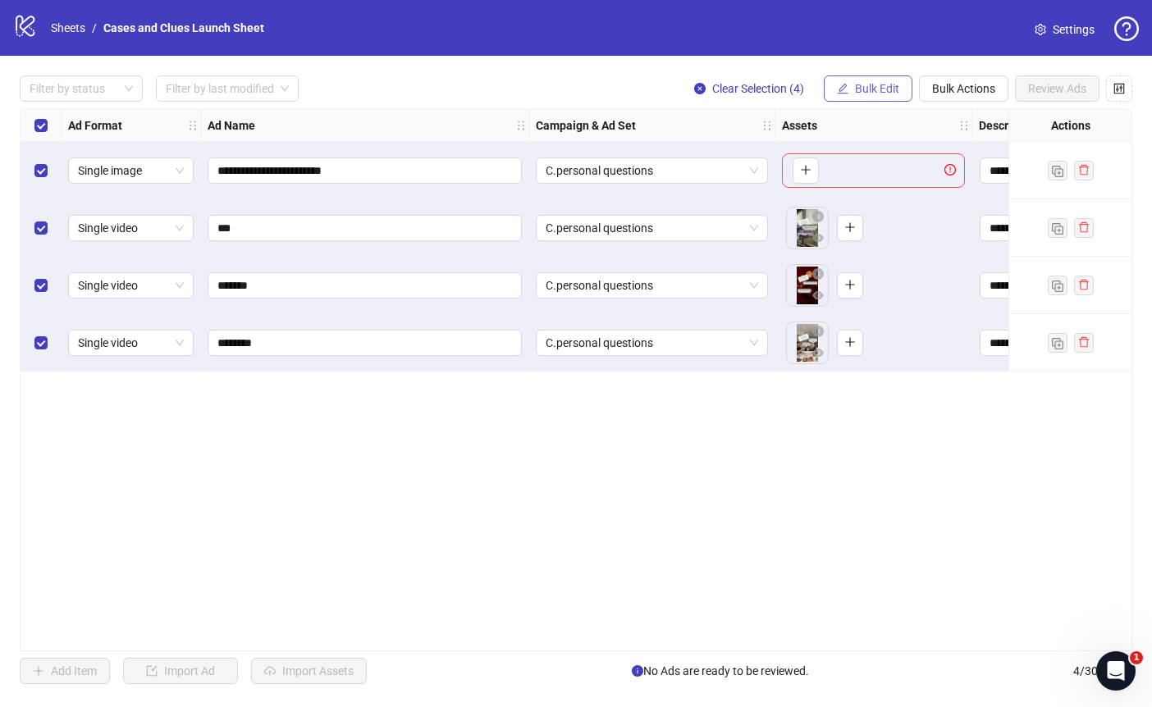
click at [857, 89] on span "Bulk Edit" at bounding box center [877, 88] width 44 height 13
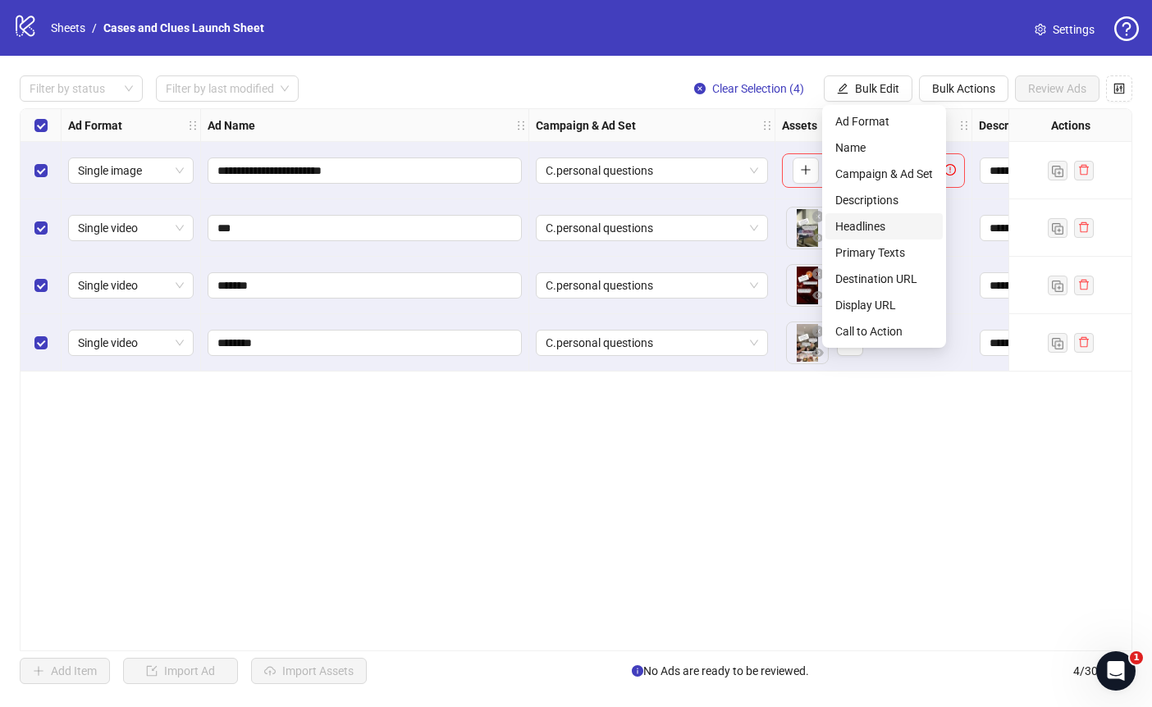
click at [861, 226] on span "Headlines" at bounding box center [884, 226] width 98 height 18
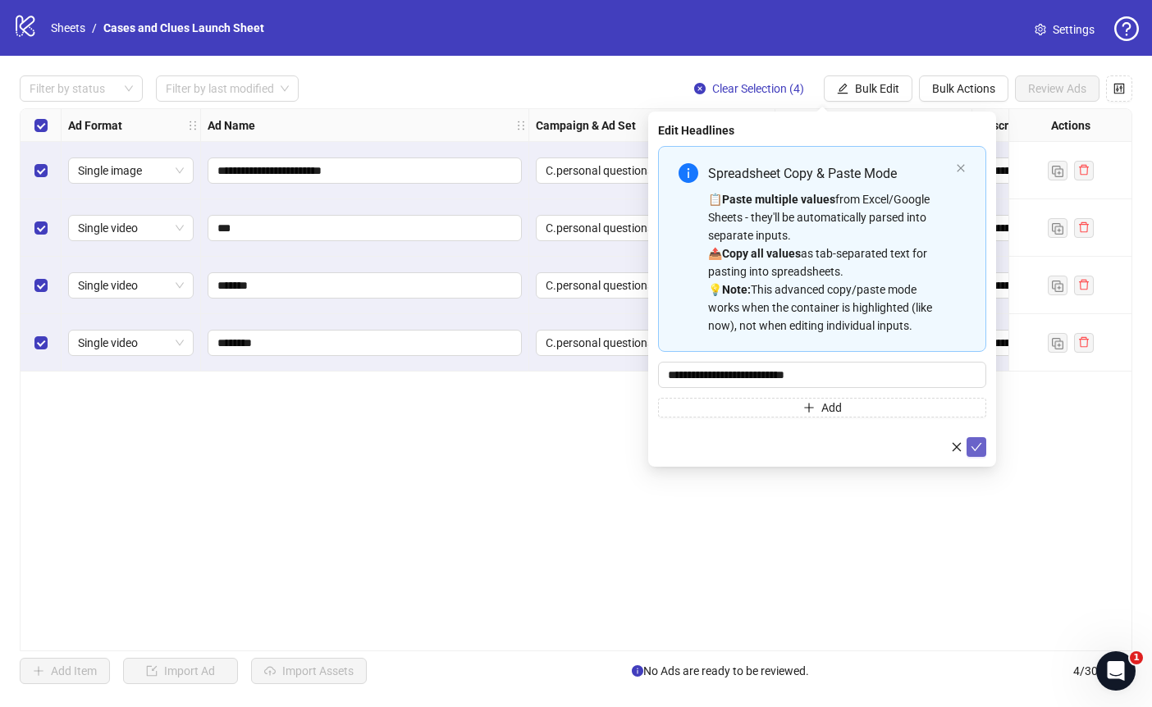
click at [975, 443] on icon "check" at bounding box center [976, 446] width 11 height 11
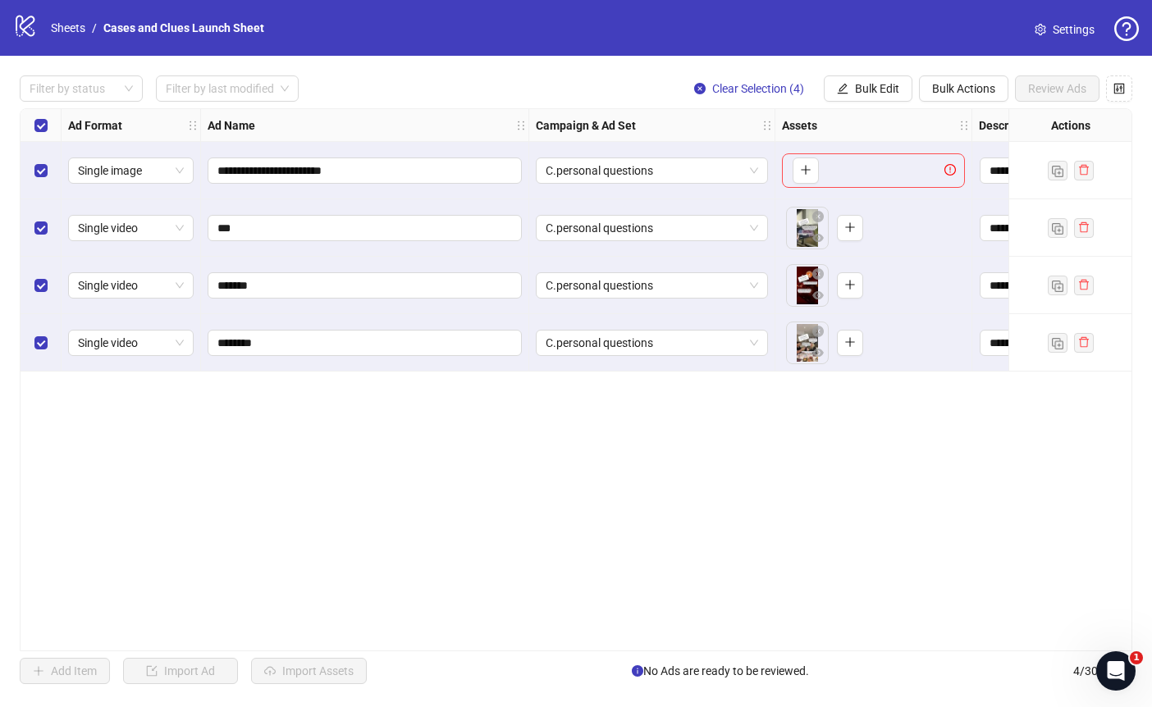
click at [866, 72] on div "**********" at bounding box center [576, 380] width 1152 height 648
click at [873, 82] on span "Bulk Edit" at bounding box center [877, 88] width 44 height 13
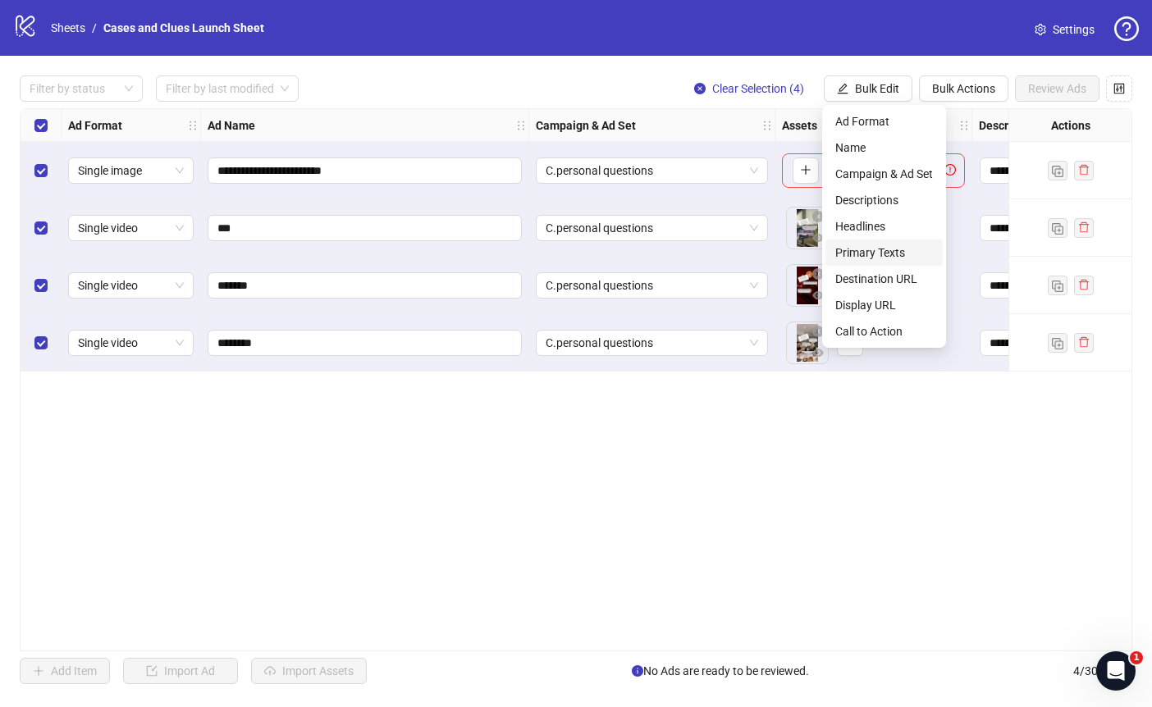
click at [875, 254] on span "Primary Texts" at bounding box center [884, 253] width 98 height 18
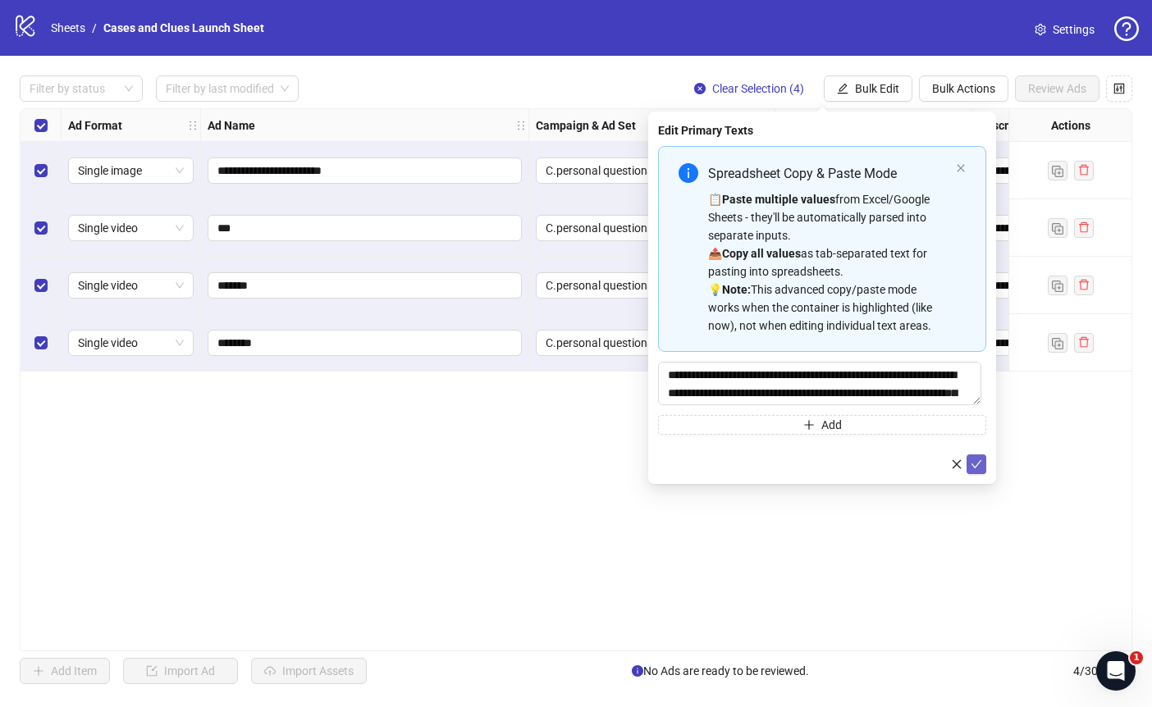
click at [977, 459] on icon "check" at bounding box center [976, 464] width 11 height 11
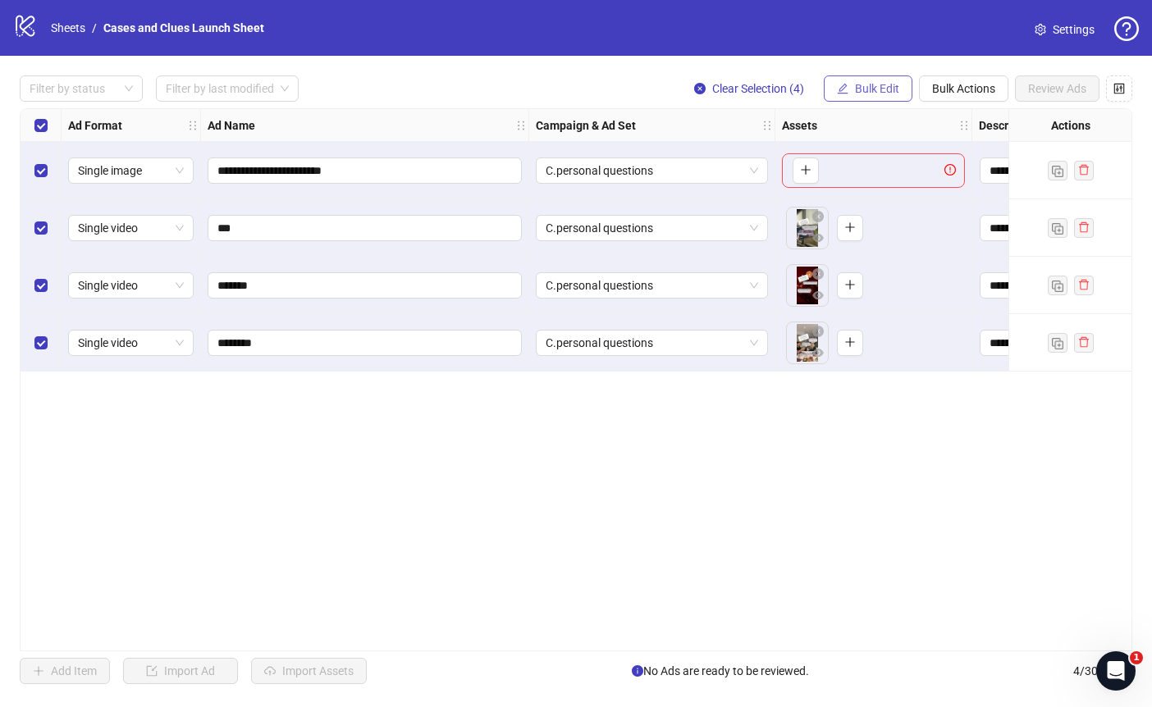
click at [875, 89] on span "Bulk Edit" at bounding box center [877, 88] width 44 height 13
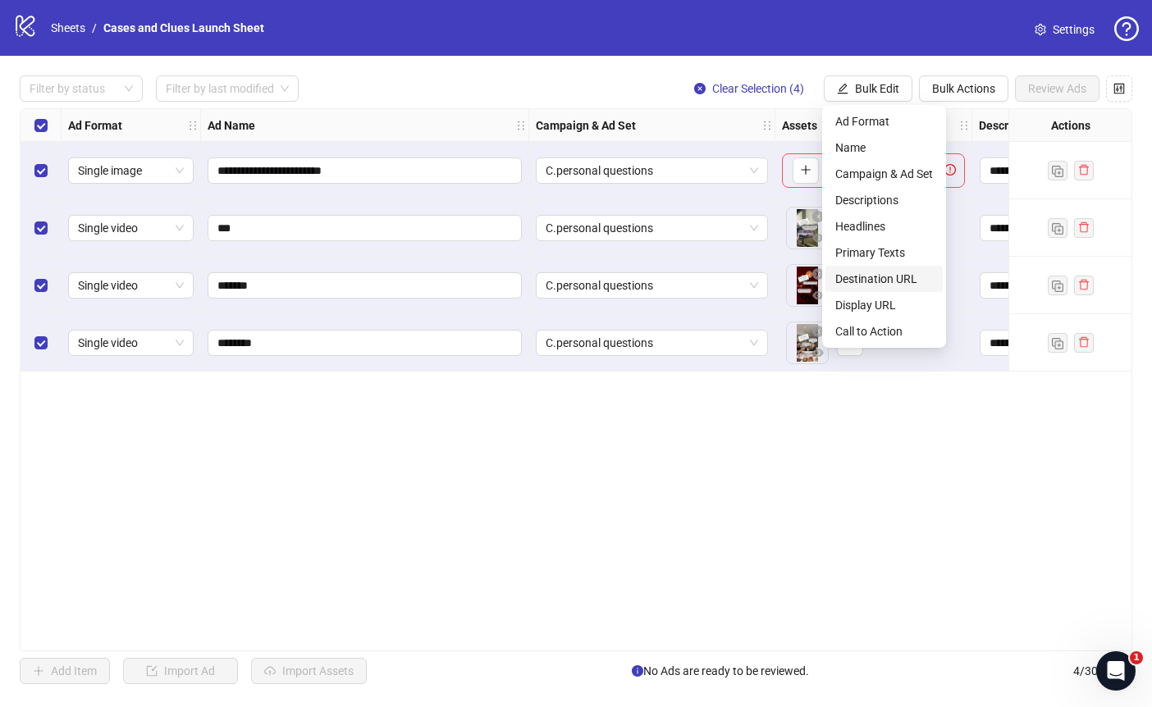
click at [876, 276] on span "Destination URL" at bounding box center [884, 279] width 98 height 18
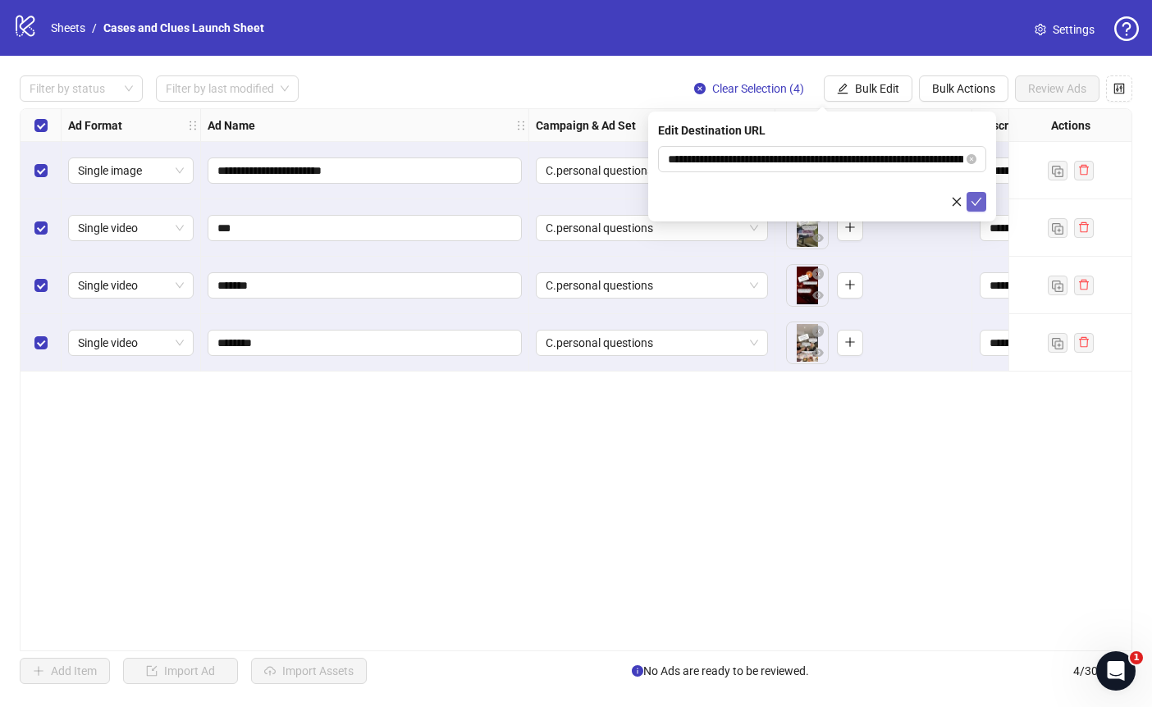
click at [971, 198] on icon "check" at bounding box center [976, 201] width 11 height 11
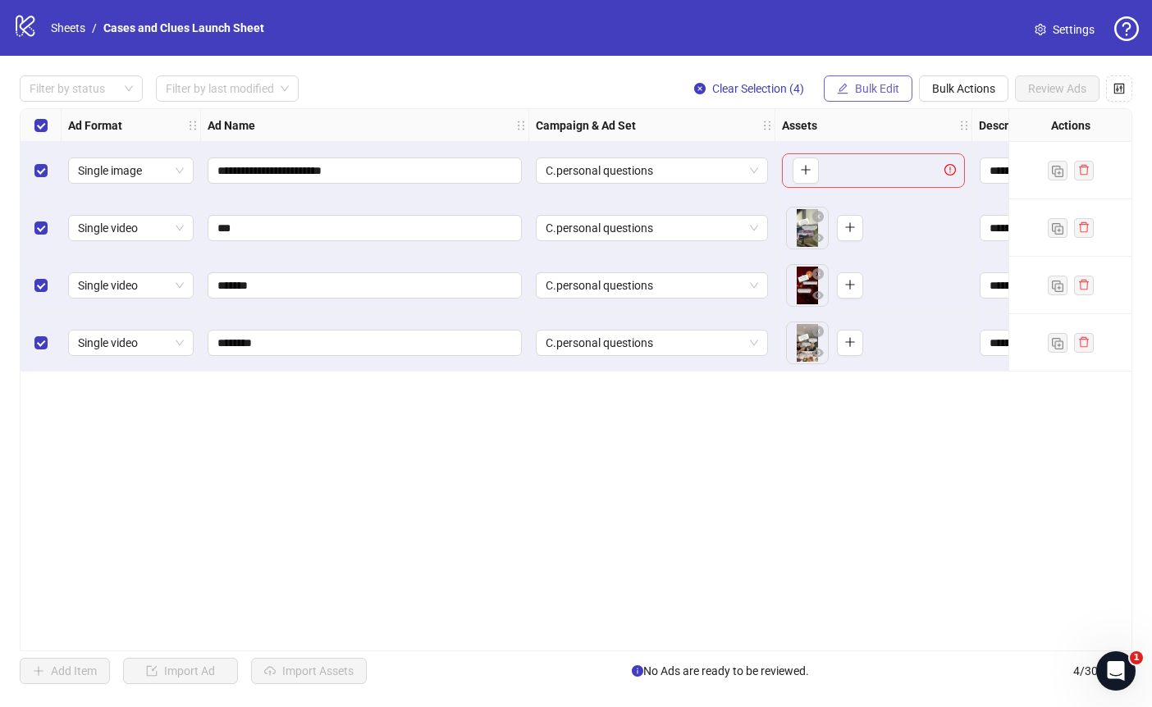
click at [870, 87] on span "Bulk Edit" at bounding box center [877, 88] width 44 height 13
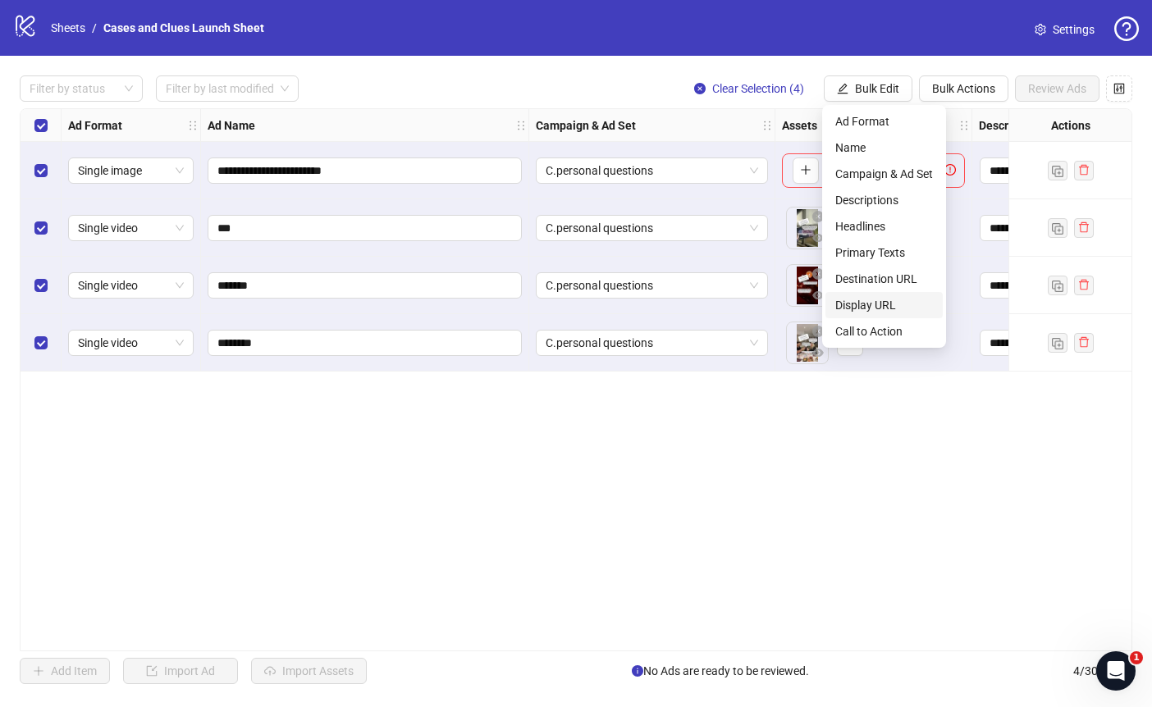
click at [884, 300] on span "Display URL" at bounding box center [884, 305] width 98 height 18
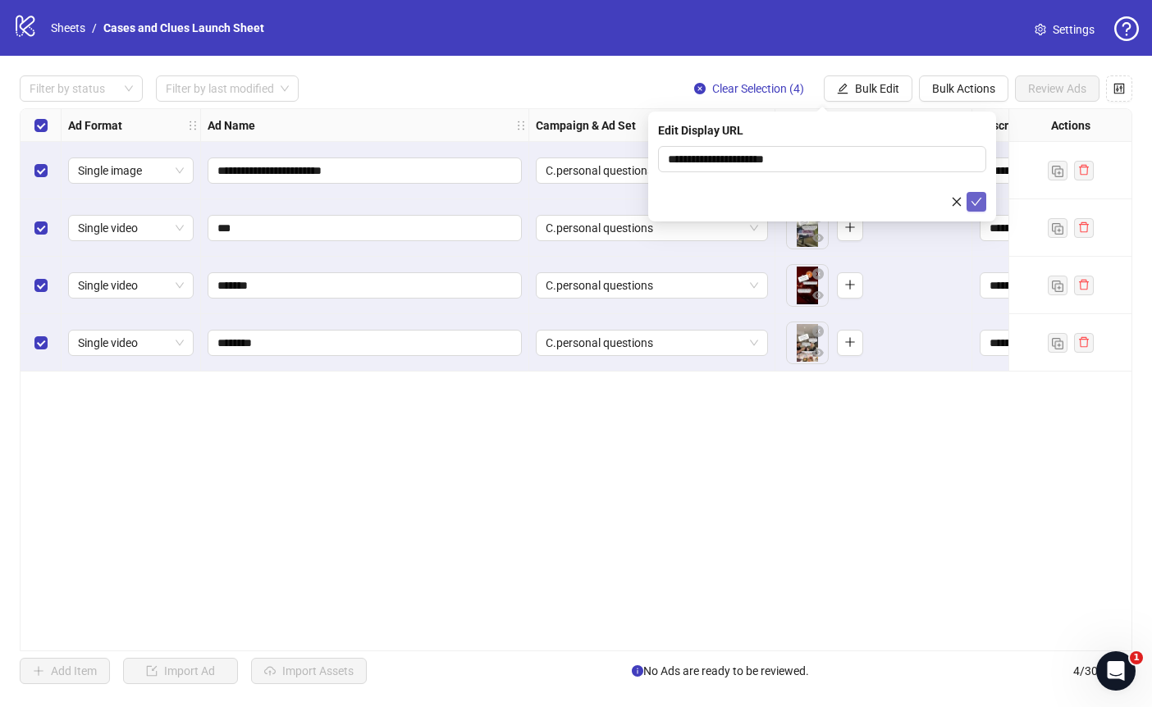
click at [976, 200] on icon "check" at bounding box center [976, 201] width 11 height 11
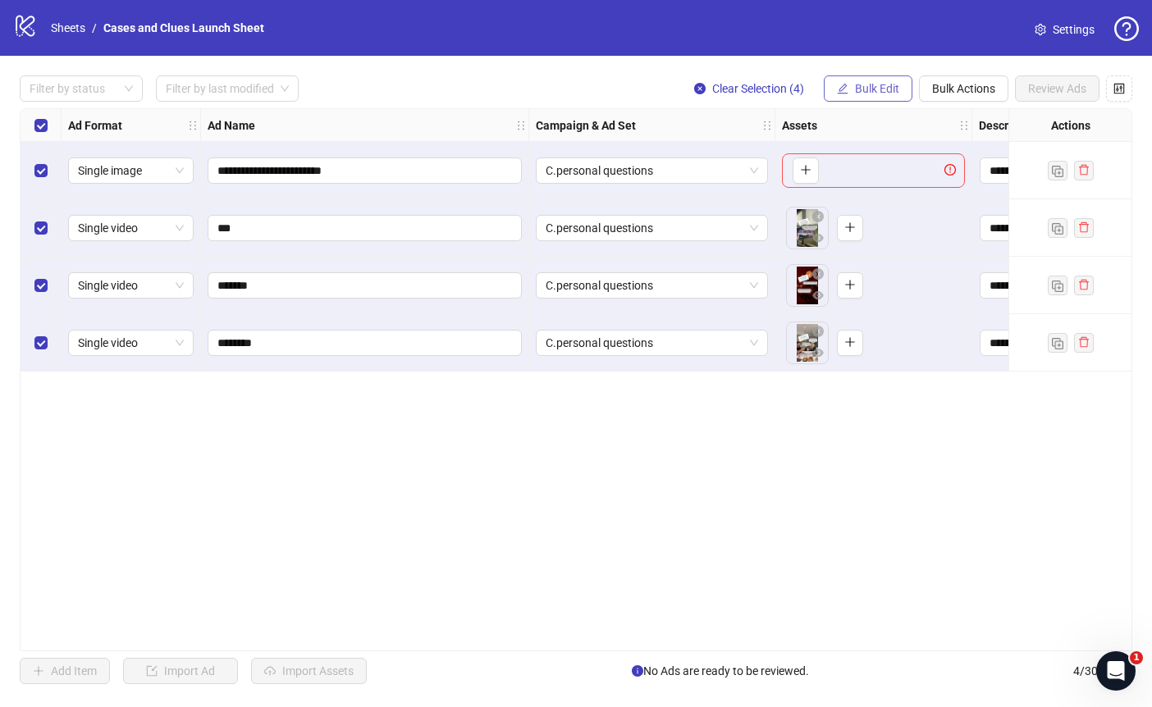
click at [855, 87] on span "Bulk Edit" at bounding box center [877, 88] width 44 height 13
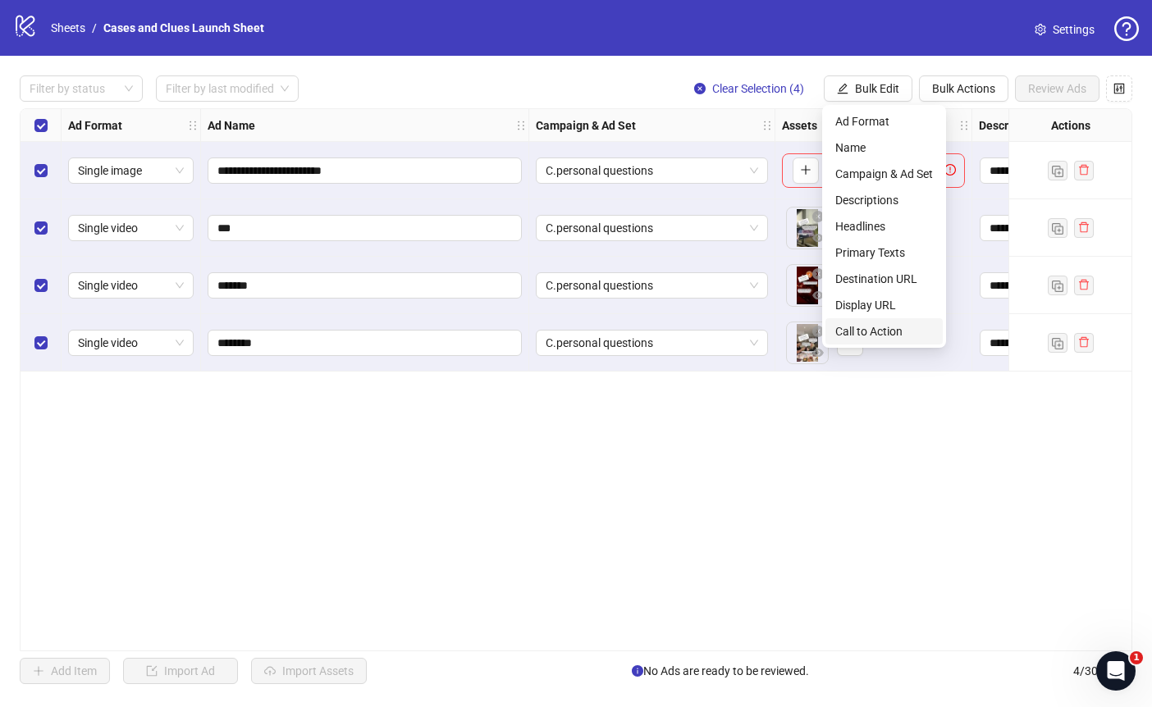
click at [877, 327] on span "Call to Action" at bounding box center [884, 331] width 98 height 18
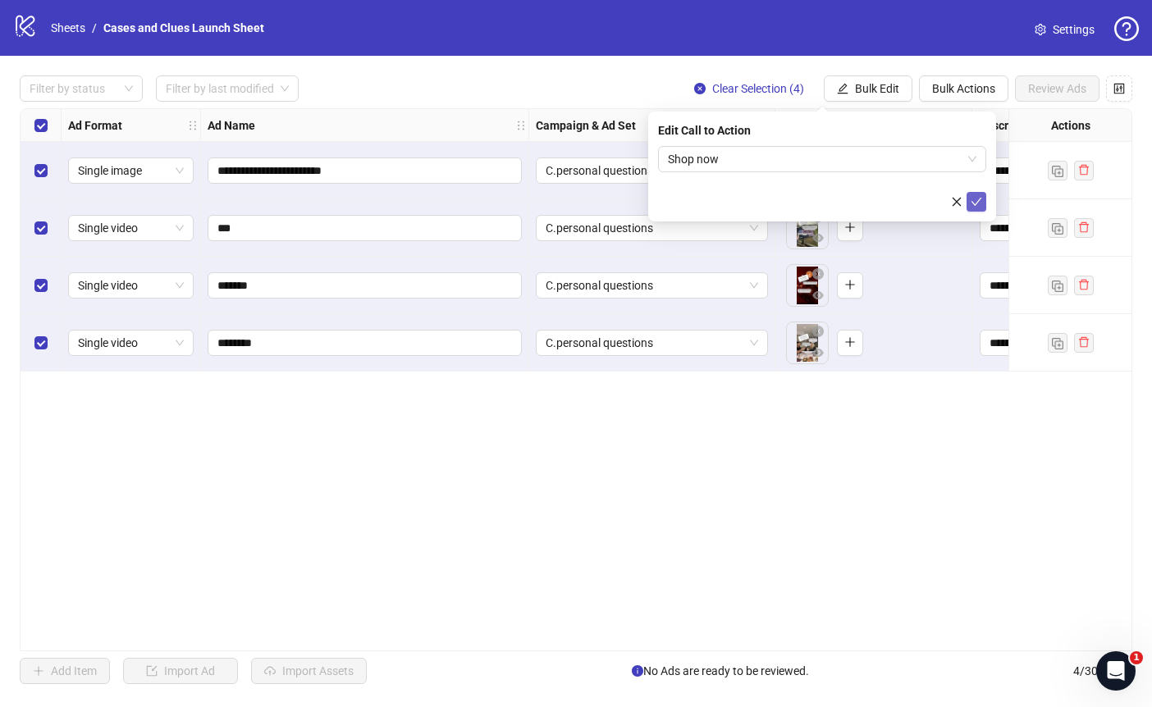
click at [975, 198] on icon "check" at bounding box center [976, 201] width 11 height 11
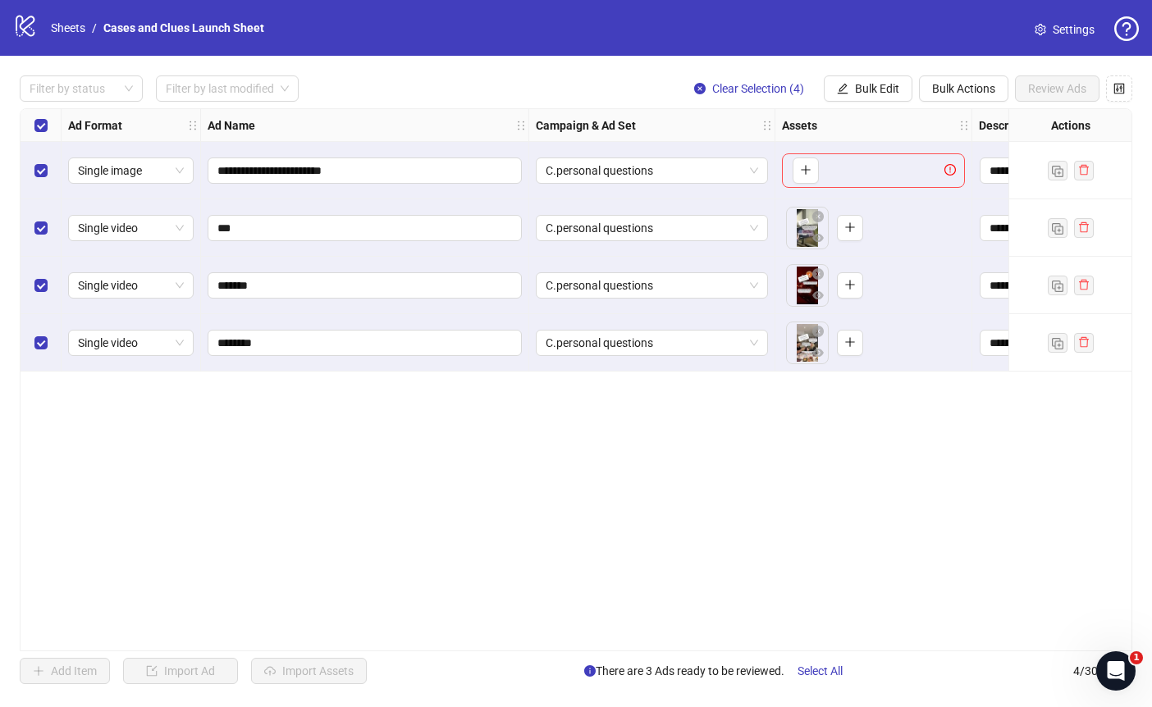
drag, startPoint x: 518, startPoint y: 640, endPoint x: 597, endPoint y: 641, distance: 79.6
click at [597, 641] on div "**********" at bounding box center [576, 379] width 1113 height 543
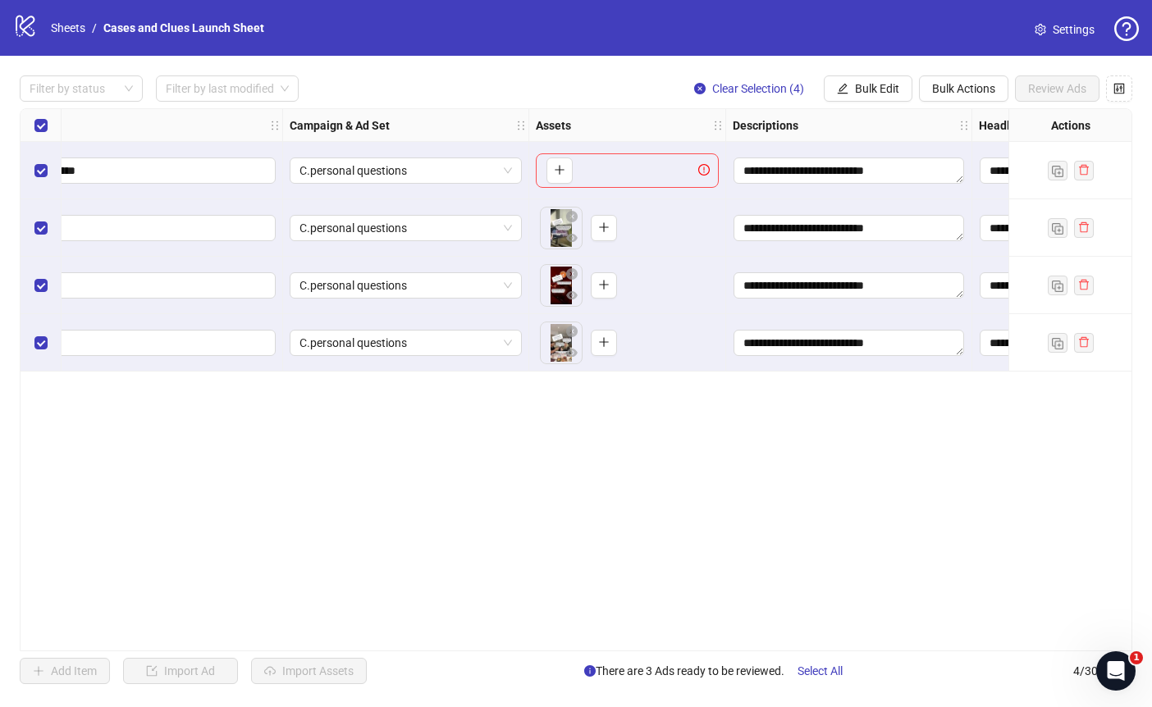
scroll to position [0, 0]
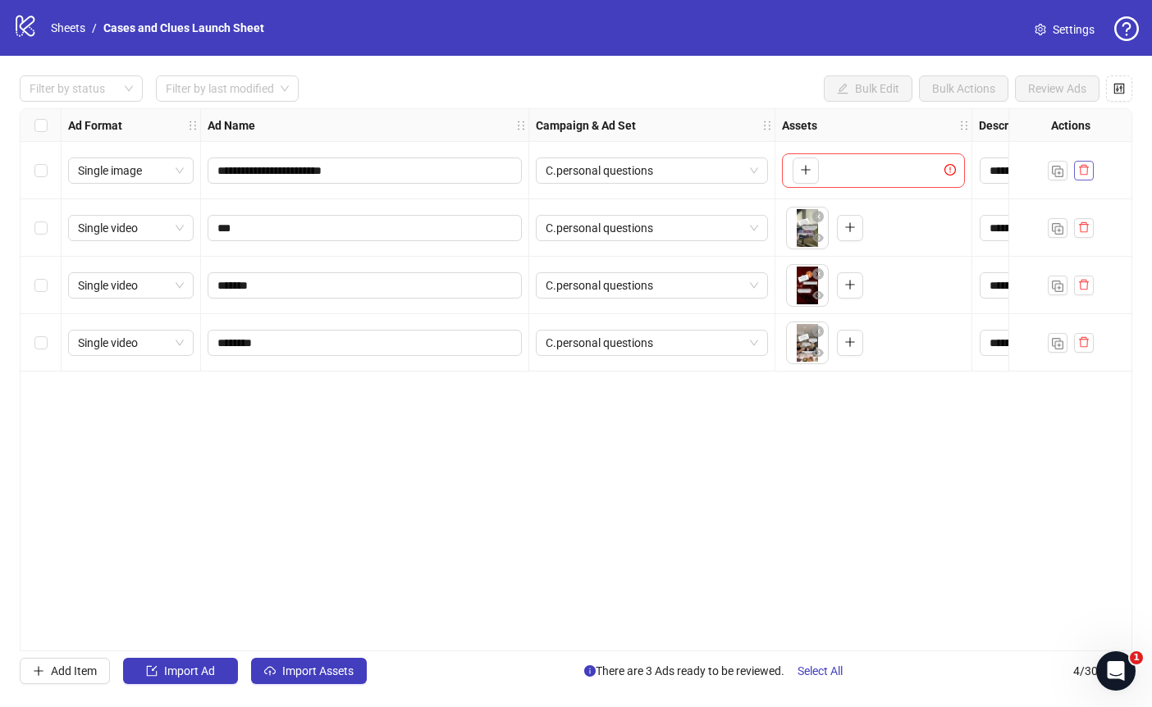
click at [1086, 169] on icon "delete" at bounding box center [1084, 170] width 10 height 11
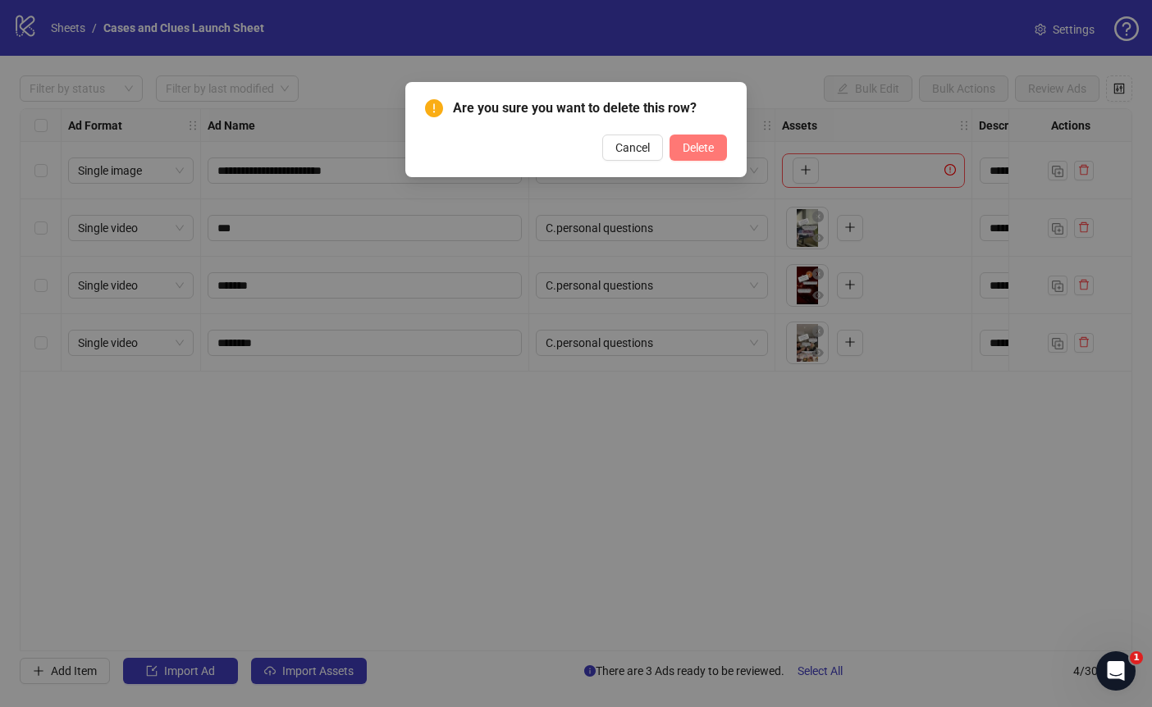
click at [685, 141] on span "Delete" at bounding box center [698, 147] width 31 height 13
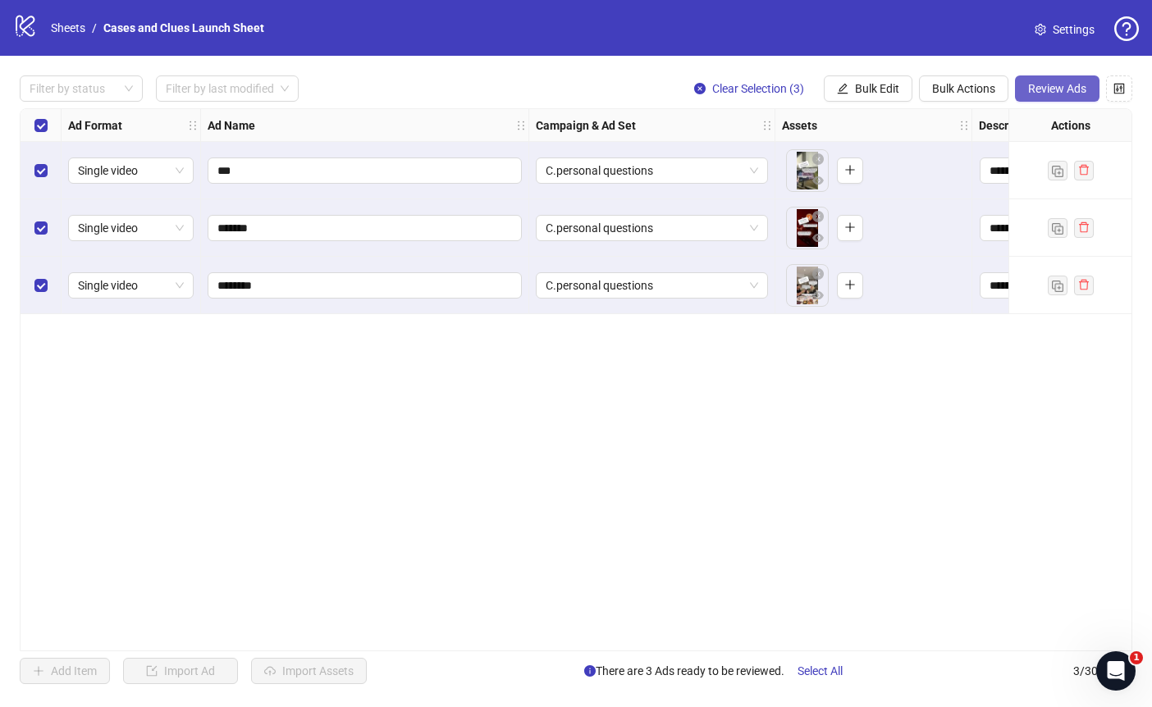
click at [1051, 80] on button "Review Ads" at bounding box center [1057, 88] width 85 height 26
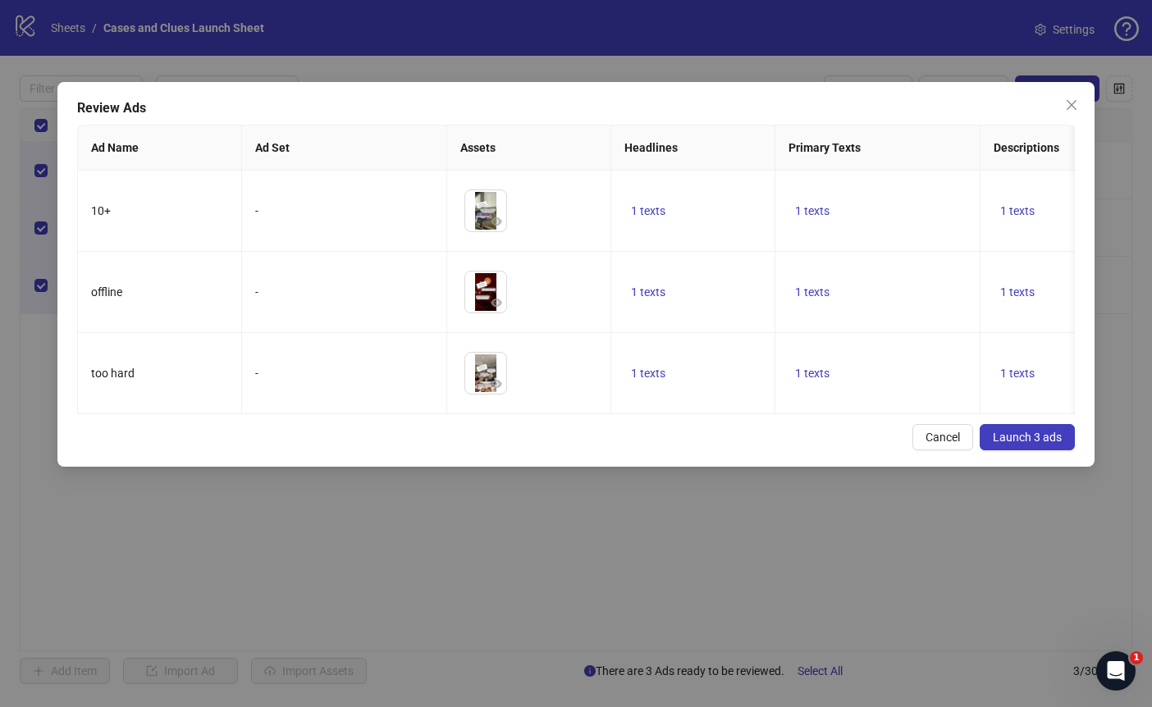
click at [1009, 444] on span "Launch 3 ads" at bounding box center [1027, 437] width 69 height 13
